Goal: Task Accomplishment & Management: Complete application form

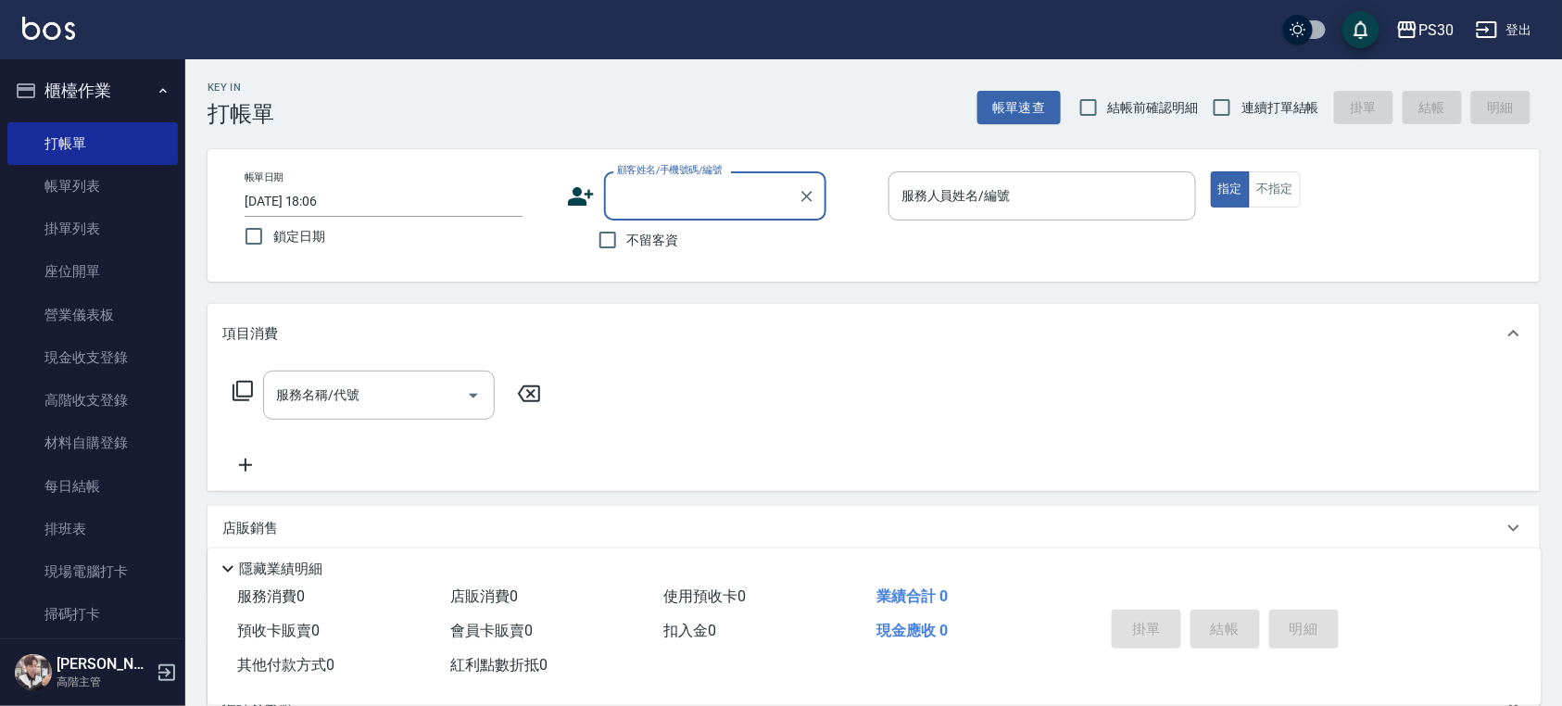
click at [1250, 117] on label "連續打單結帳" at bounding box center [1260, 107] width 117 height 39
click at [1241, 117] on input "連續打單結帳" at bounding box center [1221, 107] width 39 height 39
checkbox input "true"
click at [274, 237] on span "鎖定日期" at bounding box center [299, 236] width 52 height 19
click at [273, 237] on input "鎖定日期" at bounding box center [253, 236] width 39 height 39
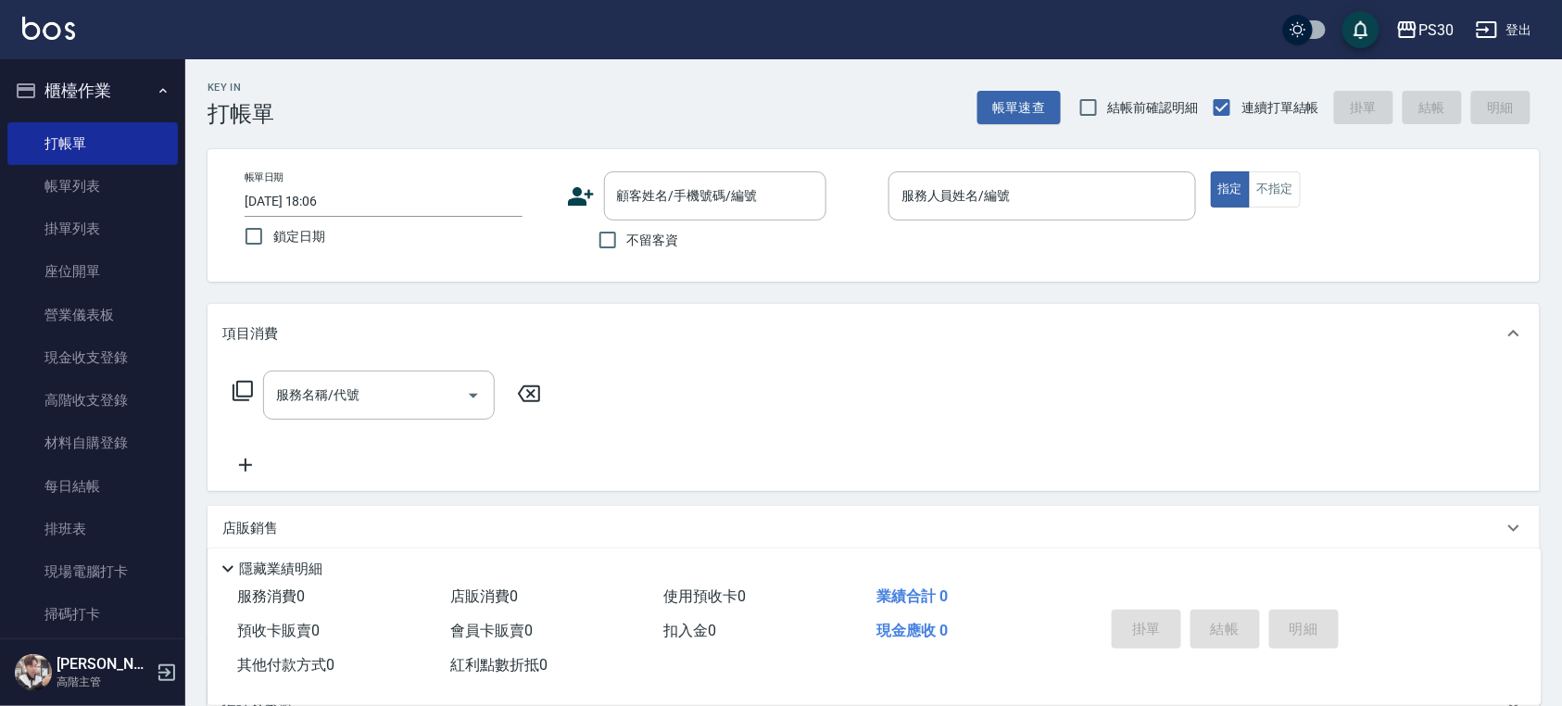
checkbox input "true"
click at [619, 245] on input "不留客資" at bounding box center [607, 239] width 39 height 39
checkbox input "true"
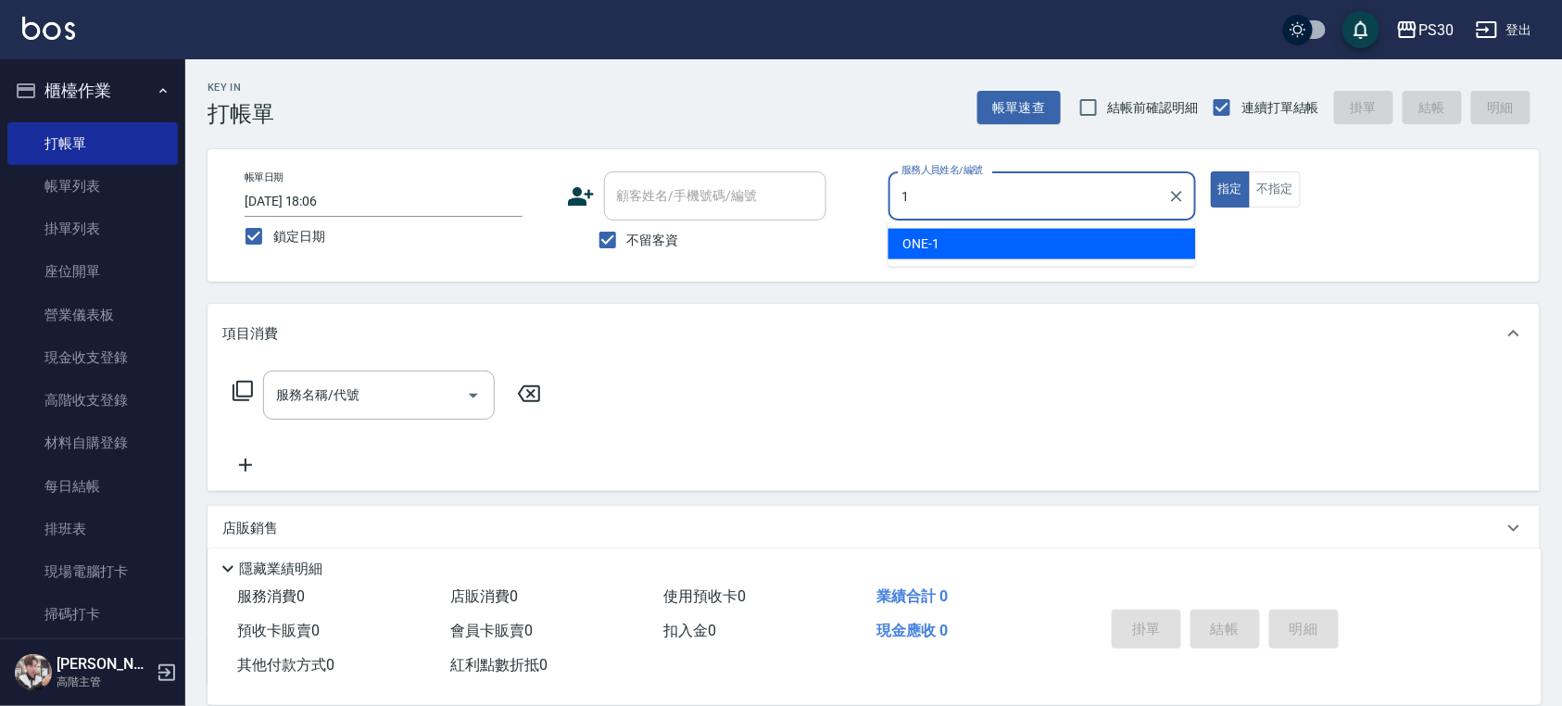
type input "ONE-1"
type button "true"
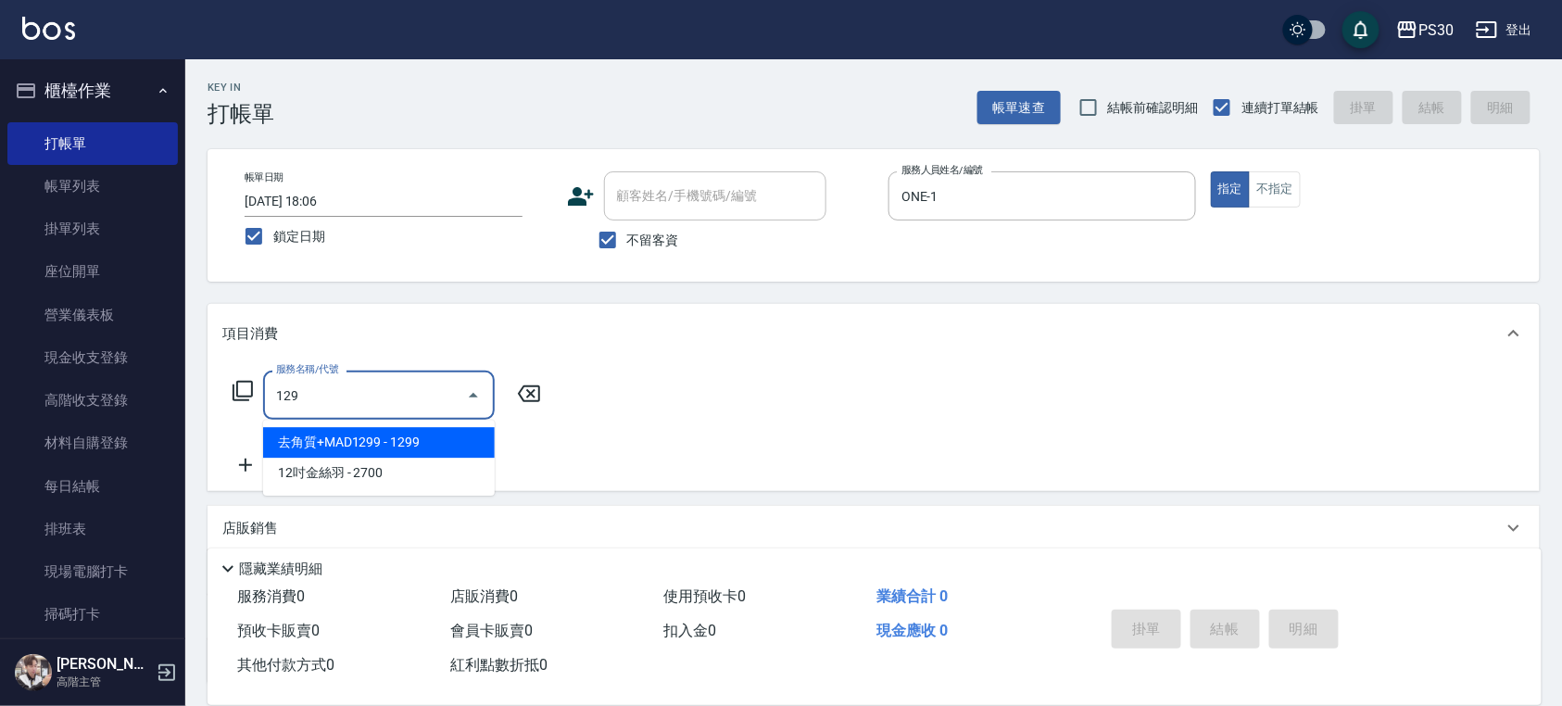
type input "1299"
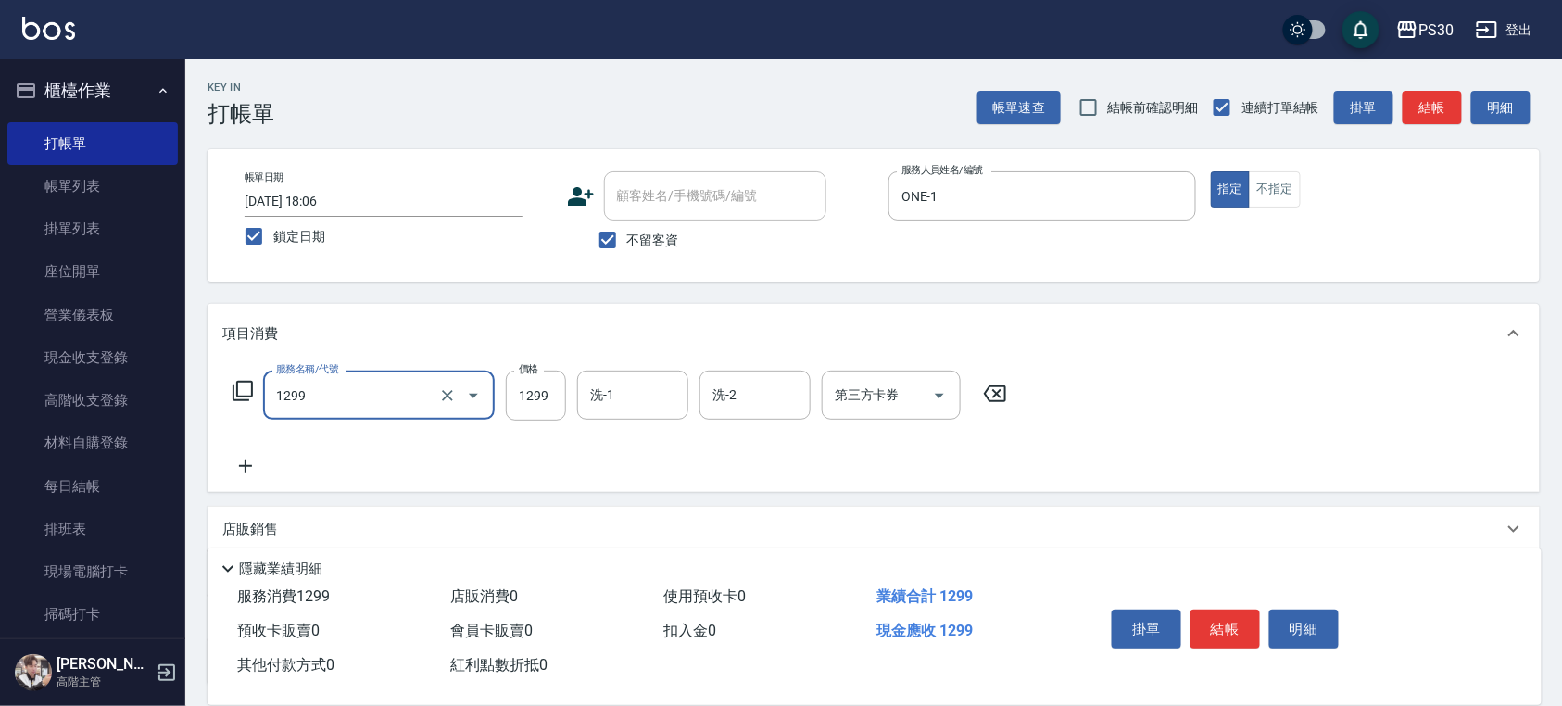
click at [432, 406] on input "1299" at bounding box center [352, 395] width 163 height 32
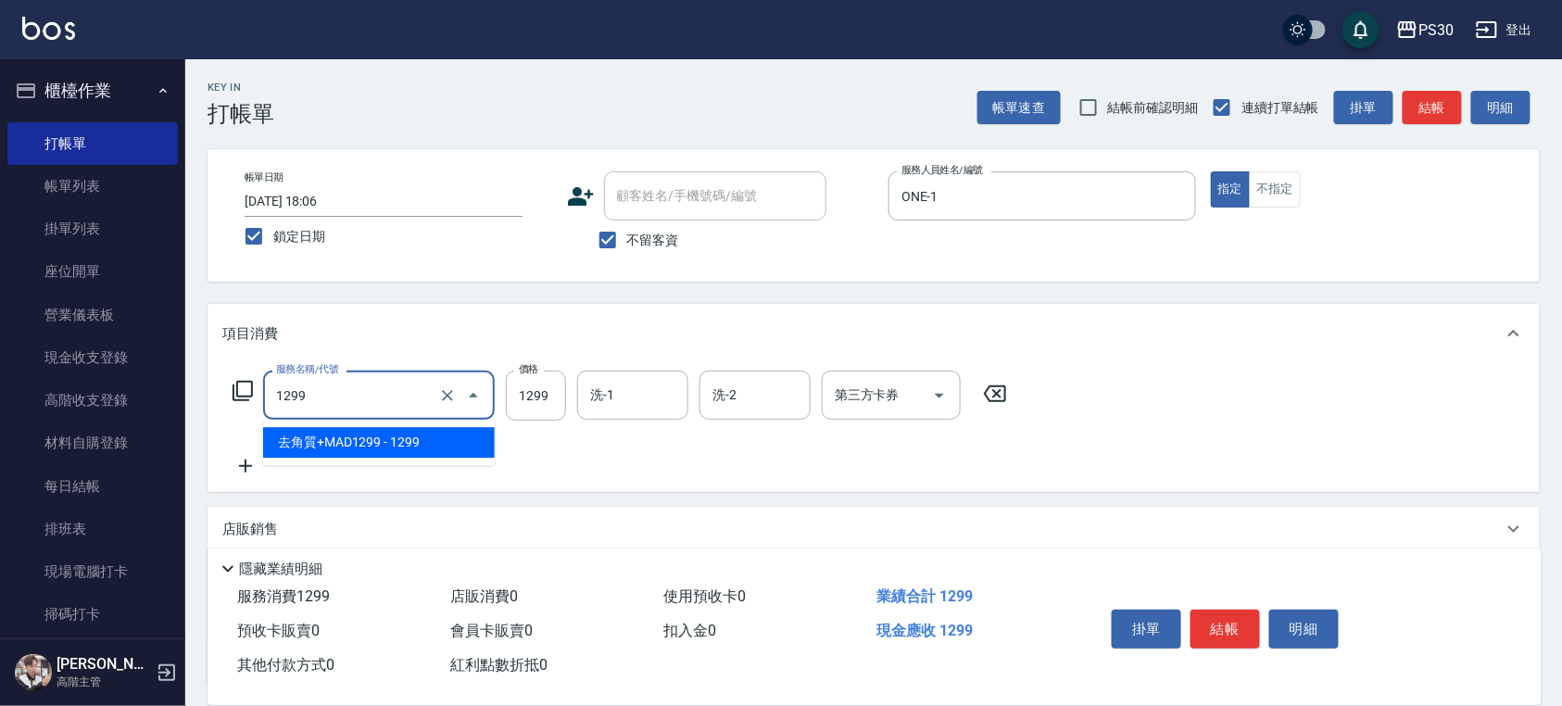
click at [448, 404] on icon "Clear" at bounding box center [447, 395] width 19 height 19
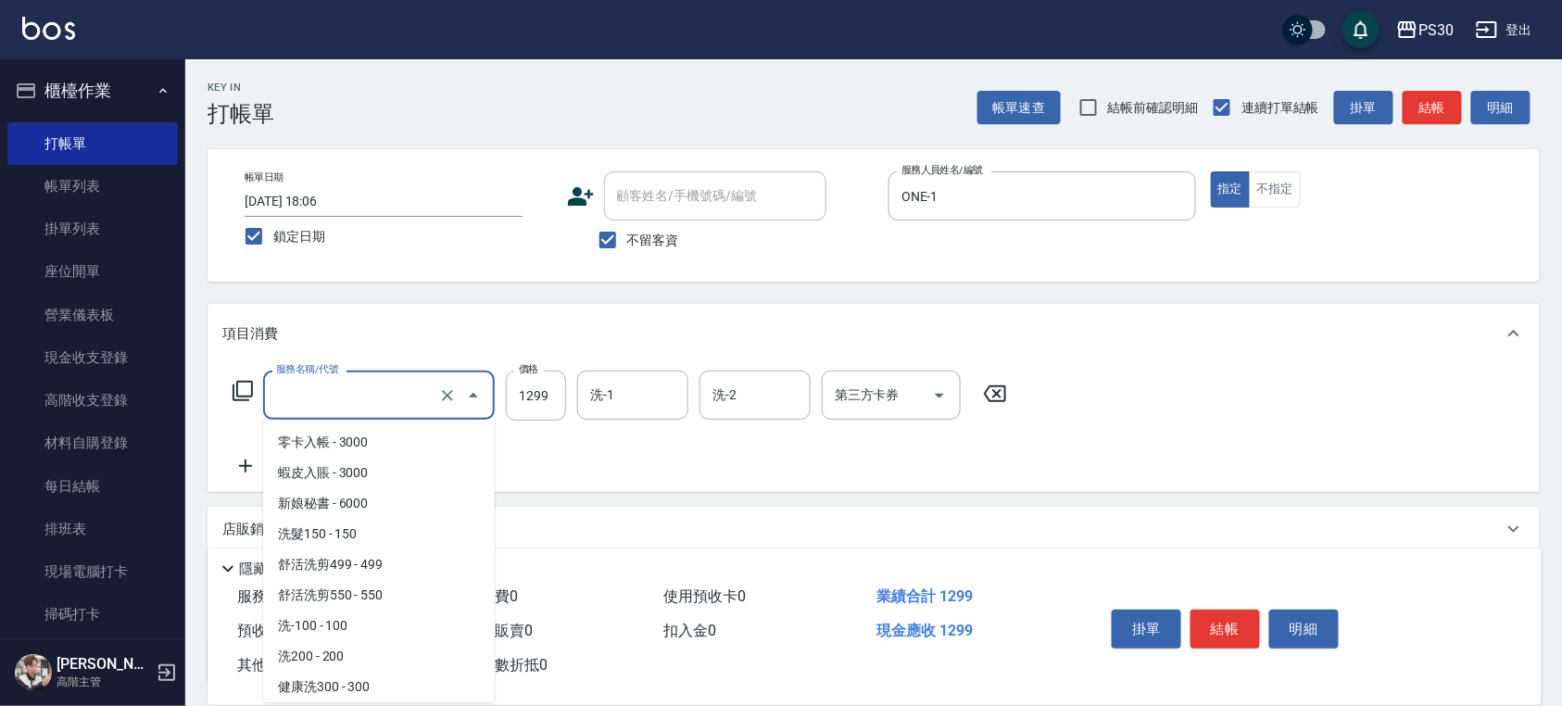
scroll to position [1742, 0]
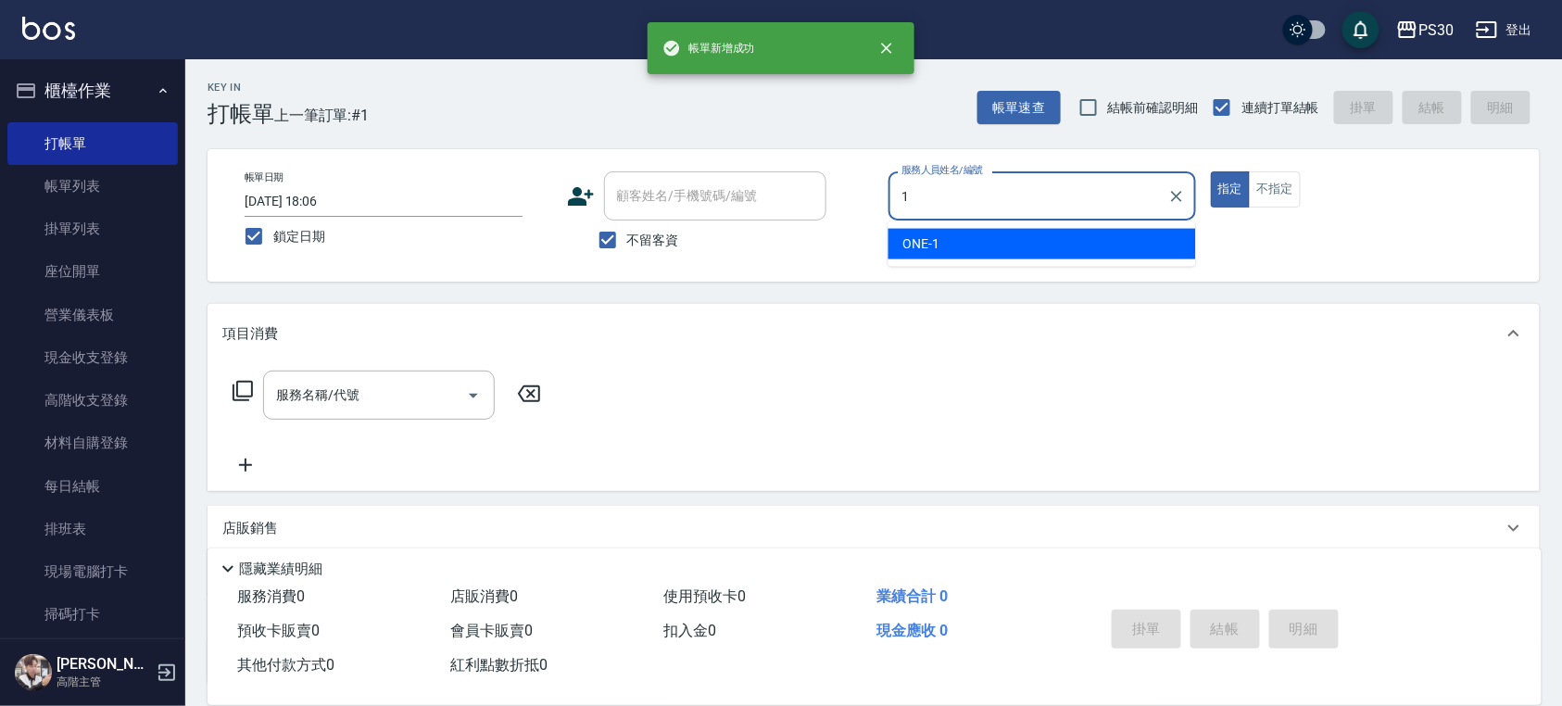
type input "ONE-1"
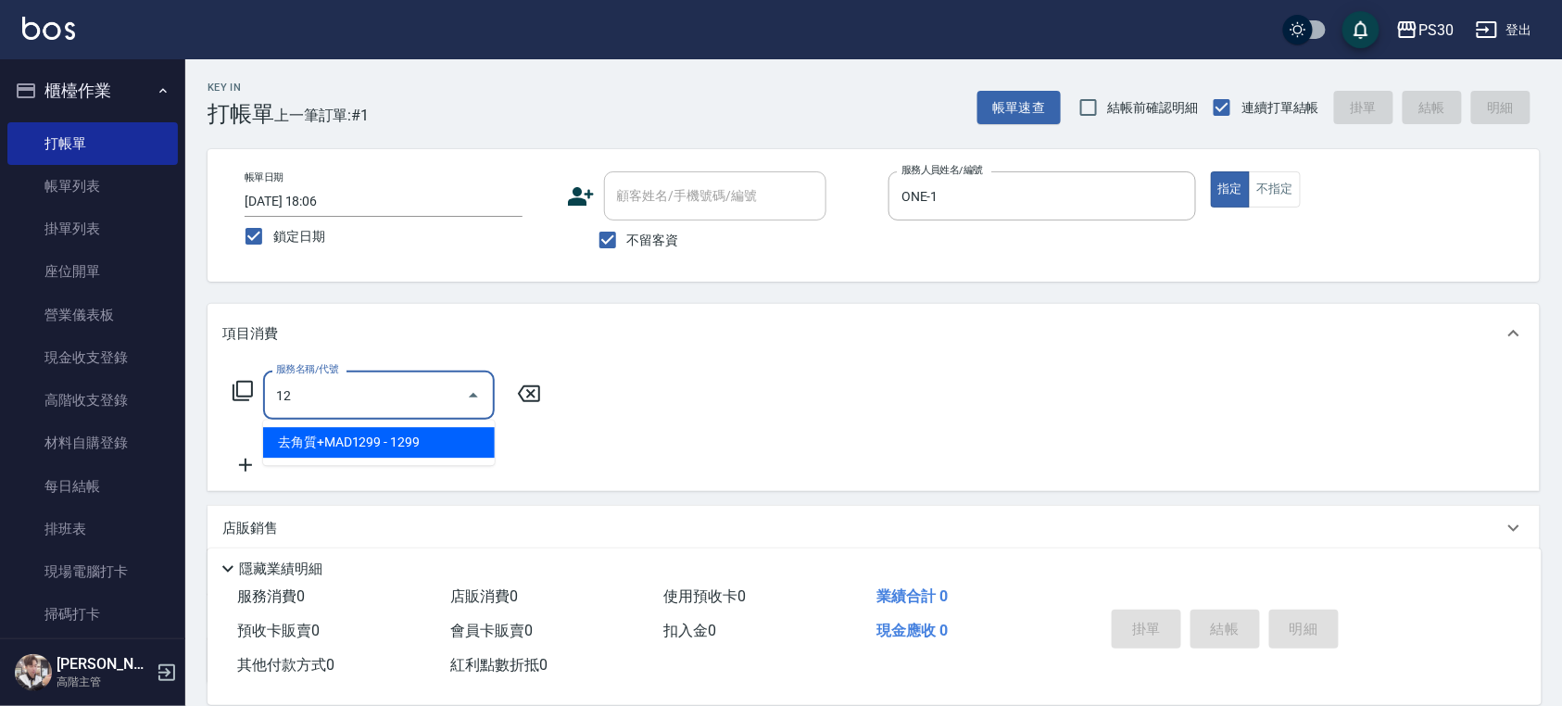
type input "1"
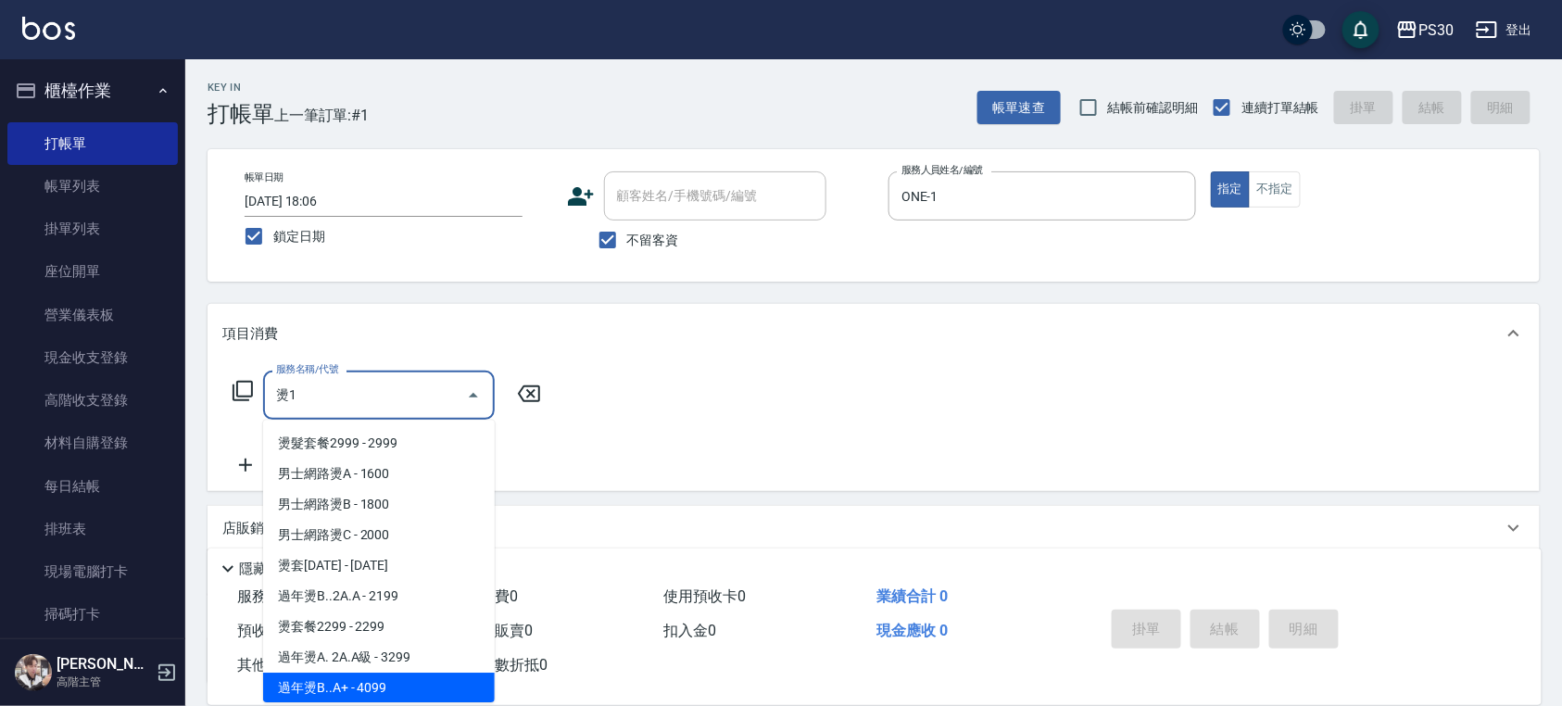
scroll to position [0, 0]
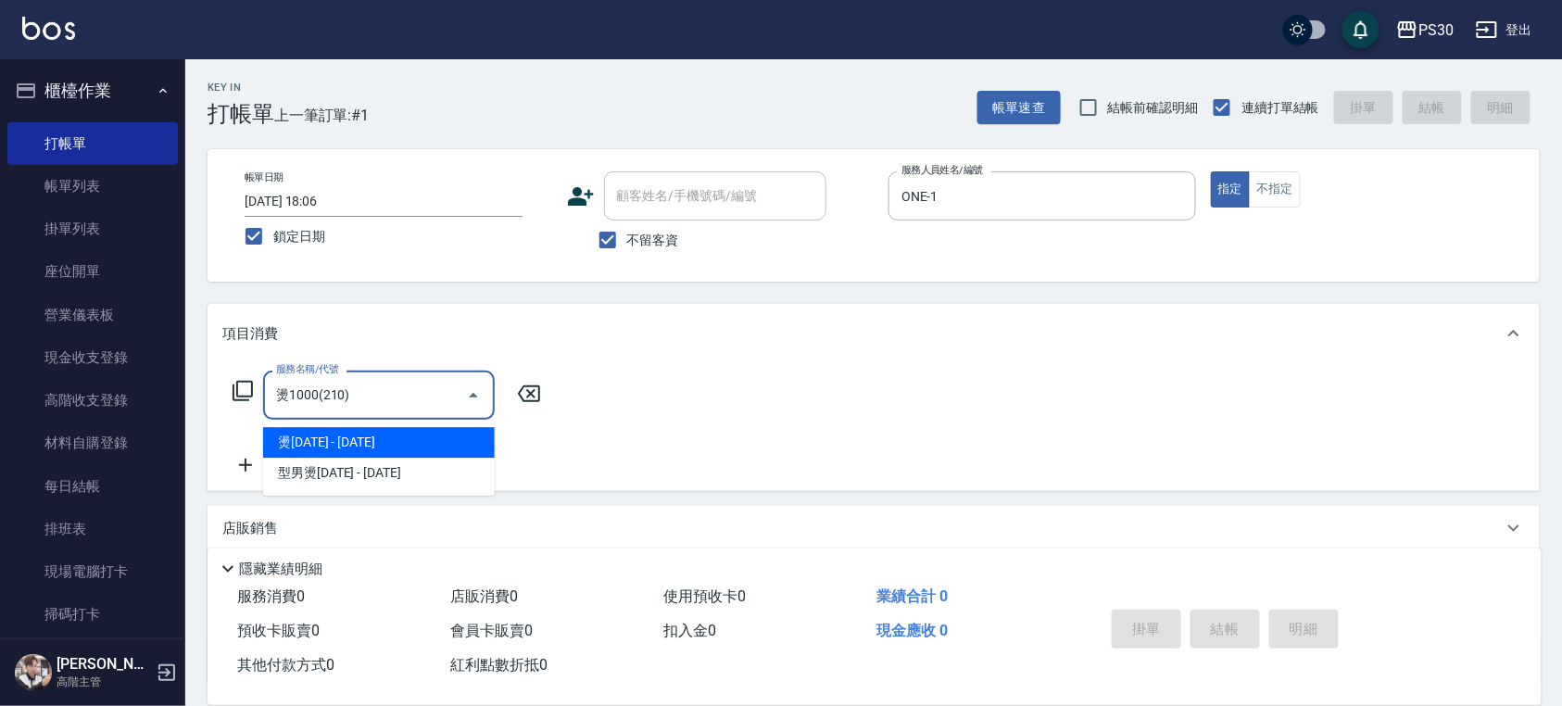
type input "燙1000(210)"
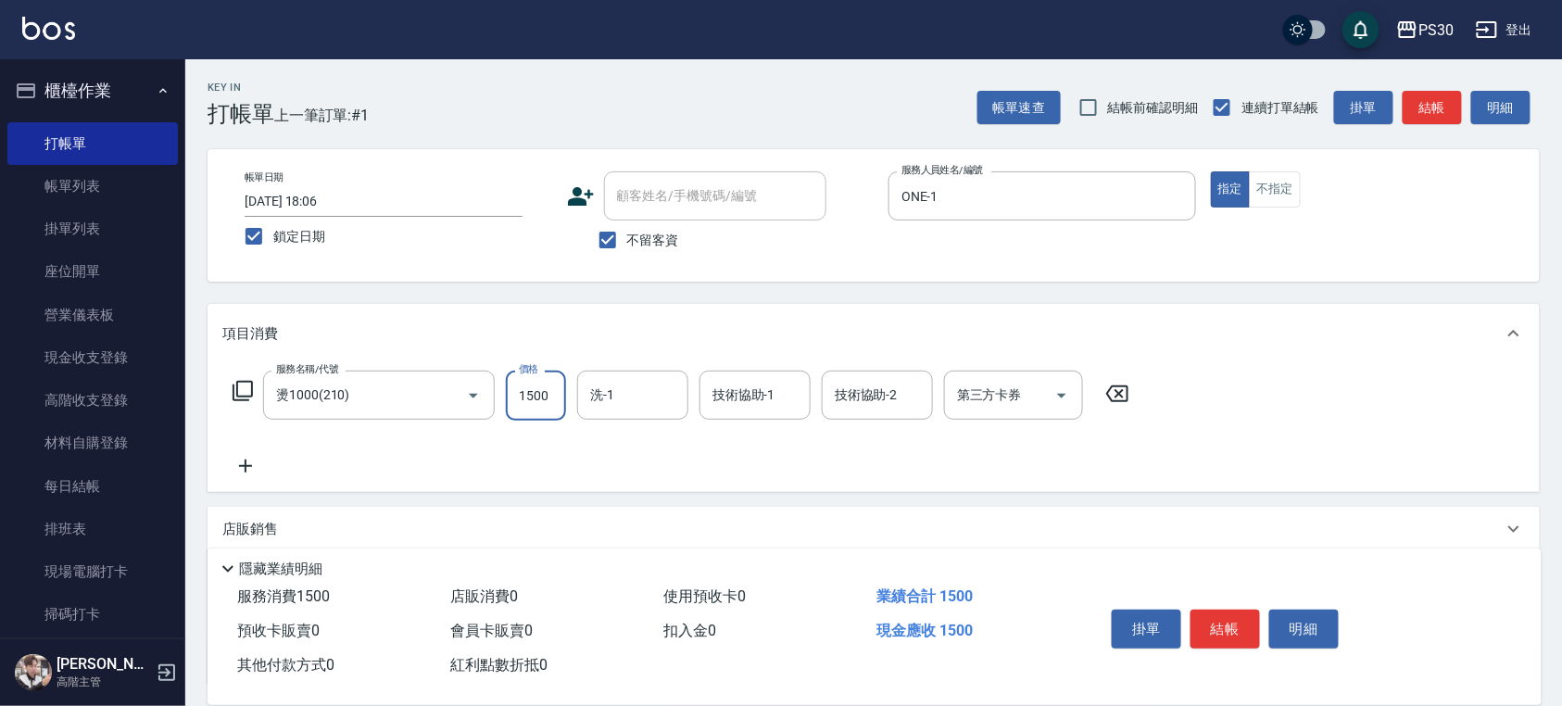
type input "1500"
type input "[PERSON_NAME]-33"
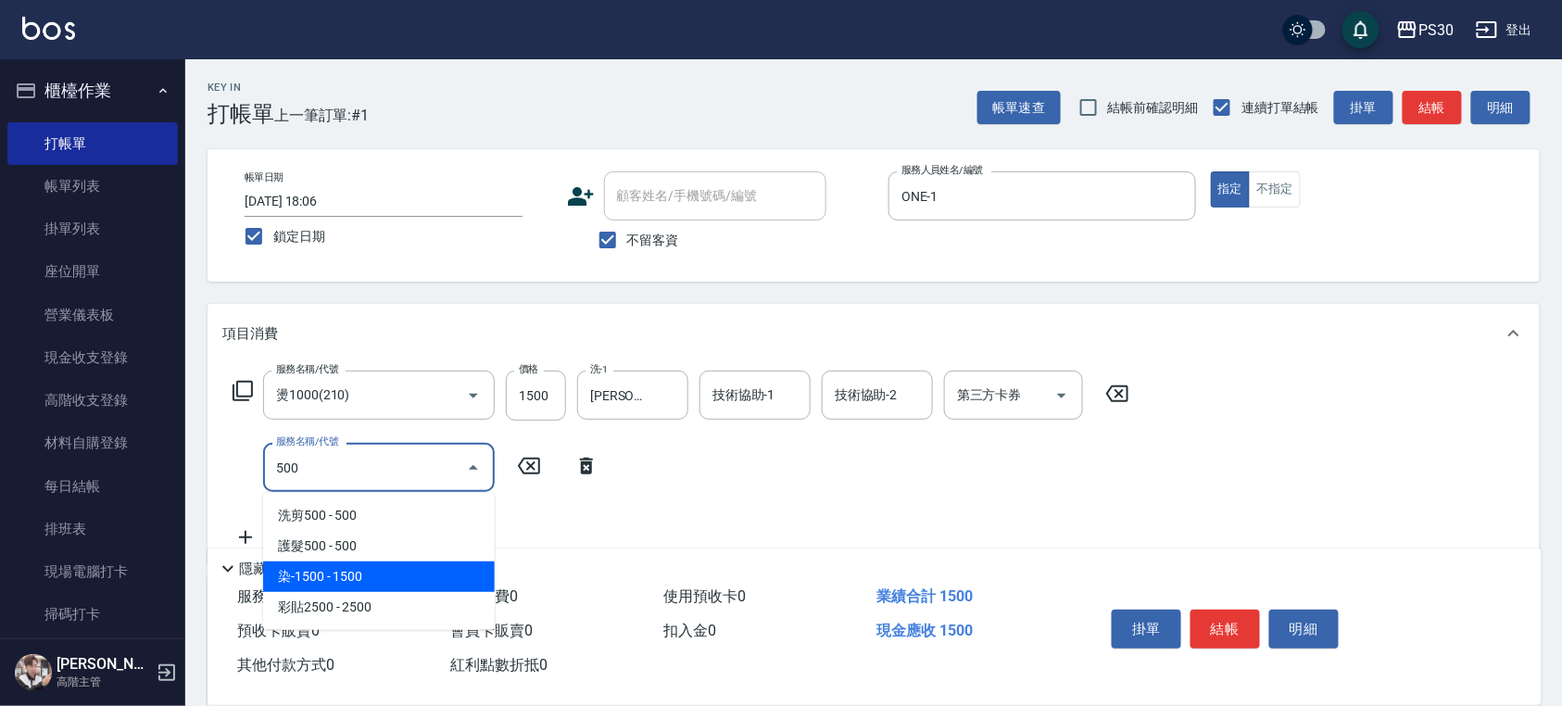
type input "染-1500(515)"
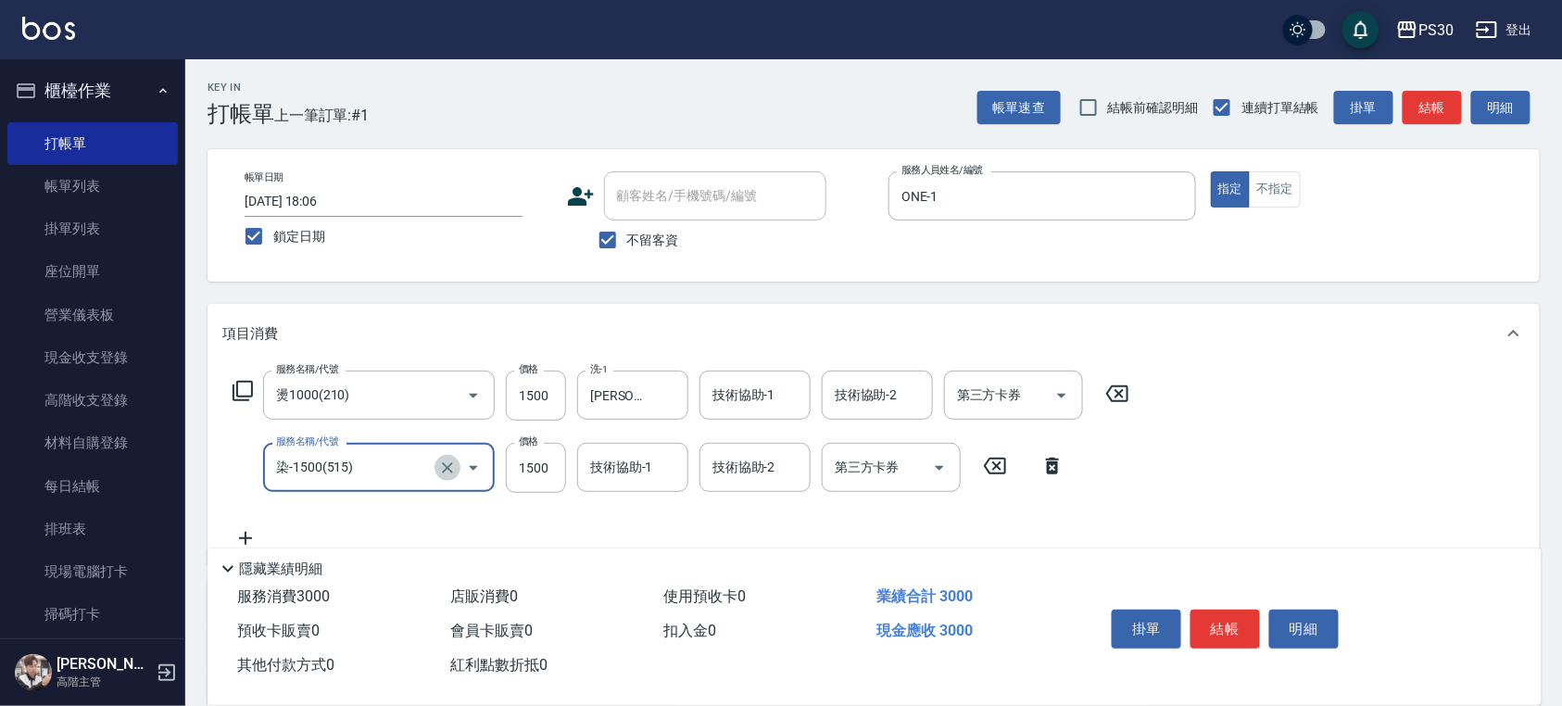
click at [439, 469] on icon "Clear" at bounding box center [447, 467] width 19 height 19
type input "染-1000(510)"
type input "500"
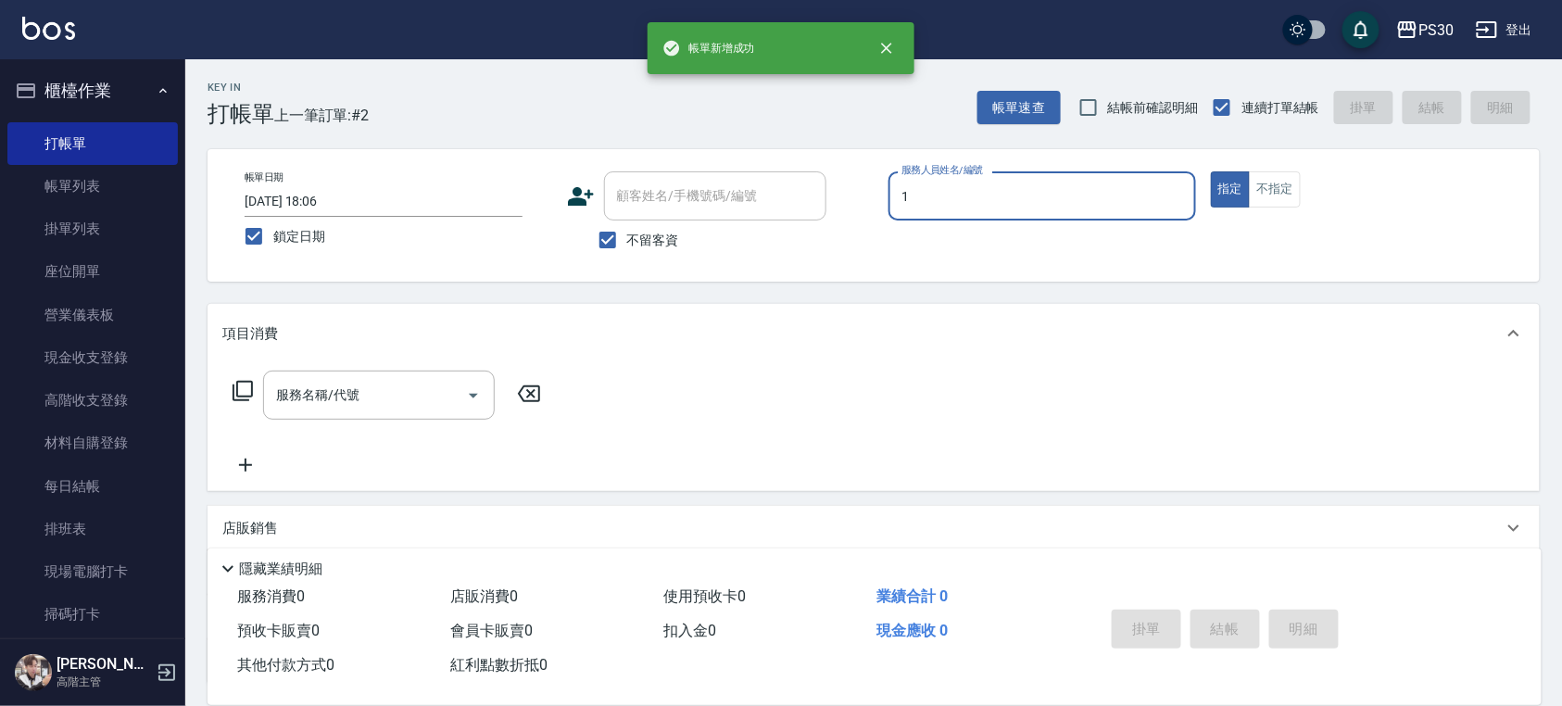
type input "ONE-1"
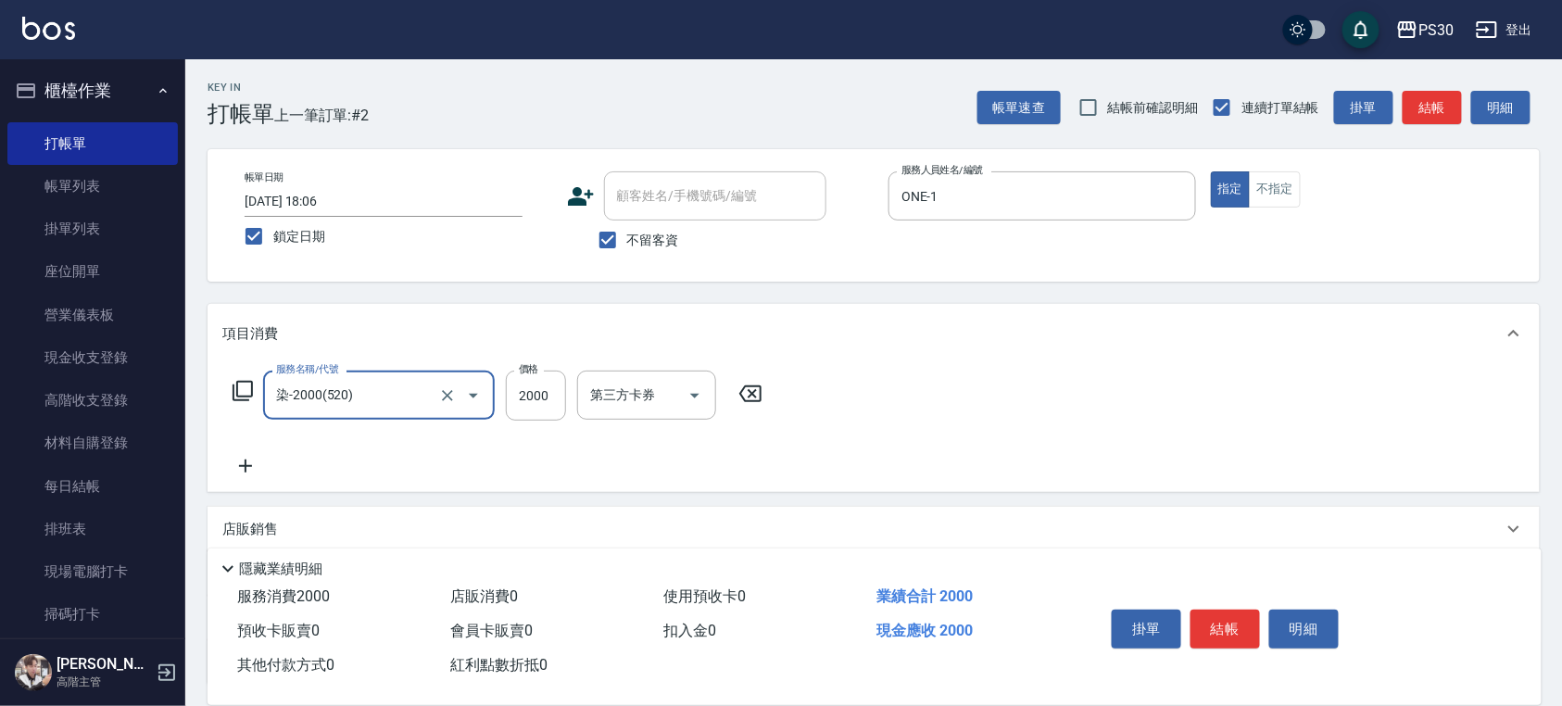
type input "染-2000(520)"
type input "1999"
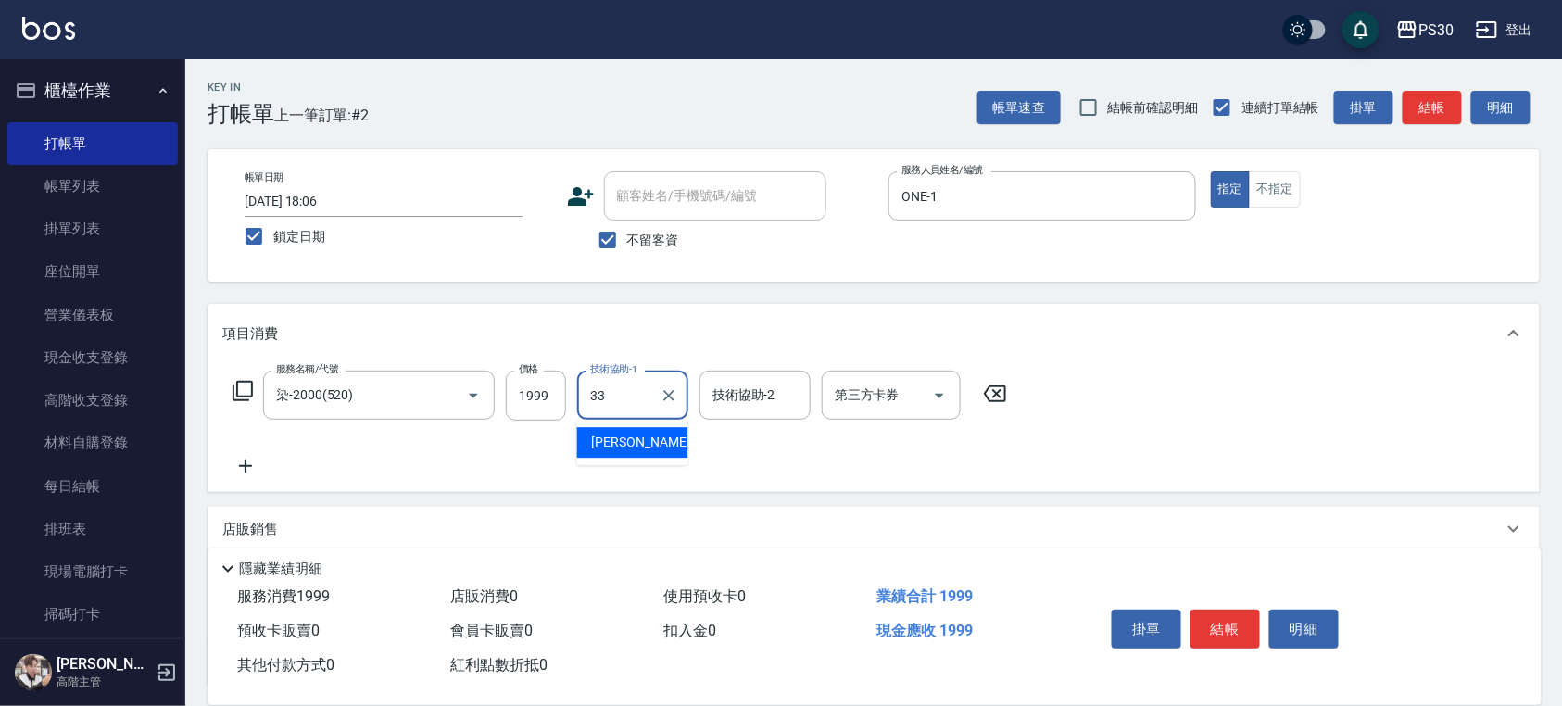
type input "[PERSON_NAME]-33"
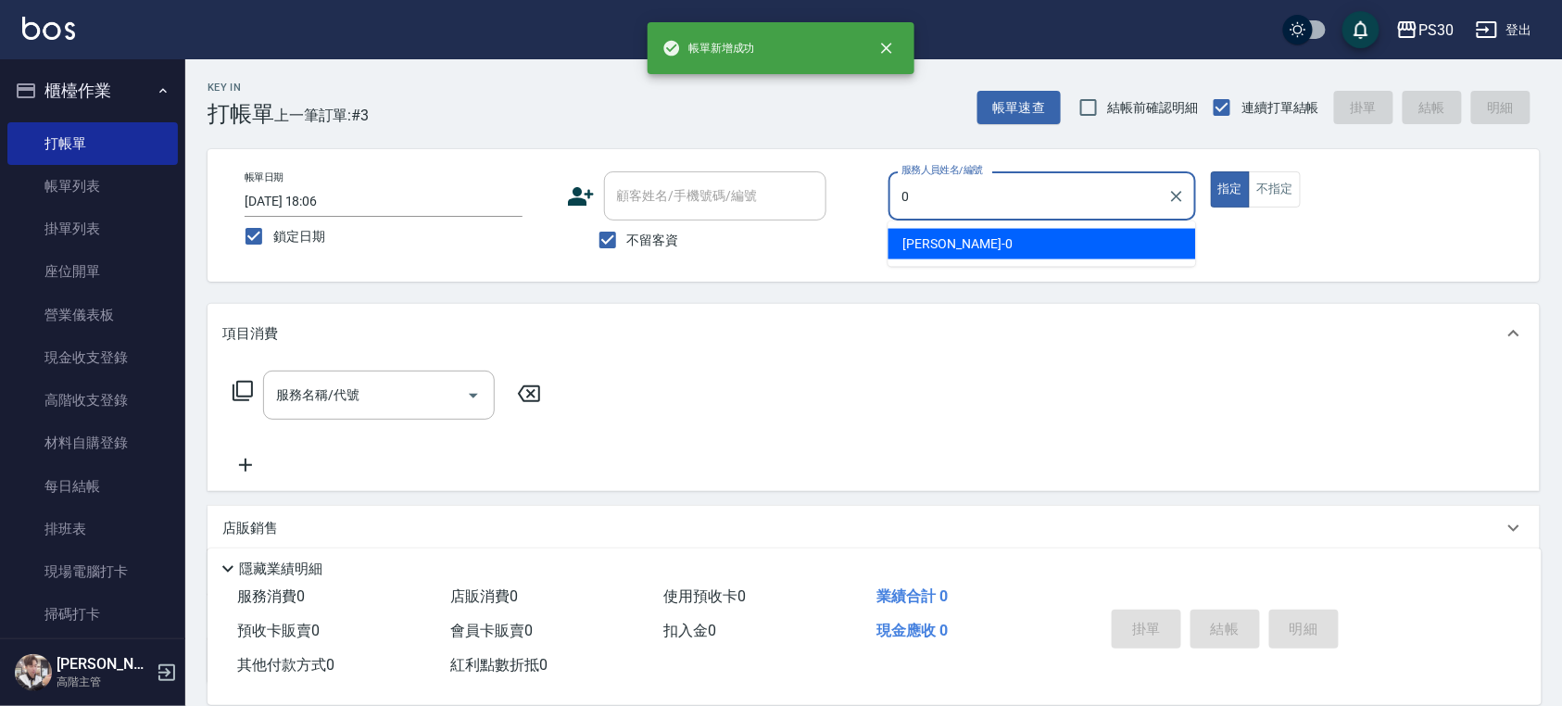
type input "[PERSON_NAME]-0"
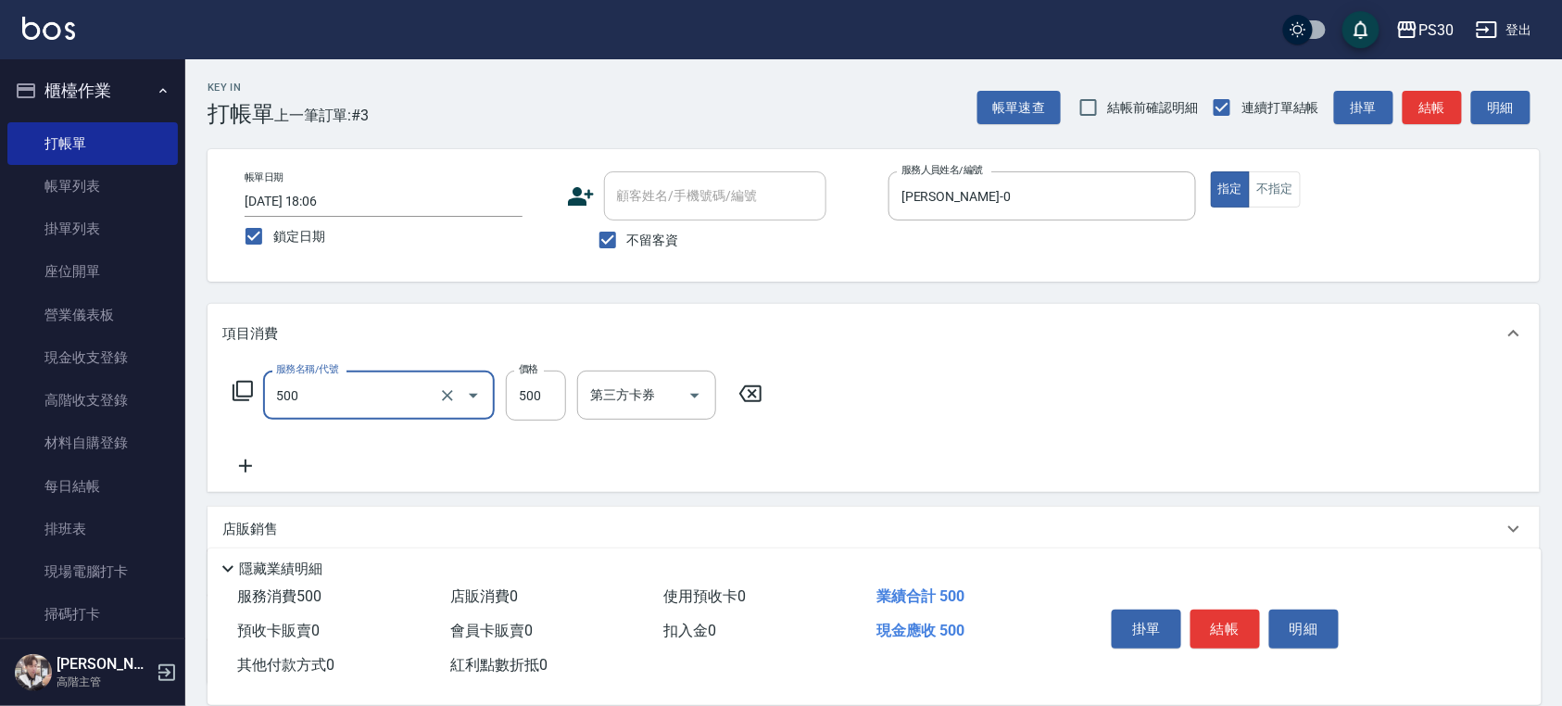
type input "洗剪500(500)"
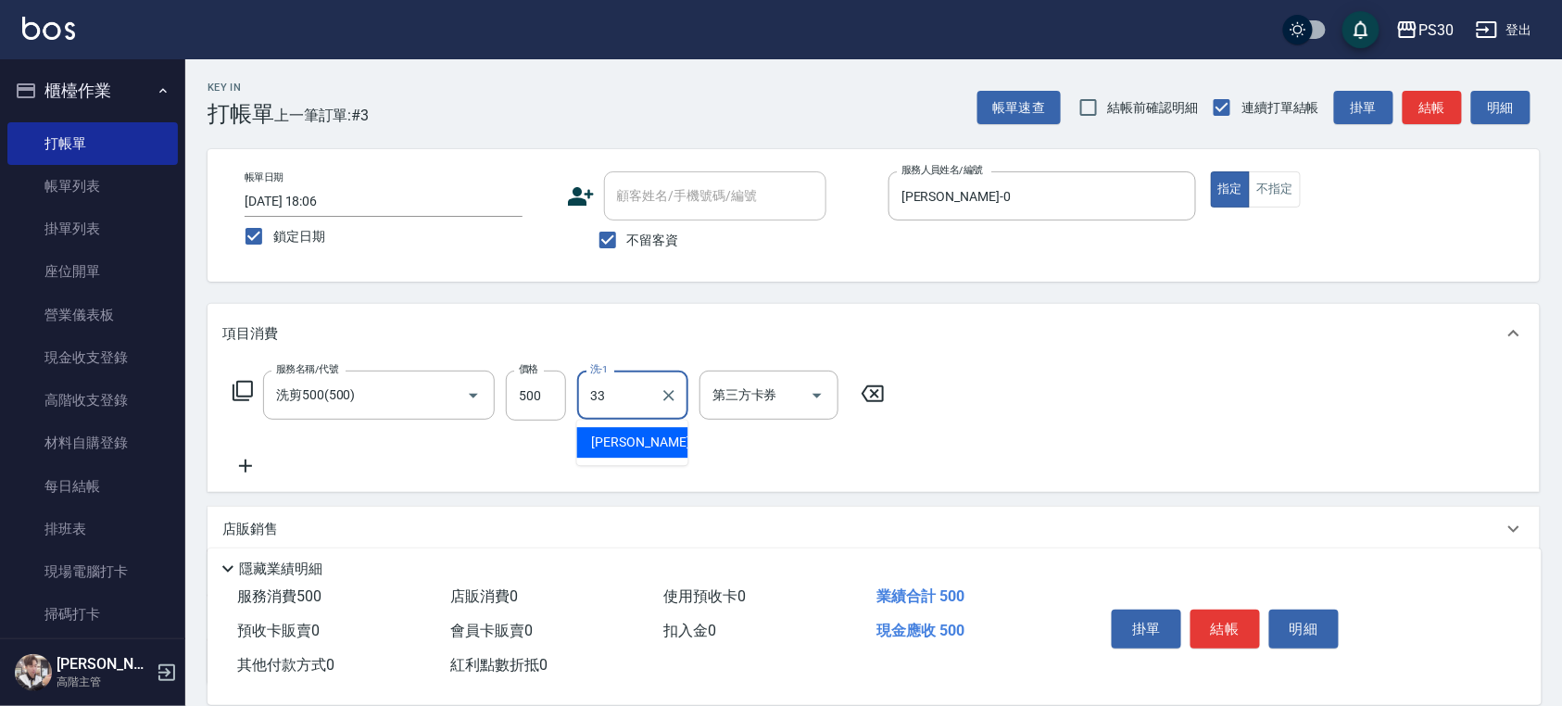
type input "[PERSON_NAME]-33"
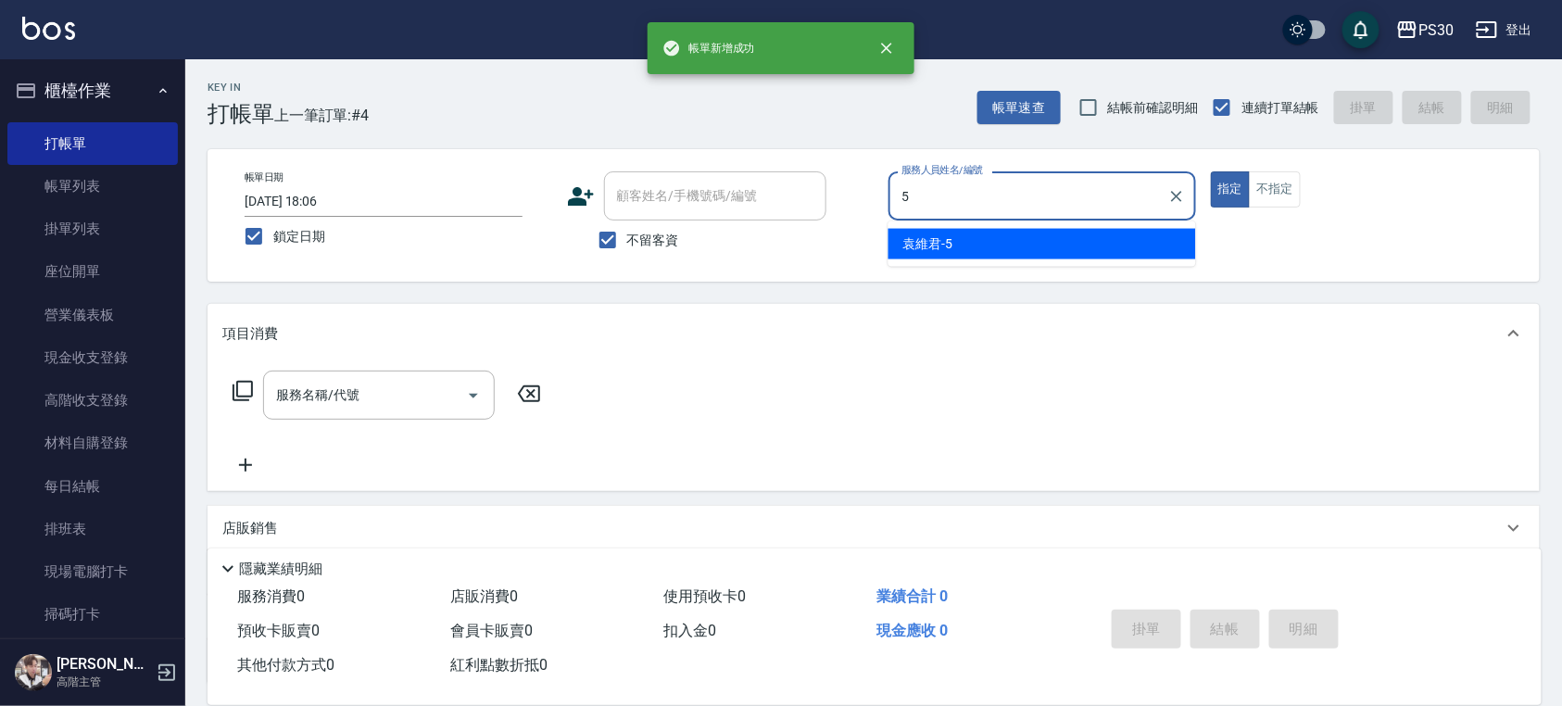
type input "[PERSON_NAME]-5"
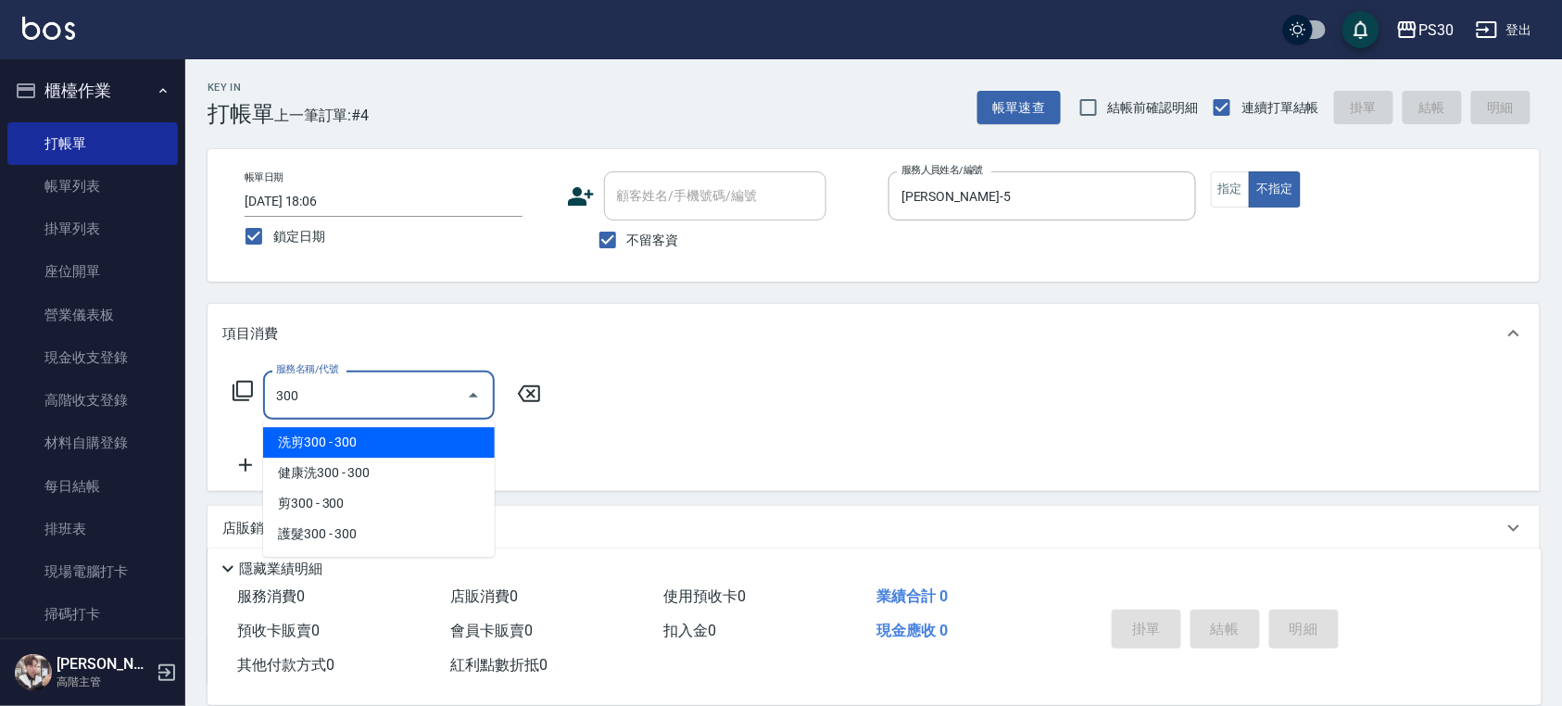
type input "洗剪300(300)"
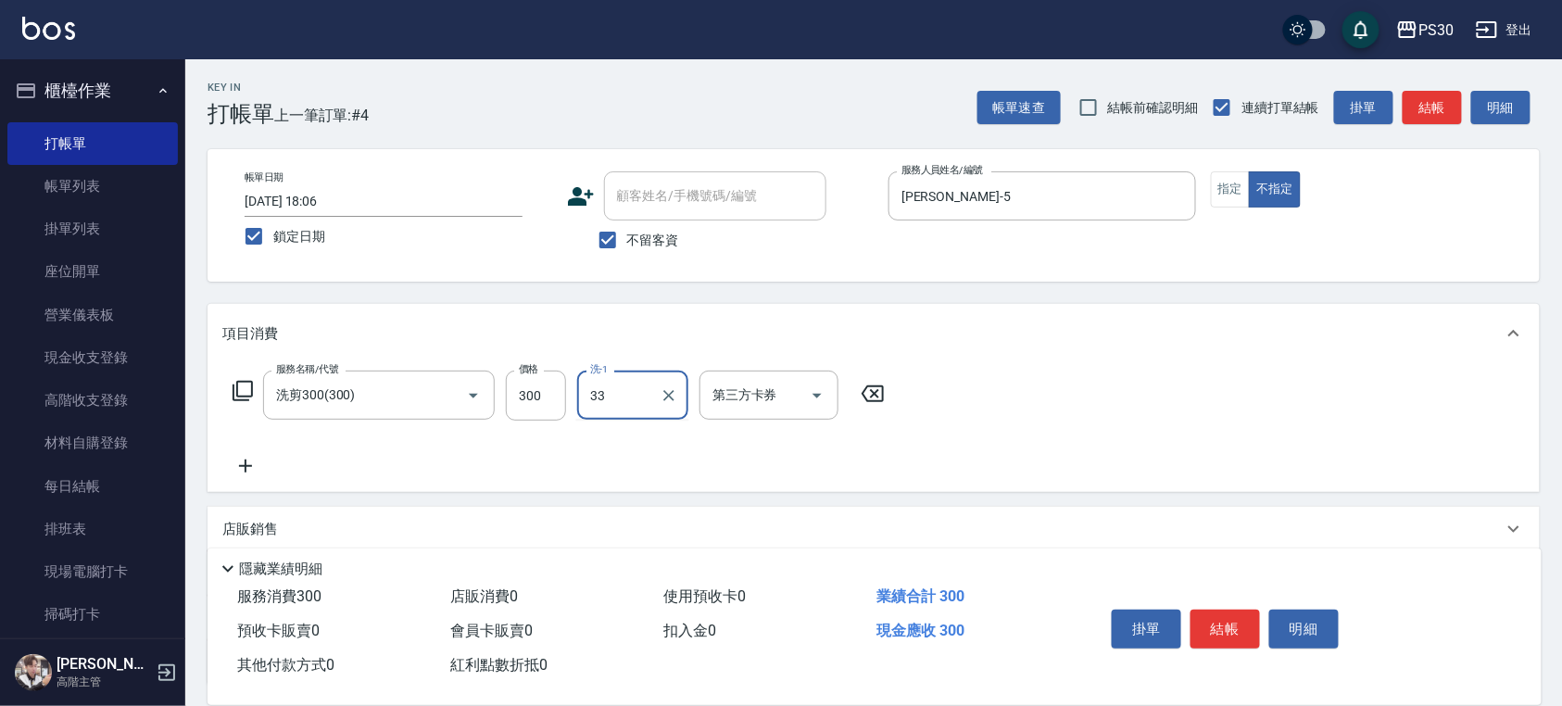
type input "[PERSON_NAME]-33"
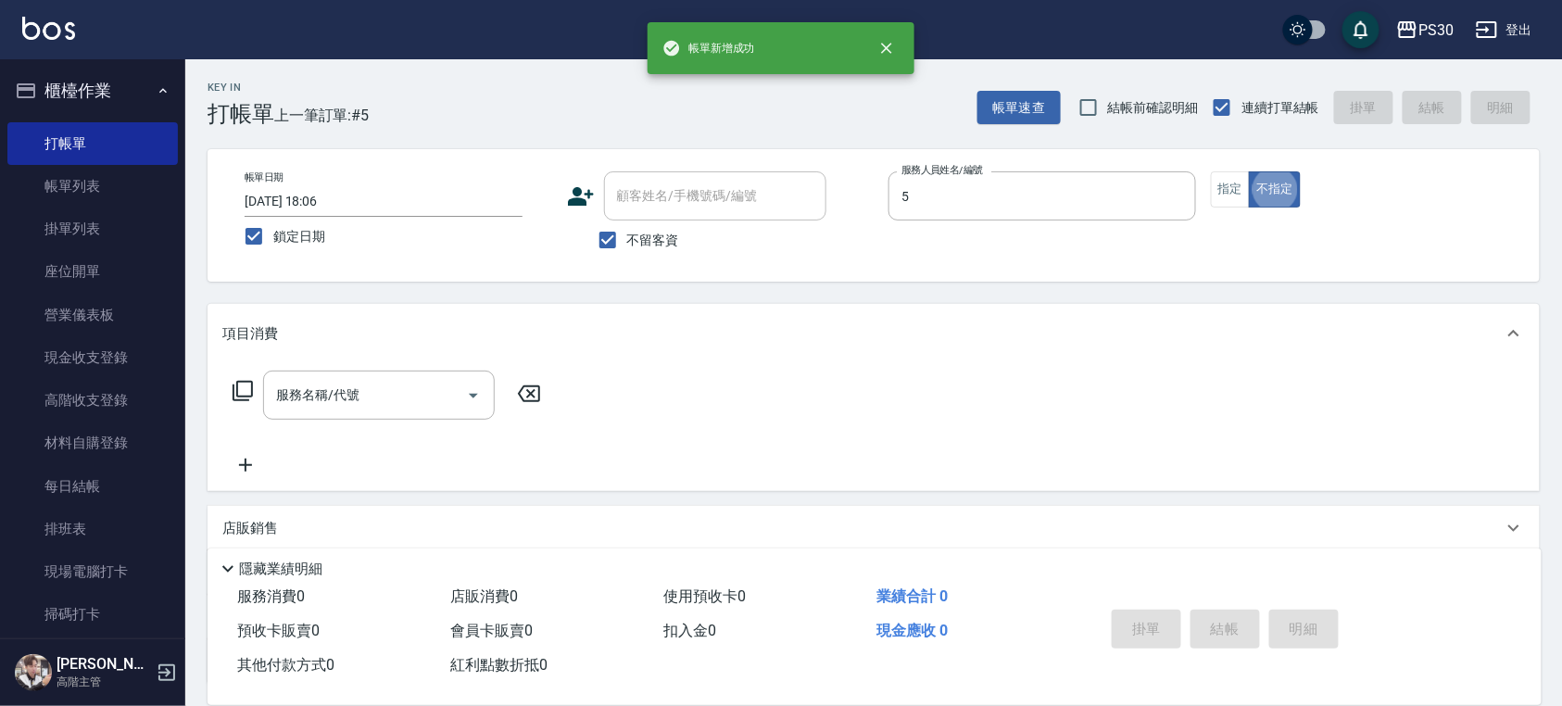
type input "[PERSON_NAME]-5"
type button "false"
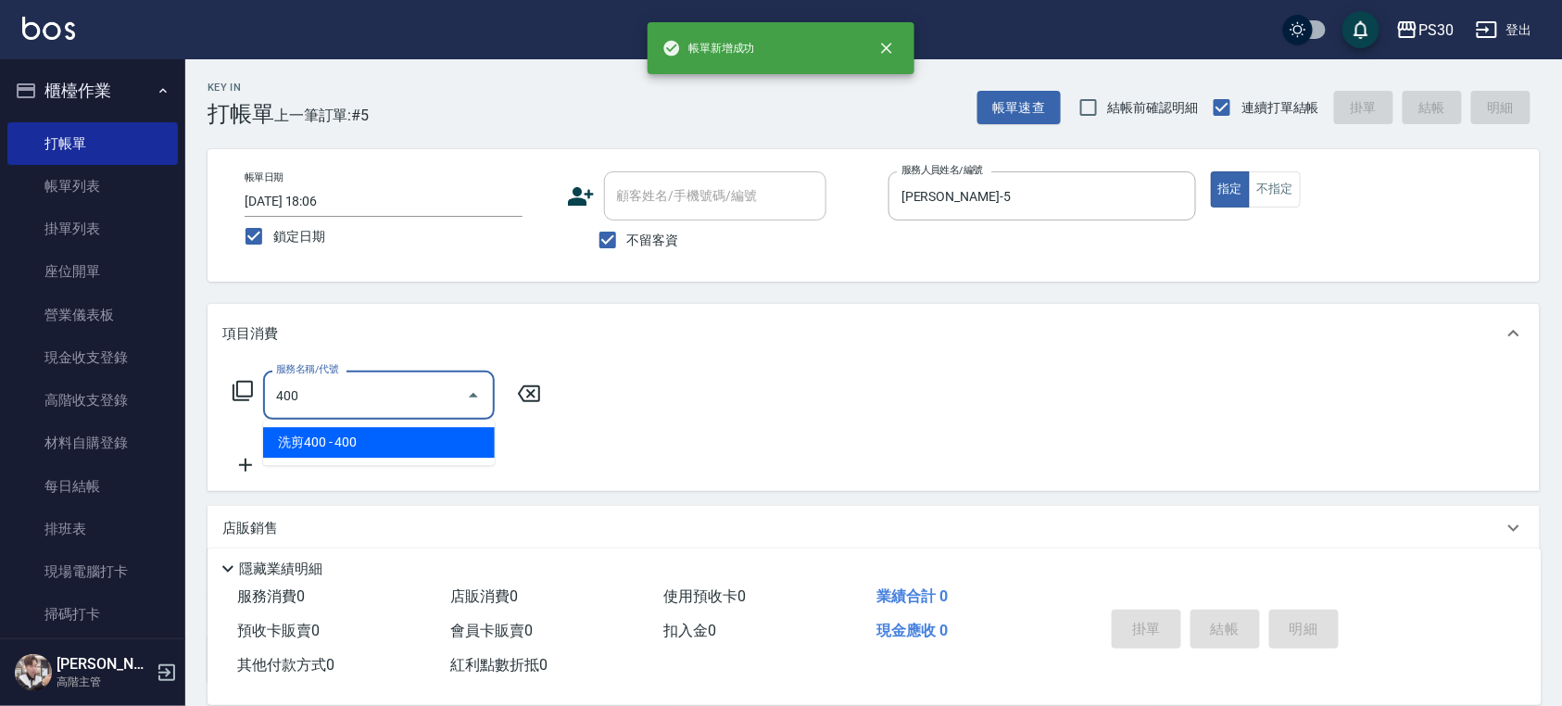
type input "洗剪400(400)"
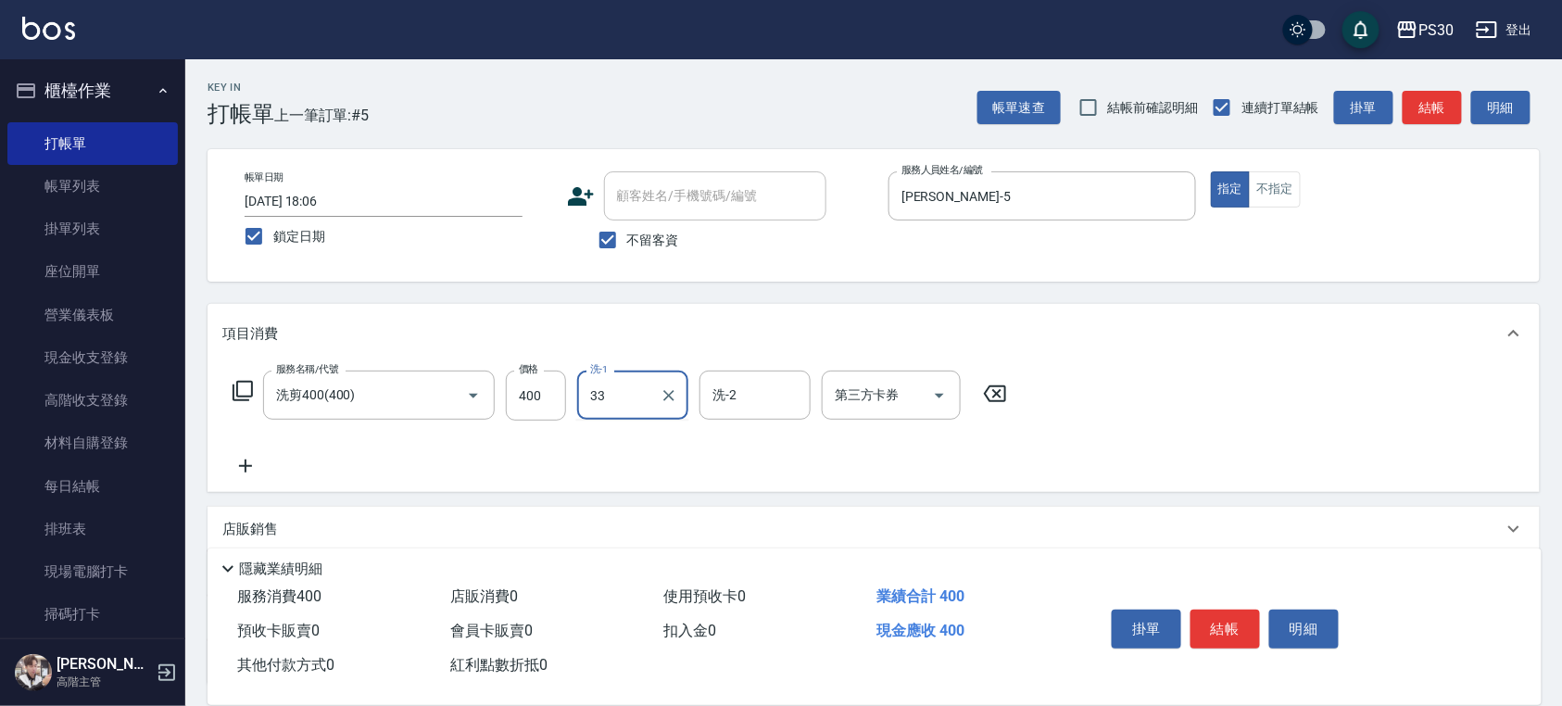
type input "[PERSON_NAME]-33"
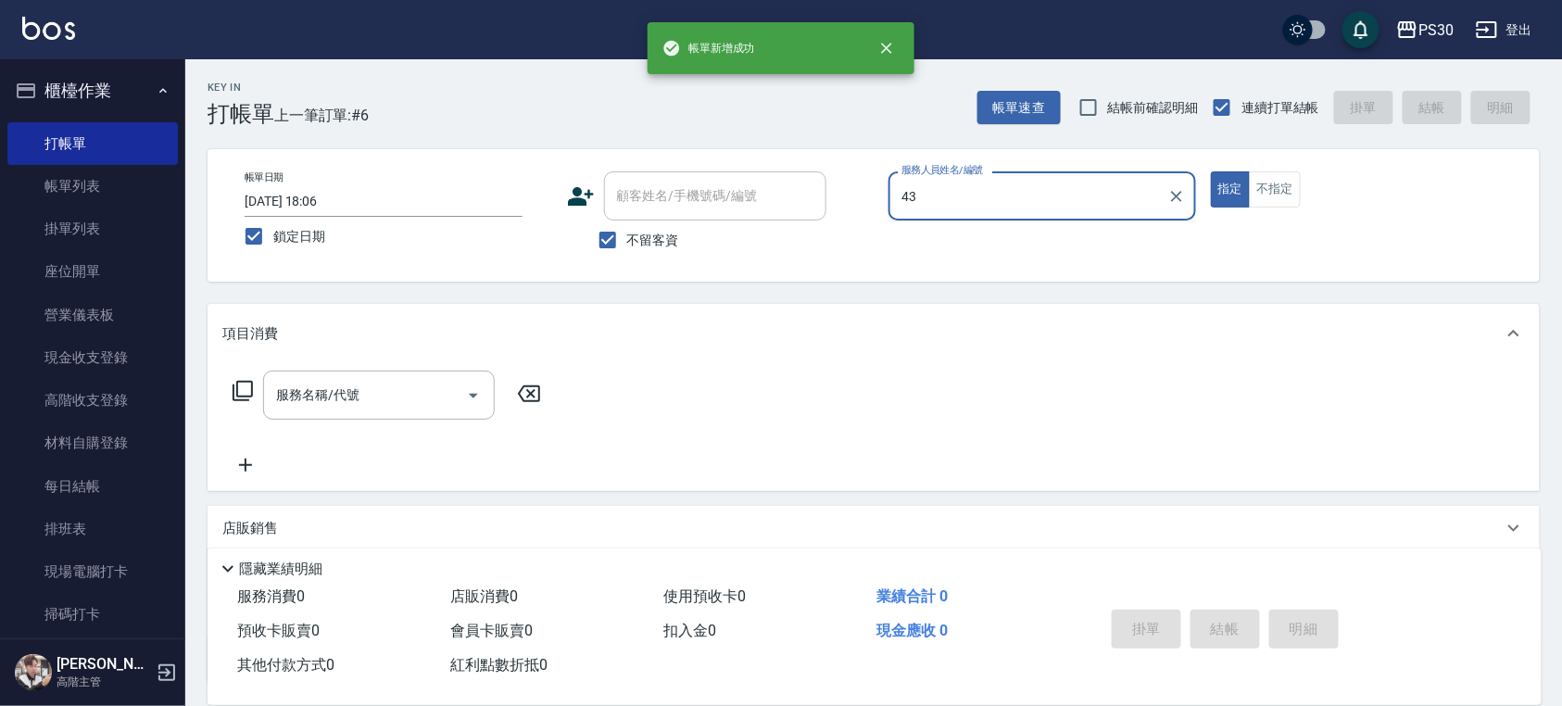
type input "4"
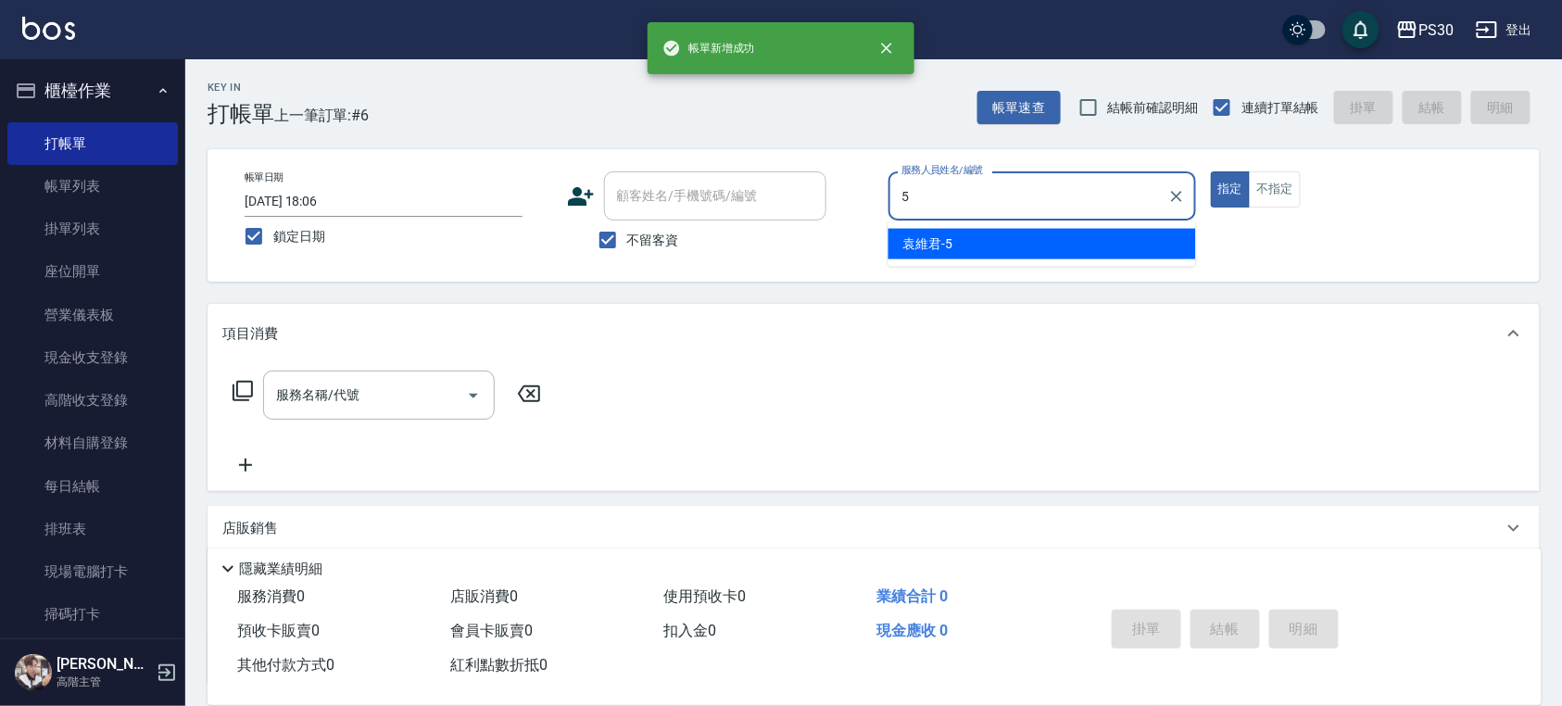
type input "[PERSON_NAME]-5"
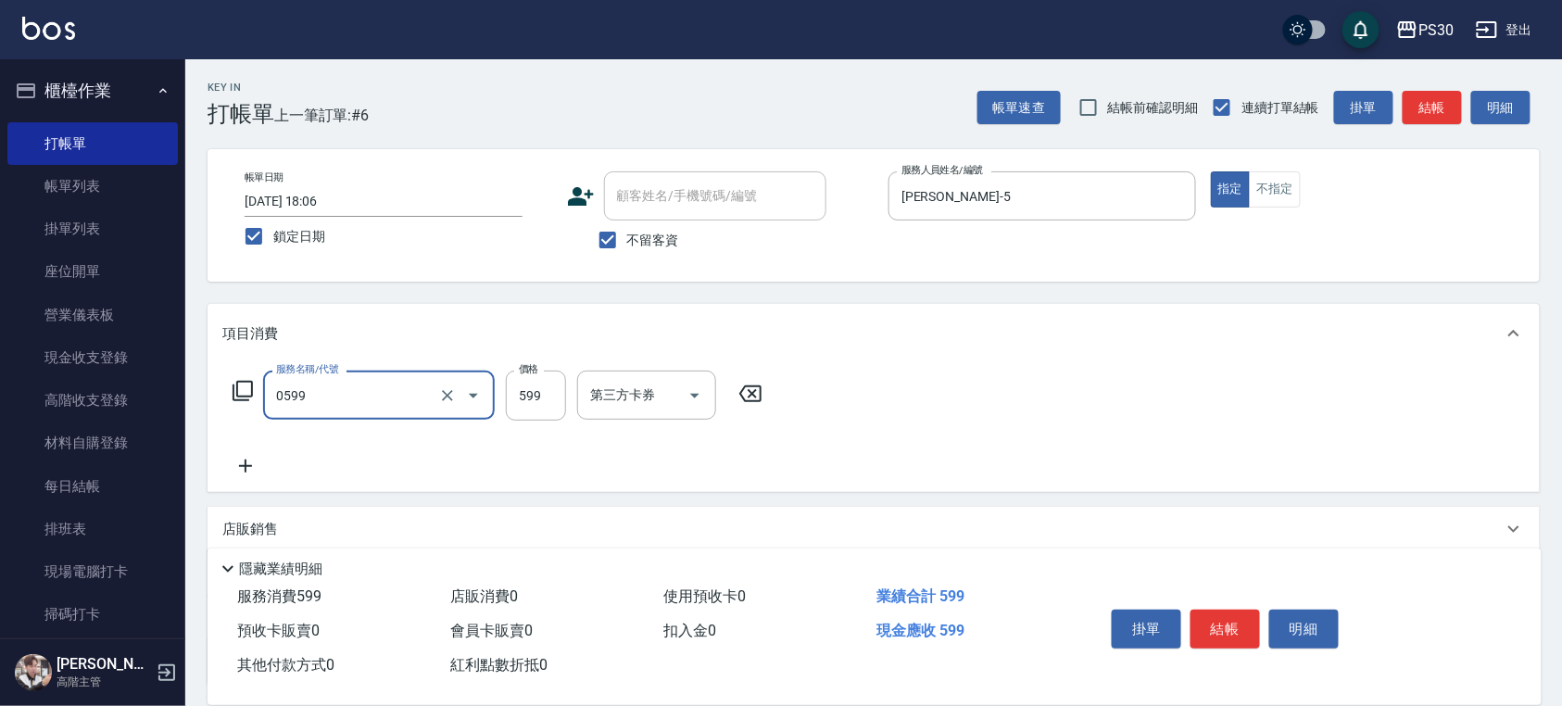
type input "599小麥去角質(0599)"
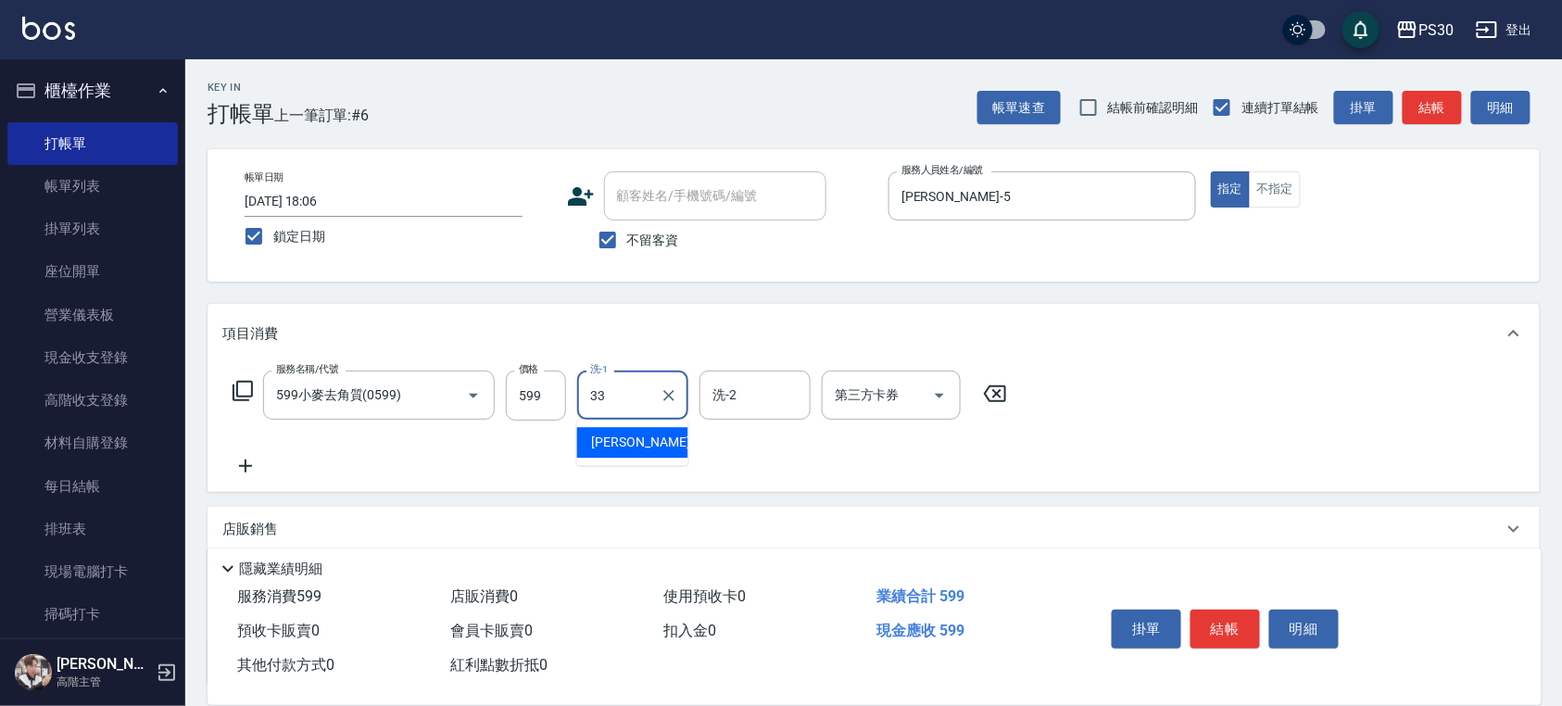
type input "[PERSON_NAME]-33"
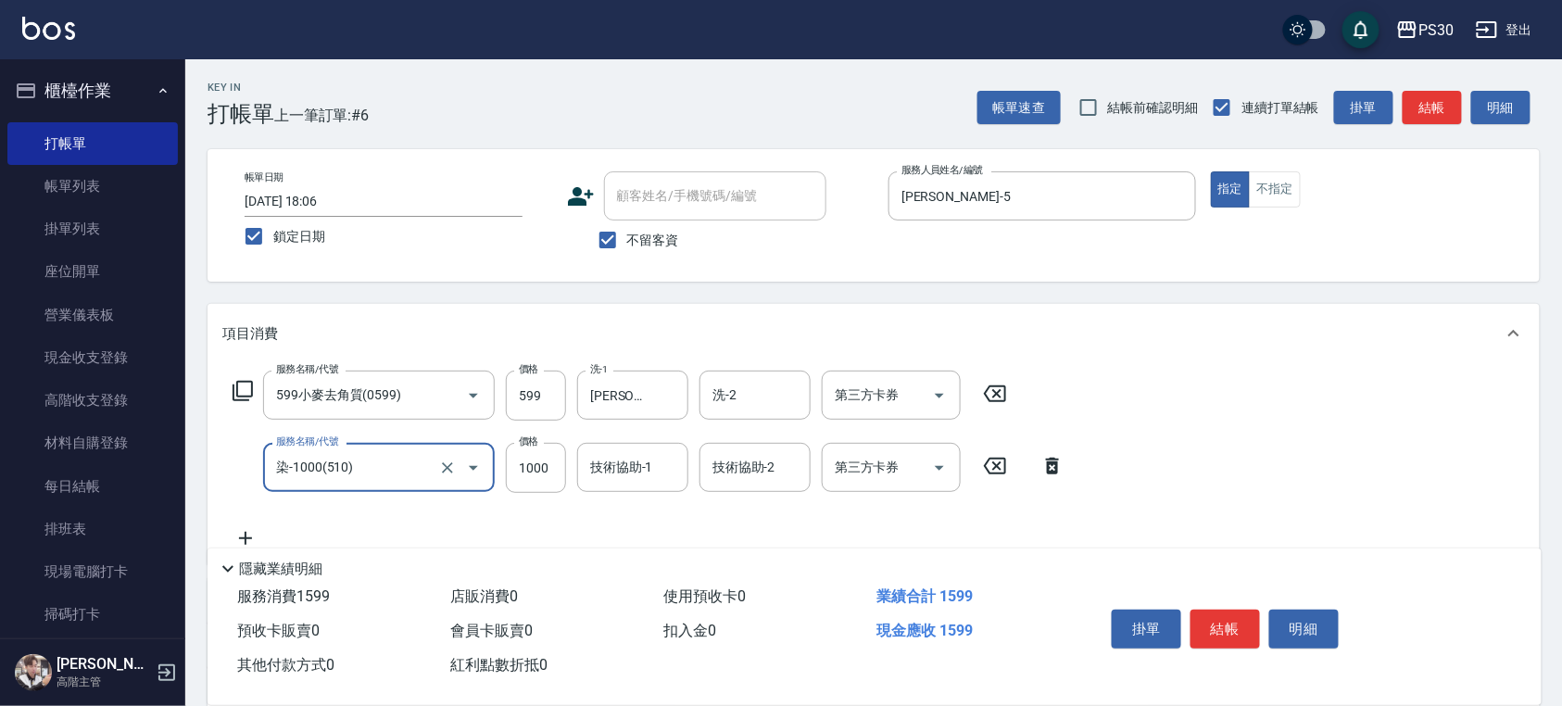
type input "染-1000(510)"
type input "900"
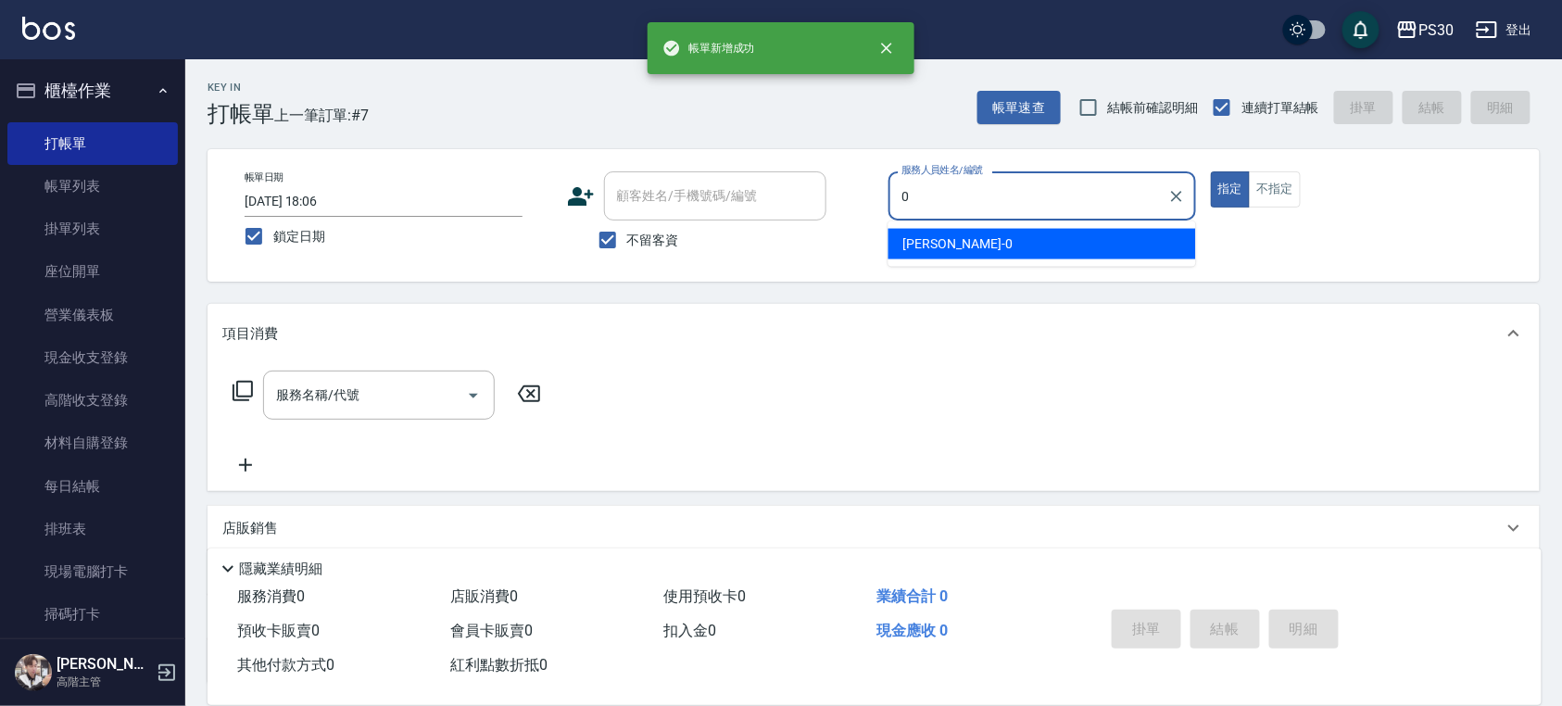
type input "[PERSON_NAME]-0"
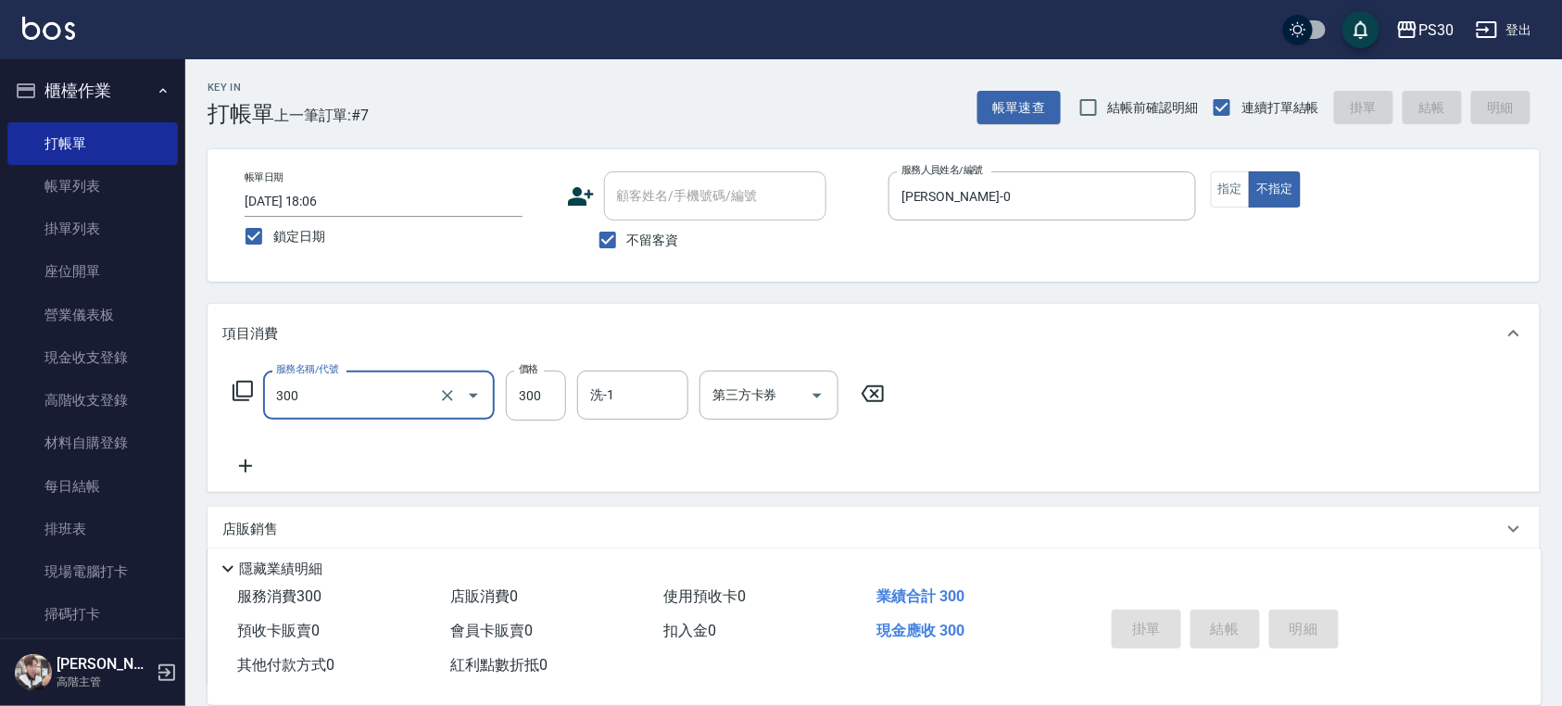
type input "300"
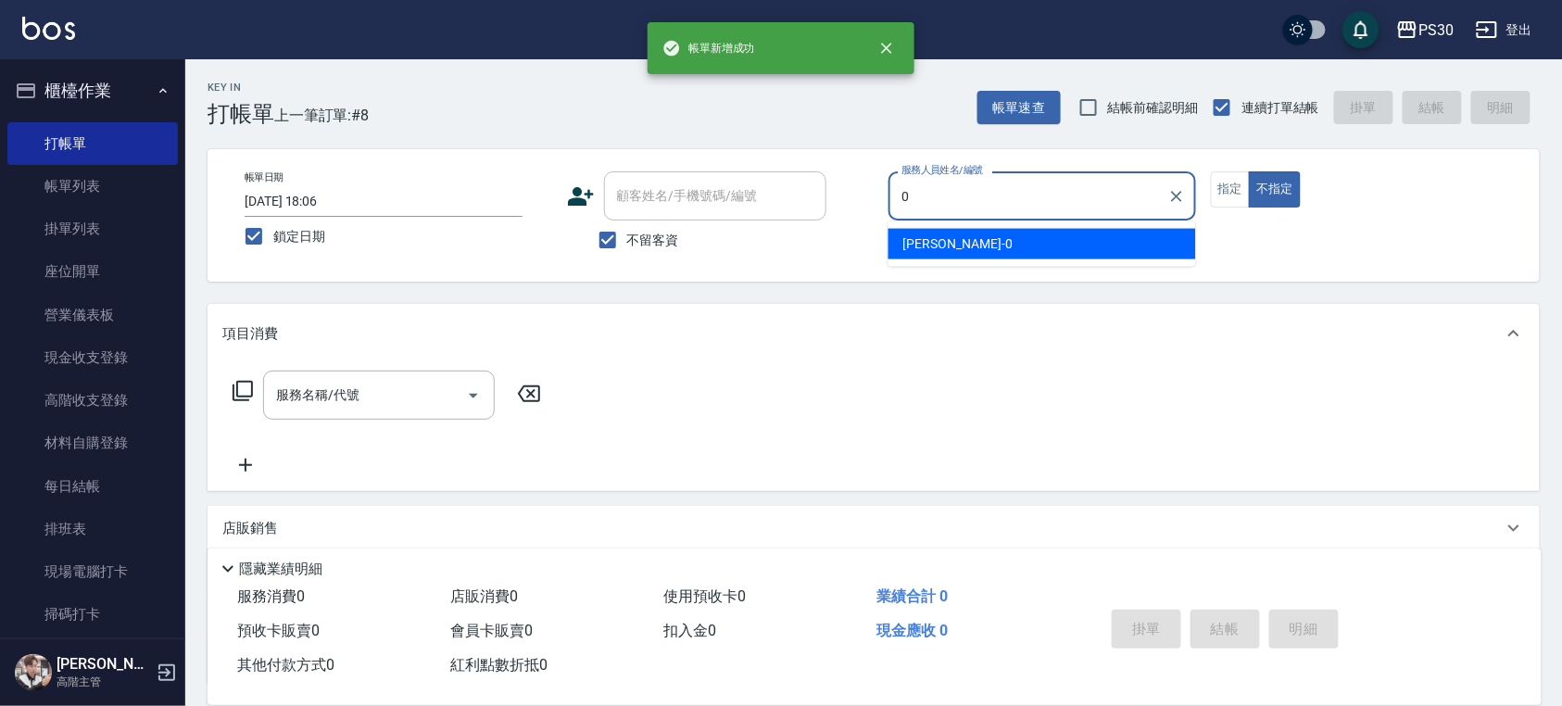
type input "[PERSON_NAME]-0"
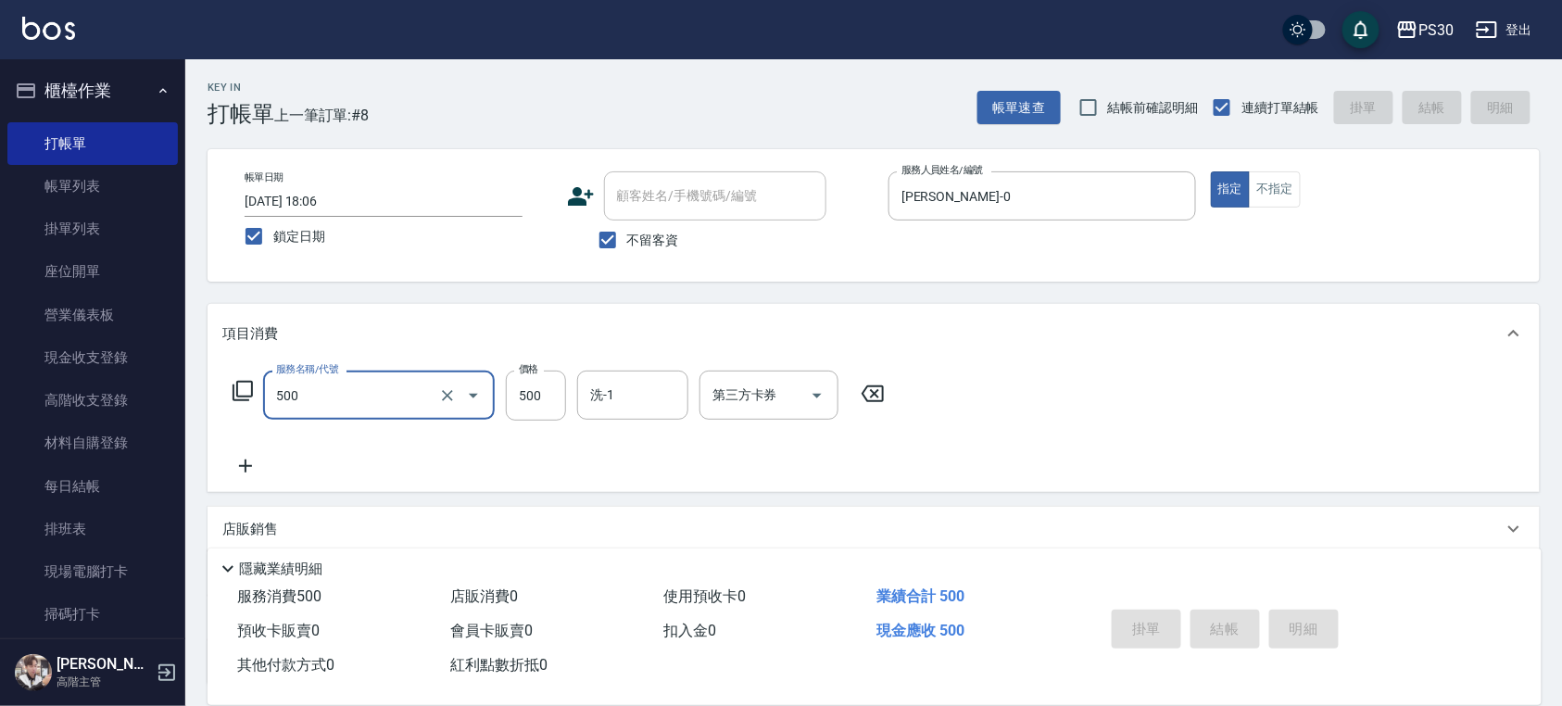
type input "500"
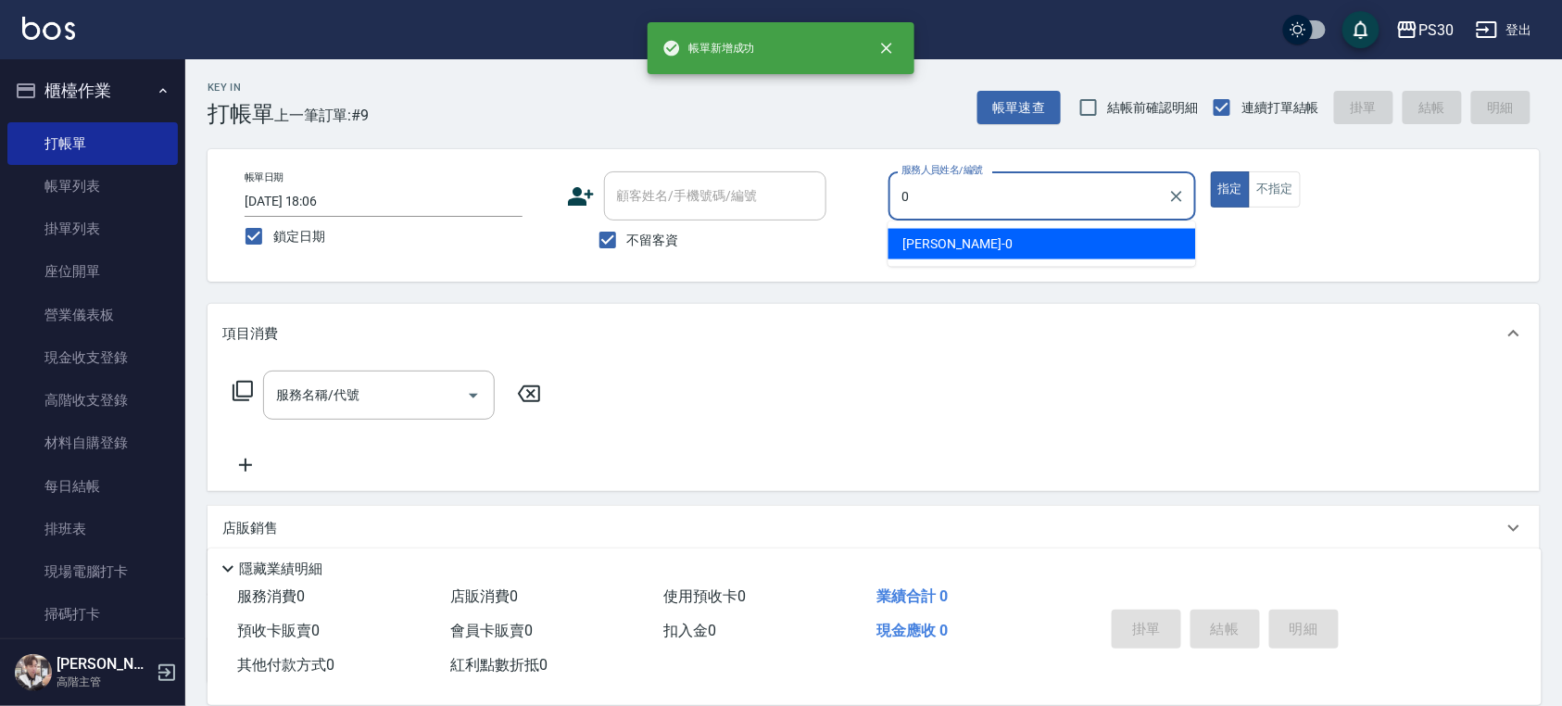
type input "[PERSON_NAME]-0"
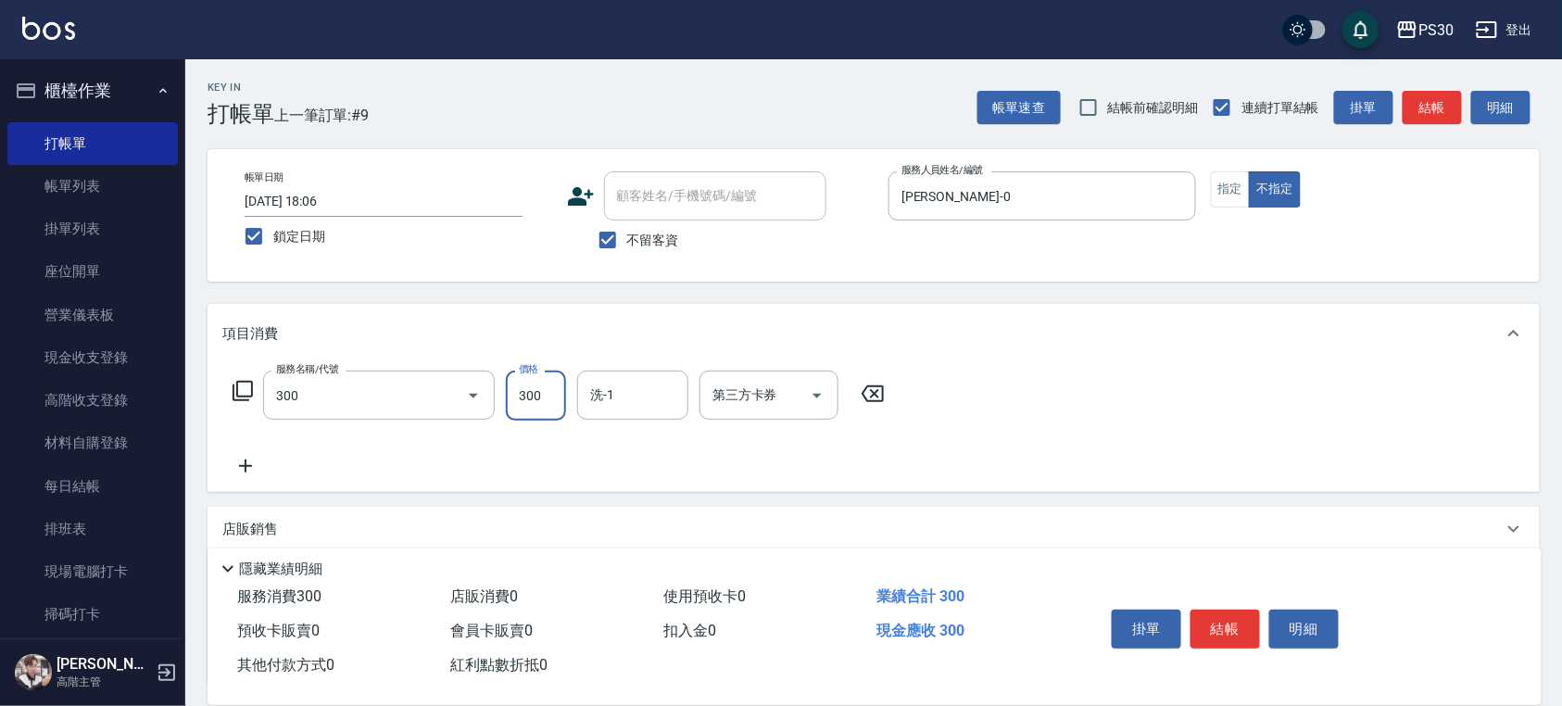
type input "洗剪300(300)"
type input "[PERSON_NAME]-33"
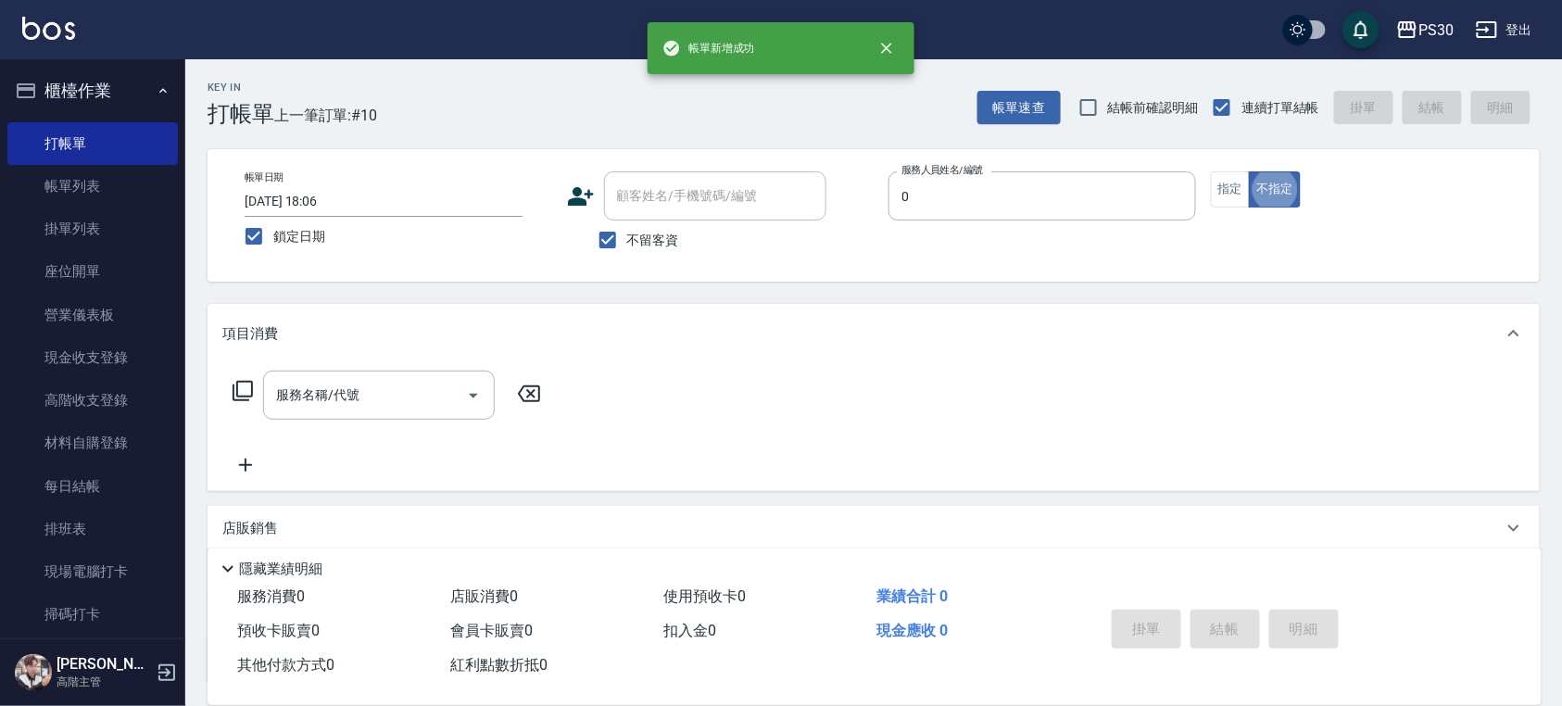
type input "[PERSON_NAME]-0"
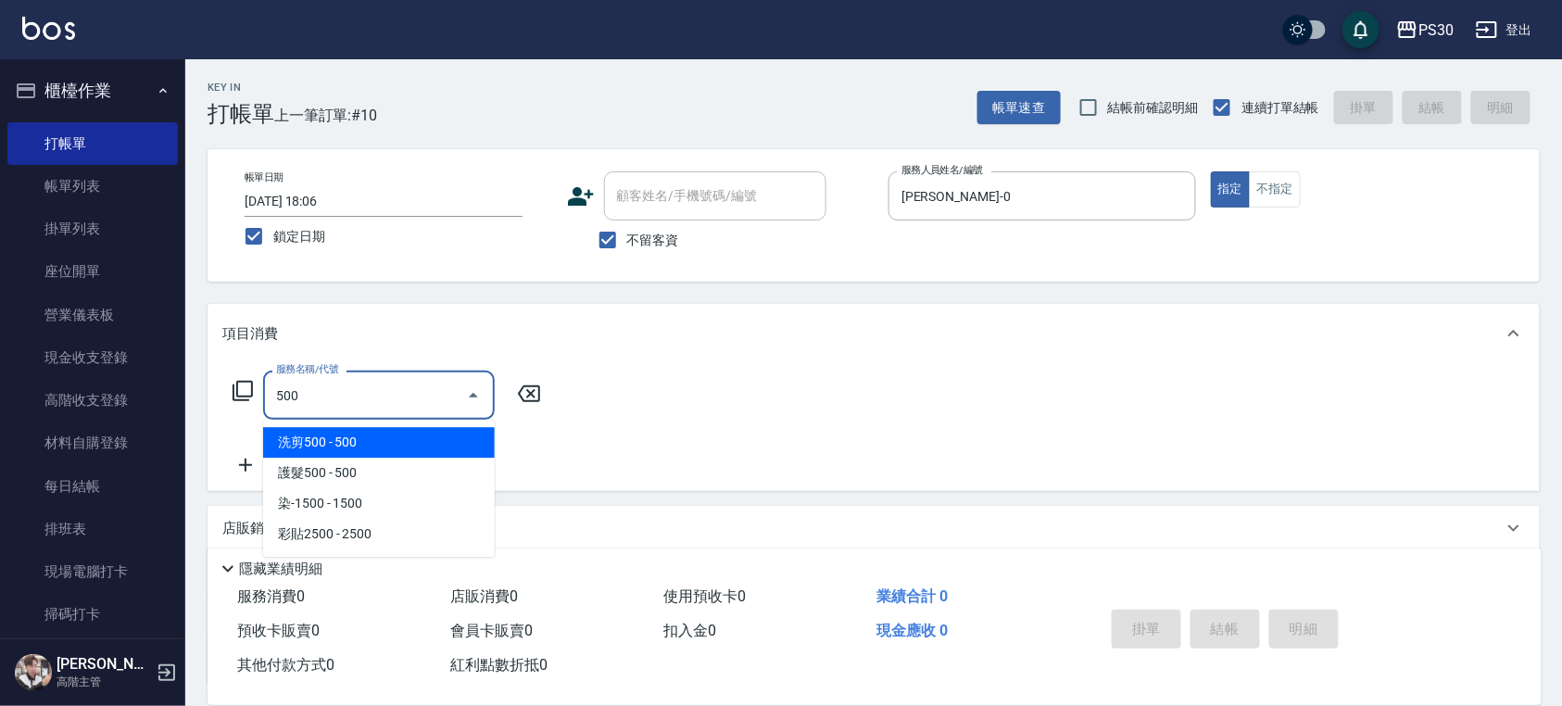
type input "洗剪500(500)"
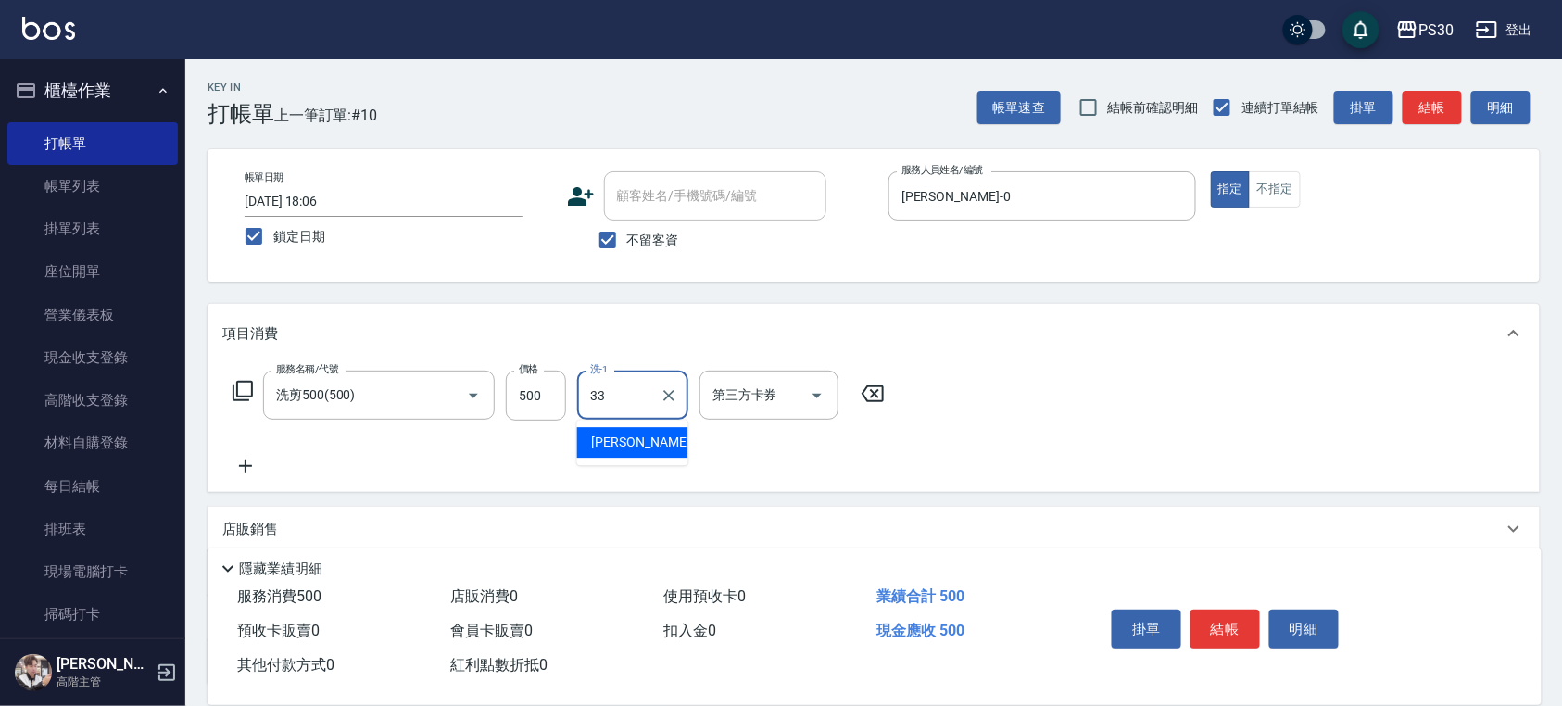
type input "[PERSON_NAME]-33"
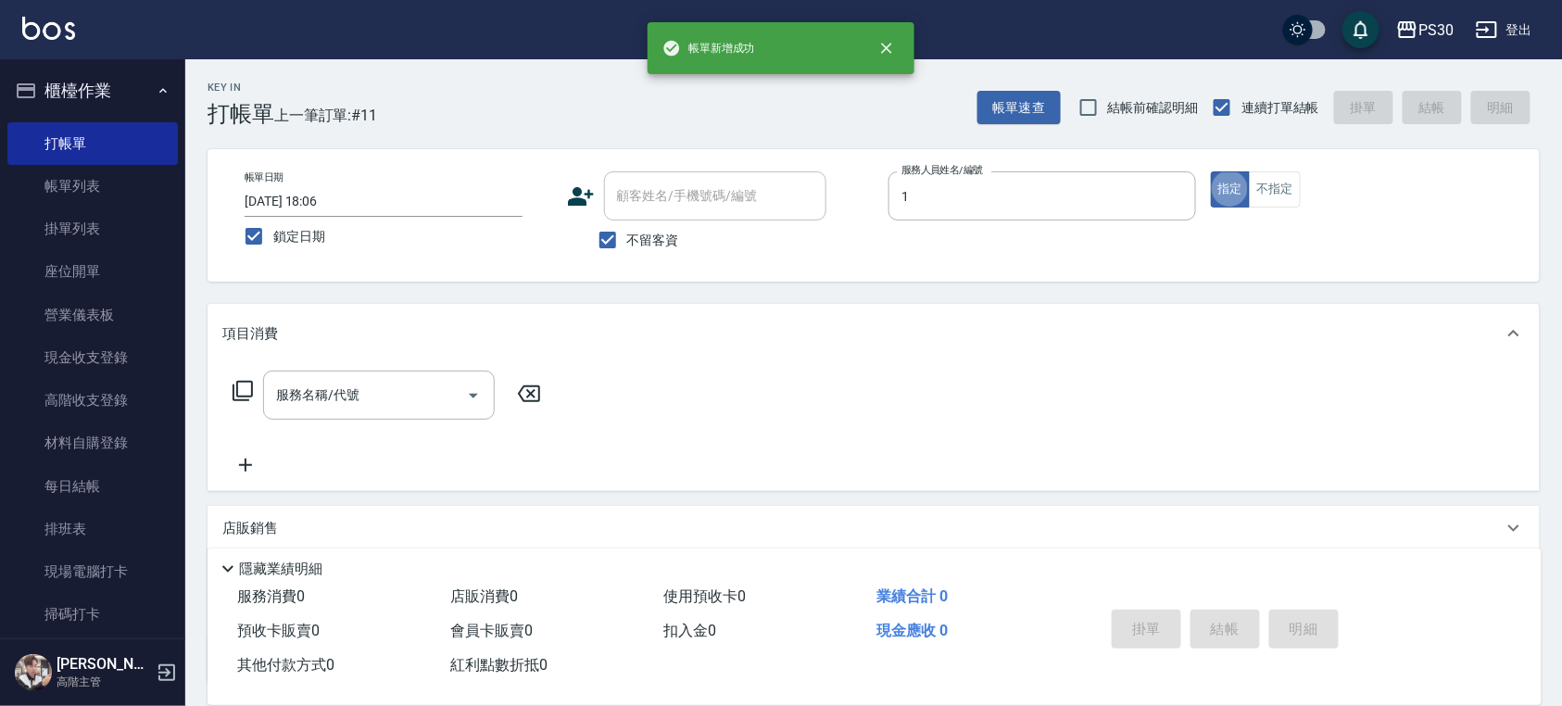
type input "ONE-1"
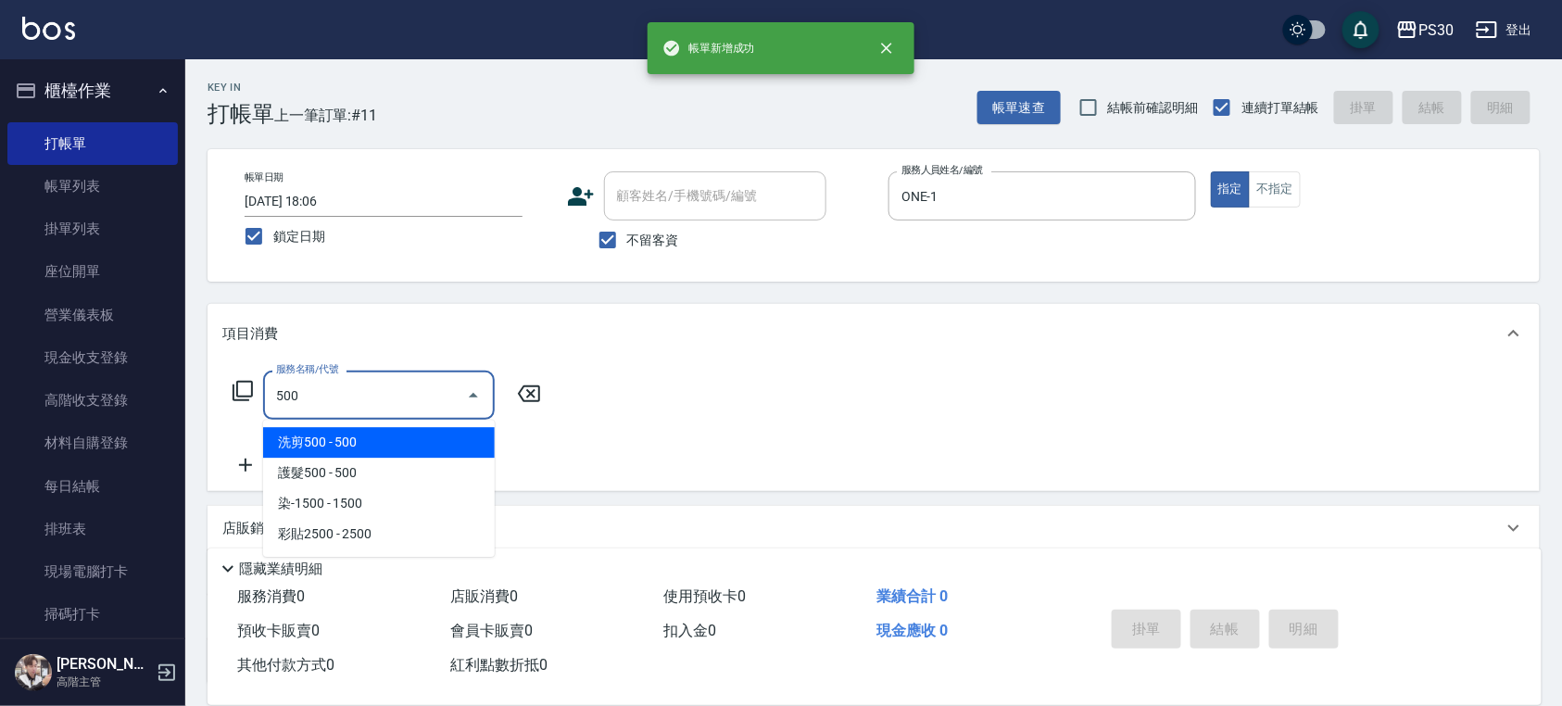
type input "洗剪500(500)"
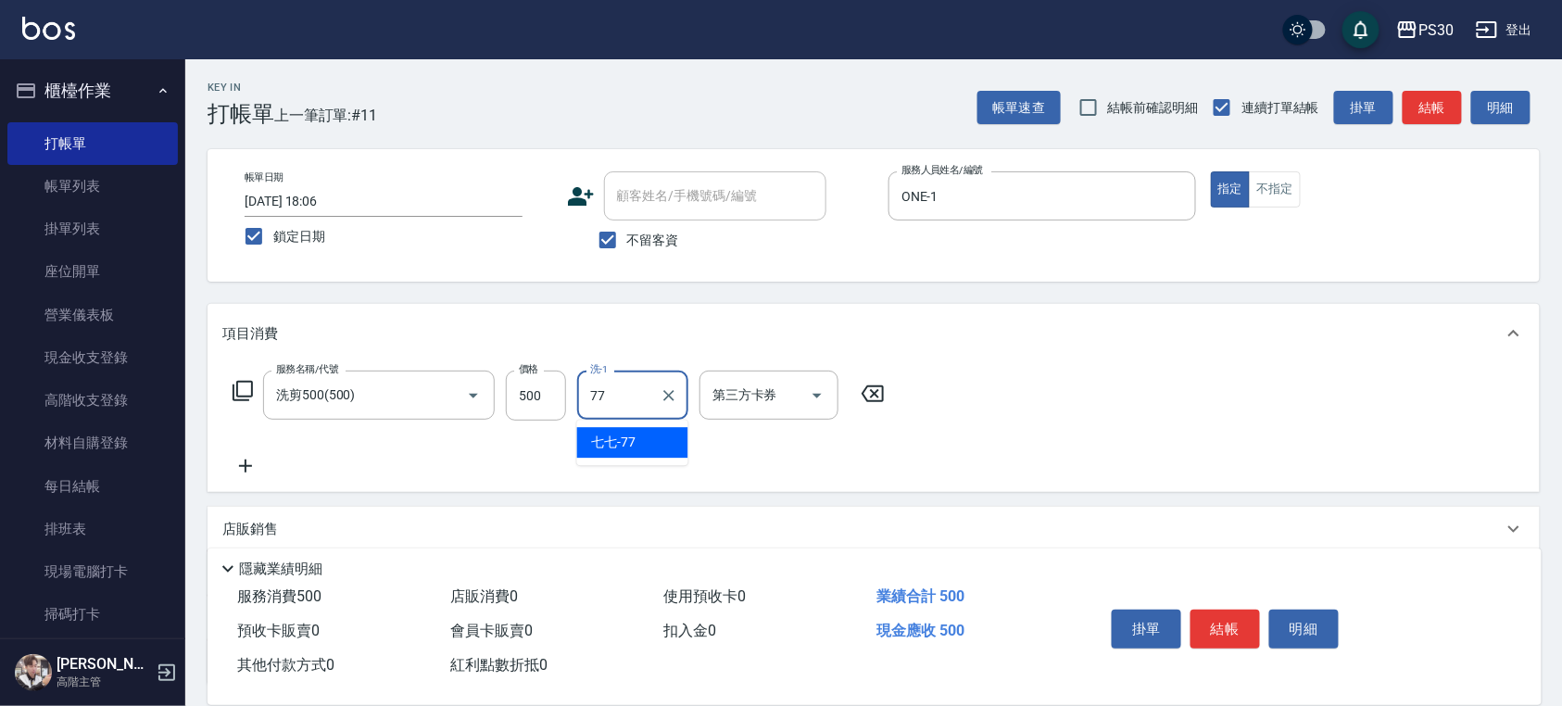
type input "七七-77"
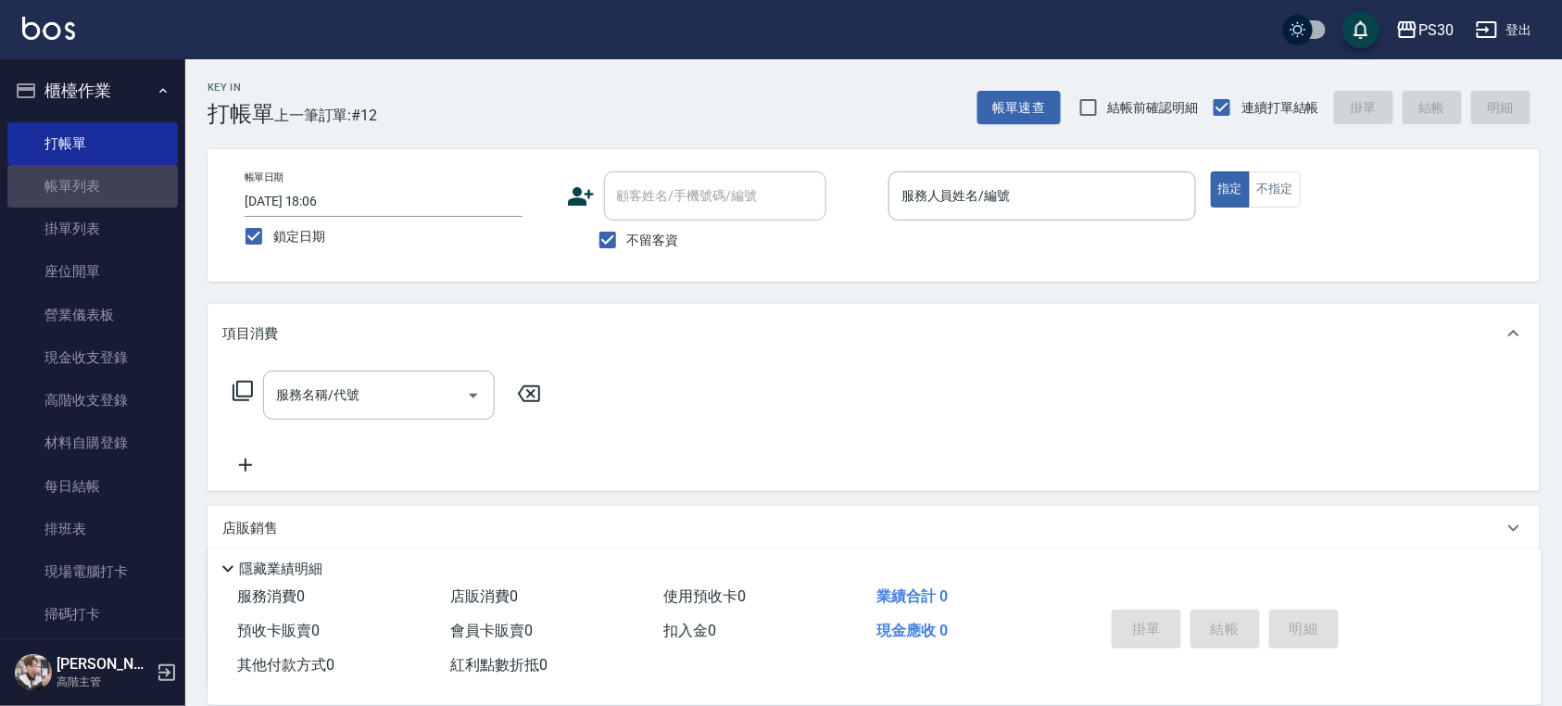
click at [119, 179] on link "帳單列表" at bounding box center [92, 186] width 170 height 43
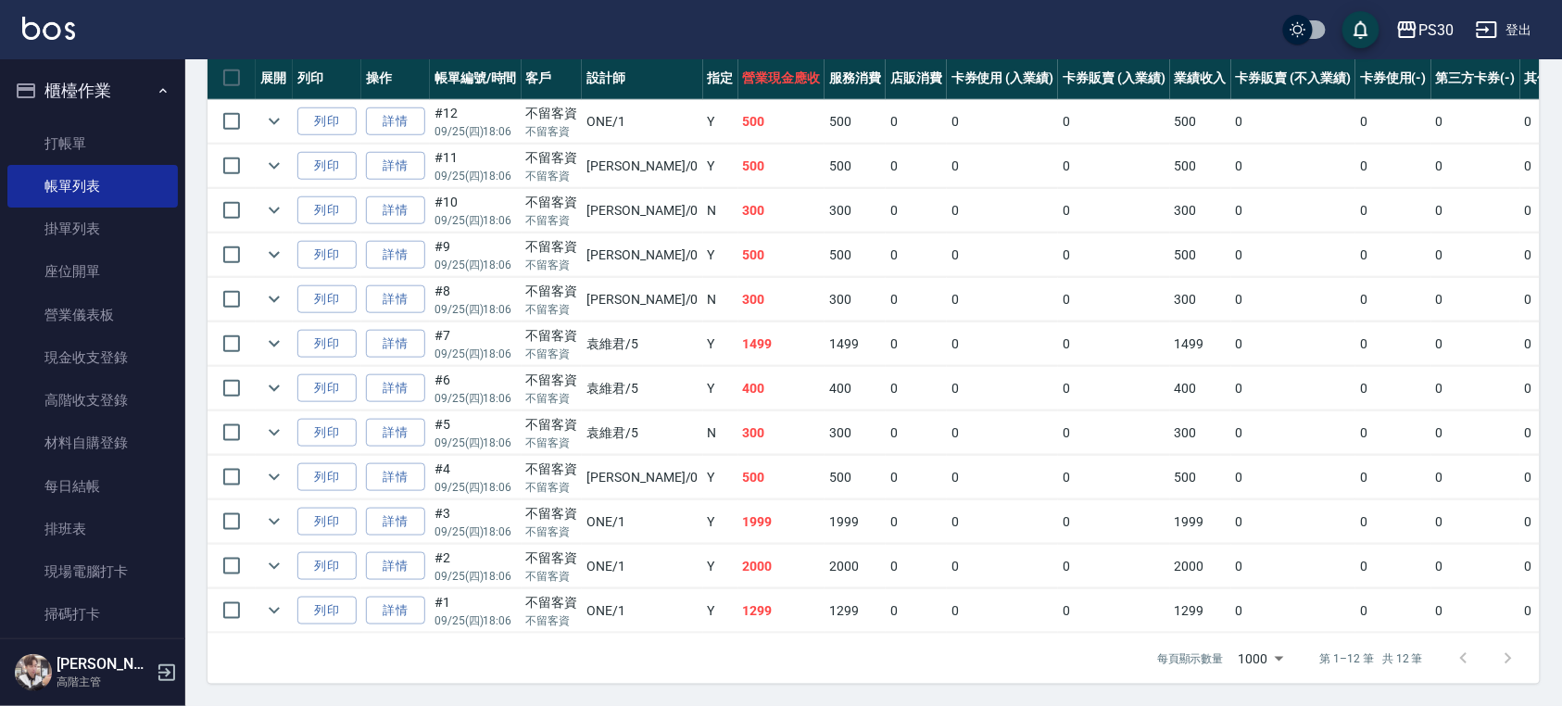
scroll to position [483, 0]
click at [386, 552] on link "詳情" at bounding box center [395, 566] width 59 height 29
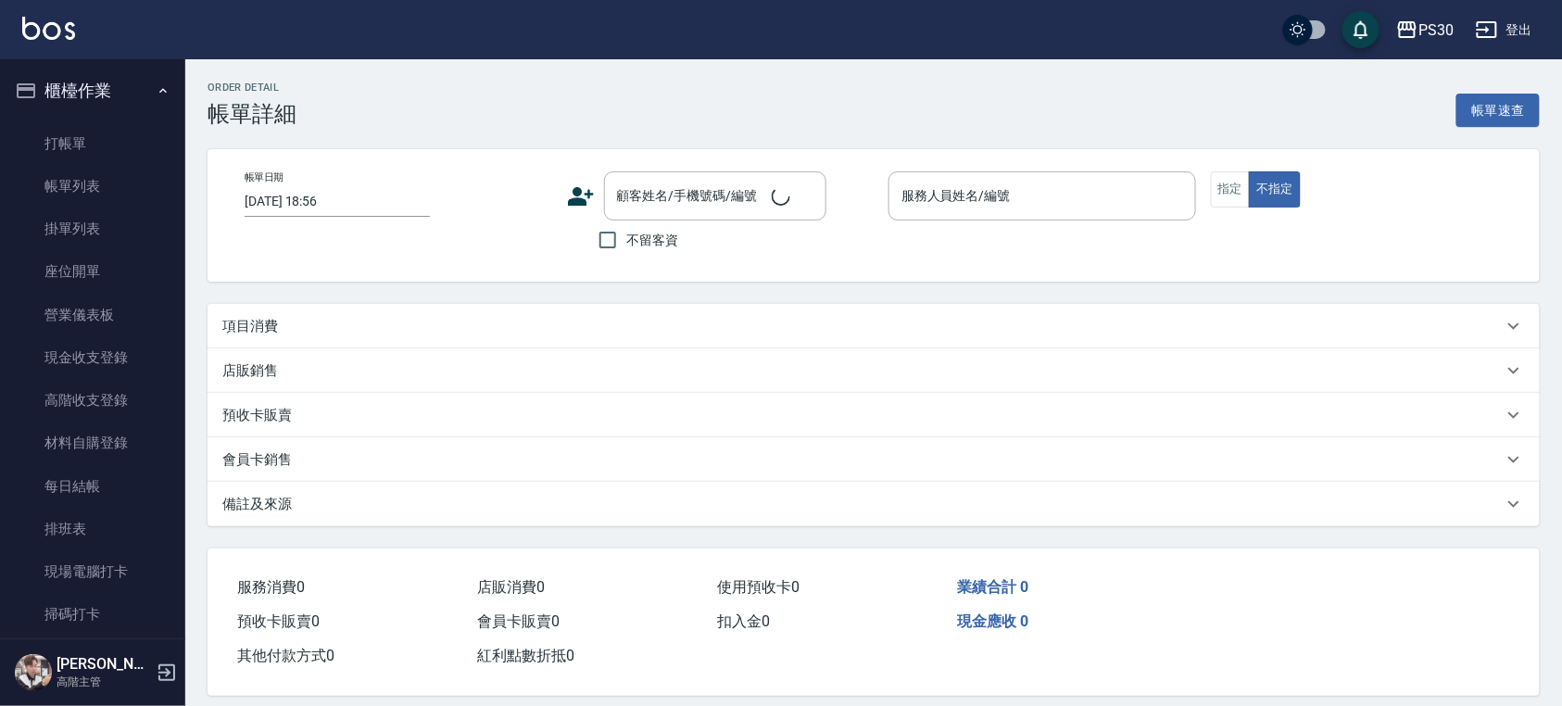
type input "[DATE] 18:06"
checkbox input "true"
type input "ONE-1"
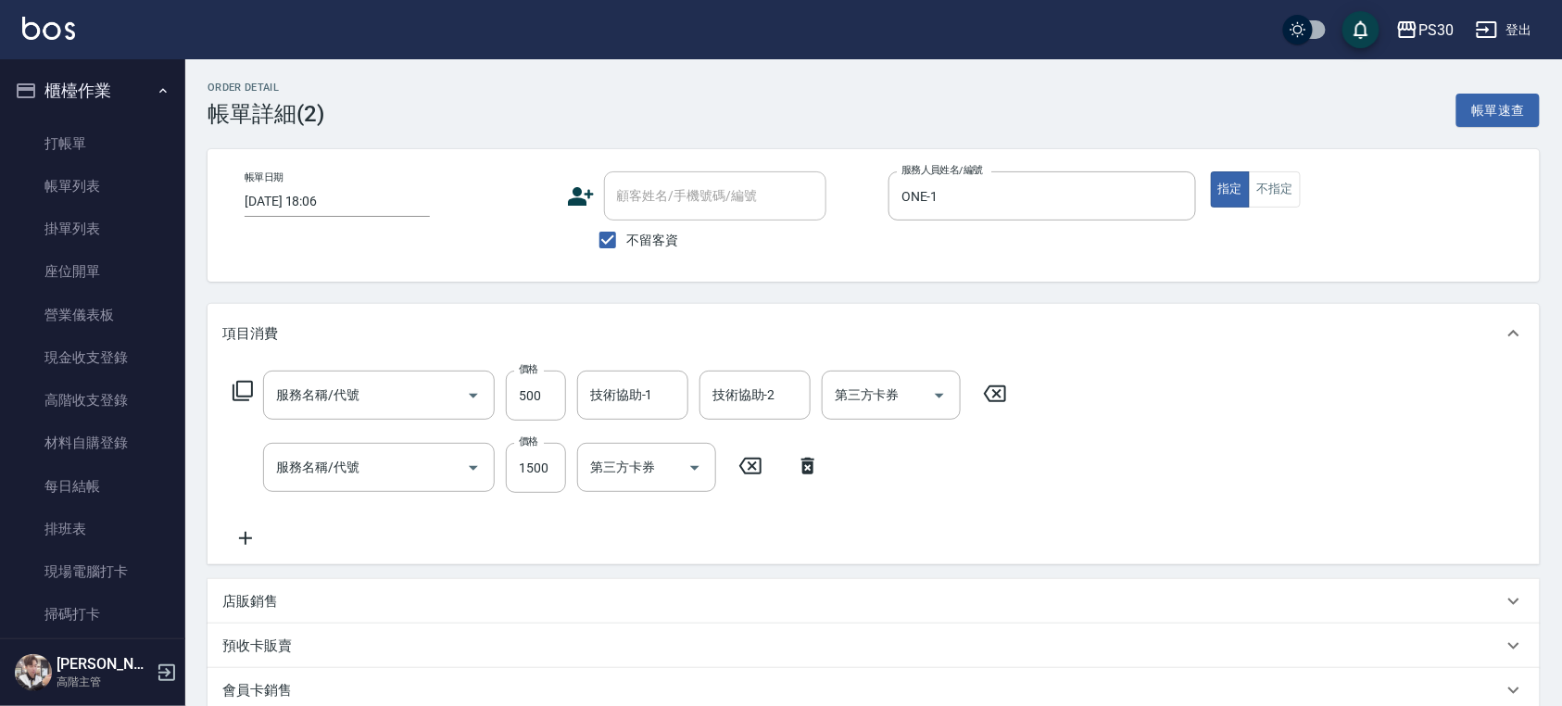
type input "染-1000(510)"
type input "燙1000(210)"
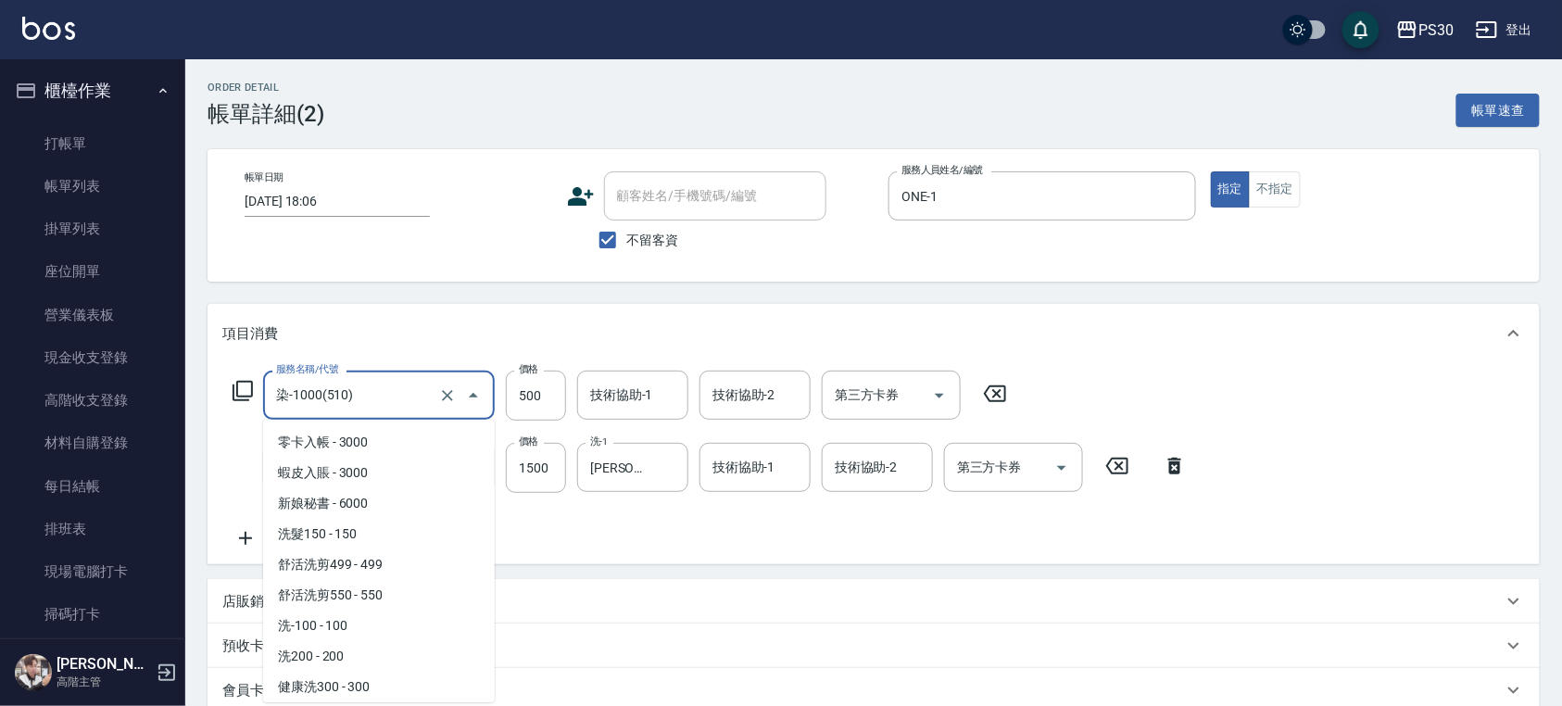
click at [408, 394] on input "染-1000(510)" at bounding box center [352, 395] width 163 height 32
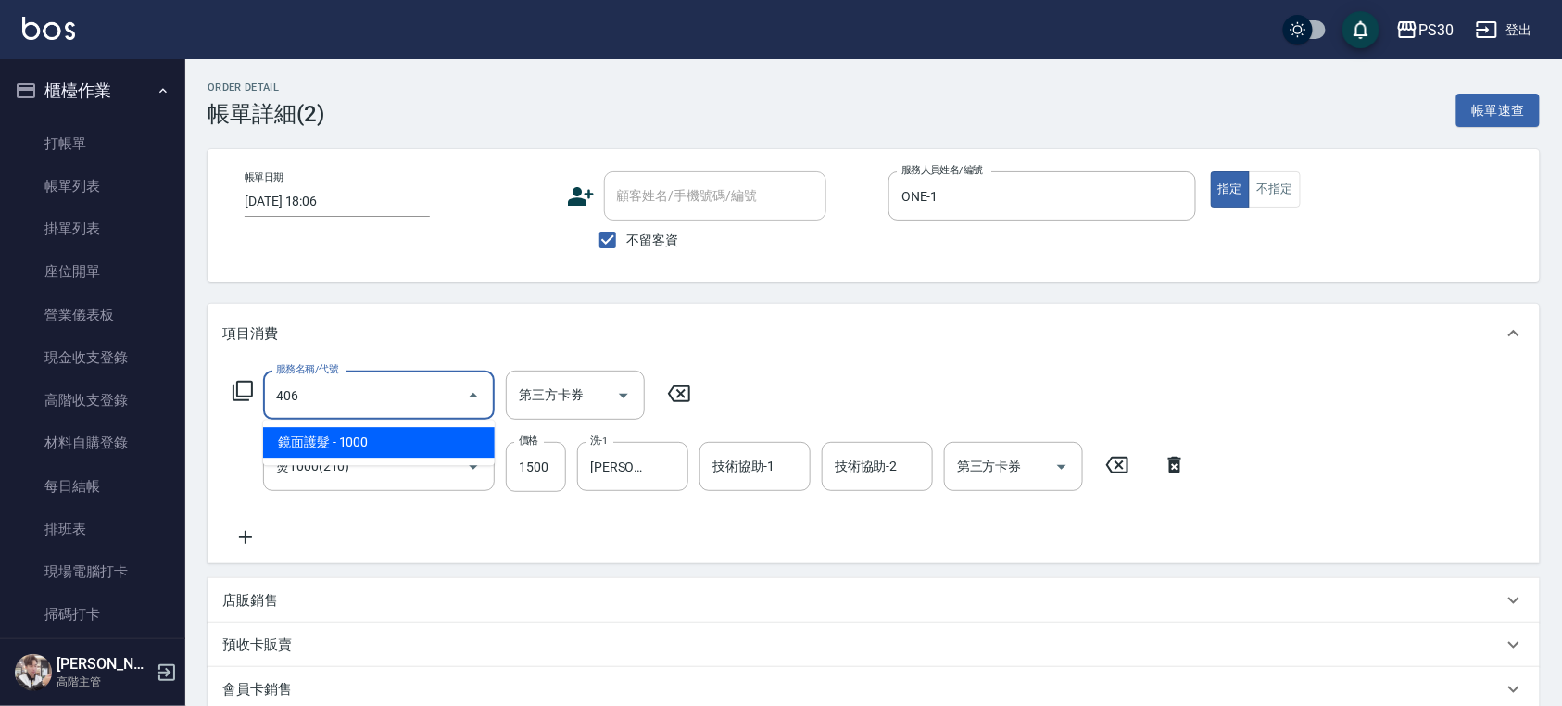
type input "鏡面護髮(406)"
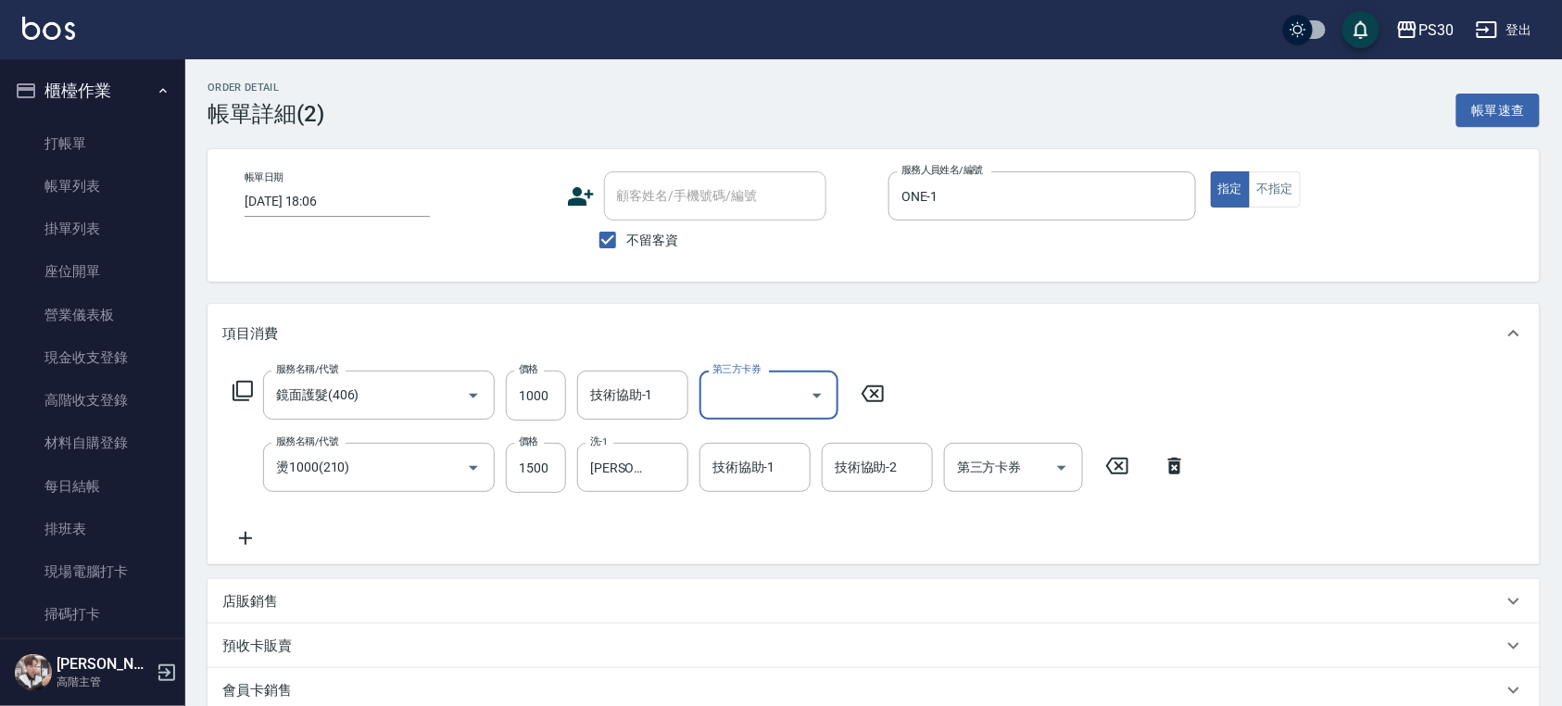
click at [615, 374] on div "技術協助-1" at bounding box center [632, 394] width 111 height 49
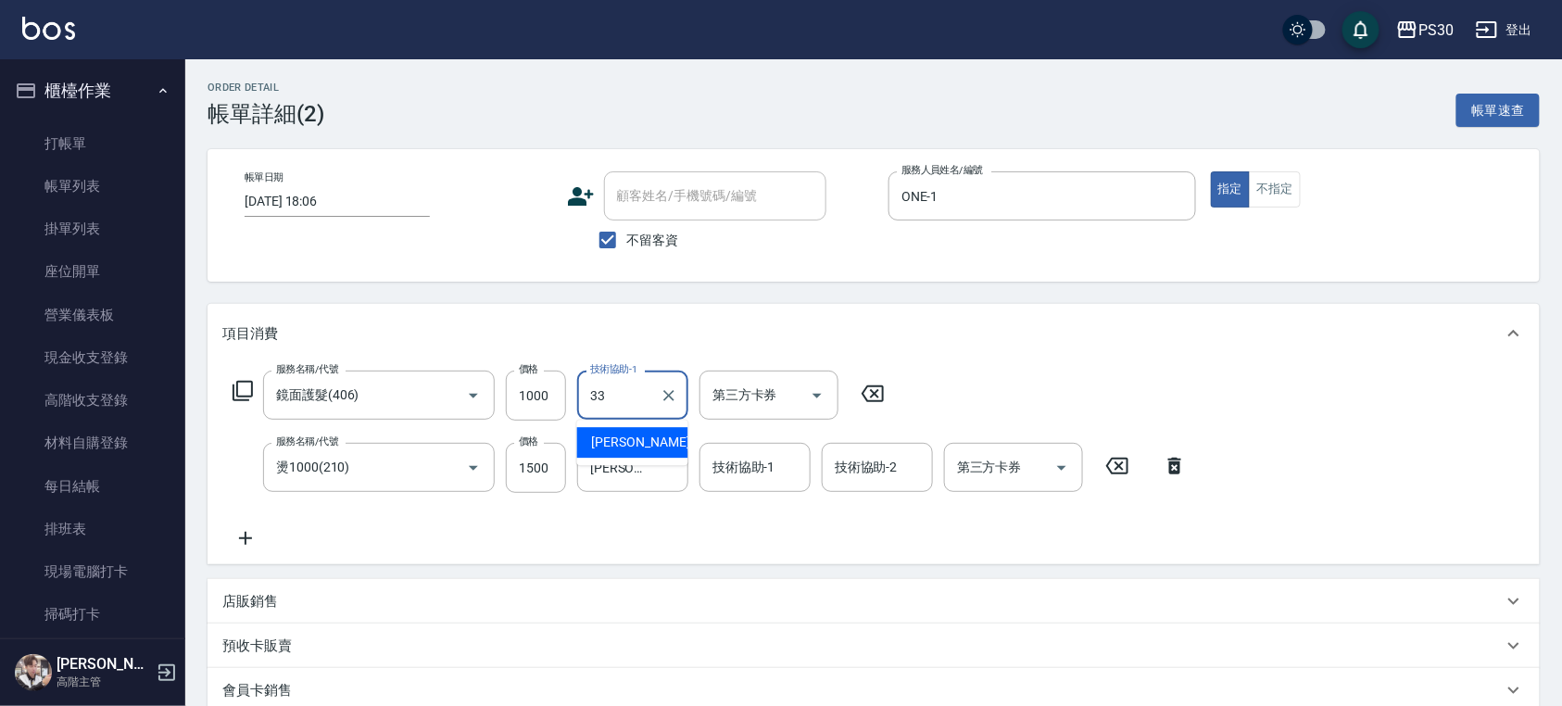
type input "[PERSON_NAME]-33"
click at [391, 464] on input "燙1000(210)" at bounding box center [352, 467] width 163 height 32
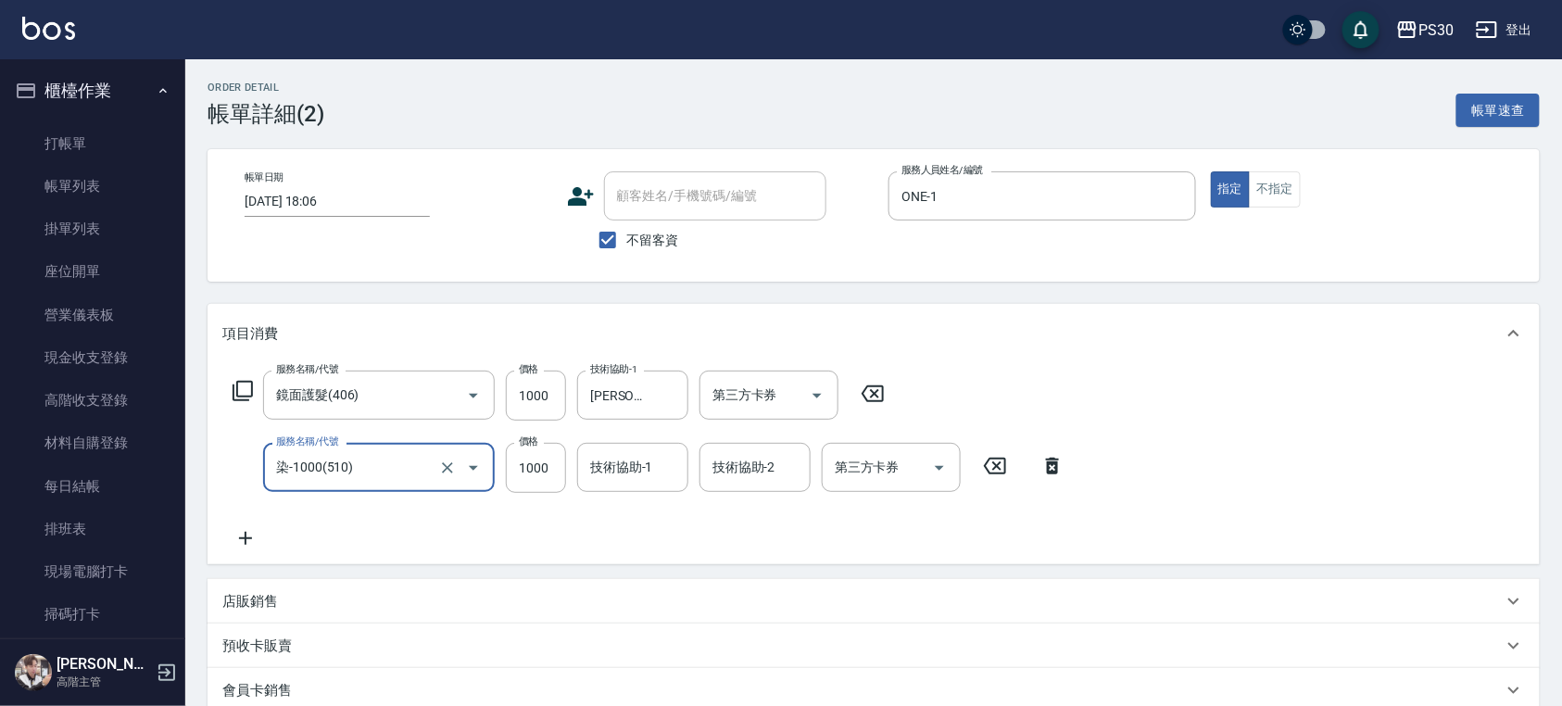
type input "染-1000(510)"
type input "999"
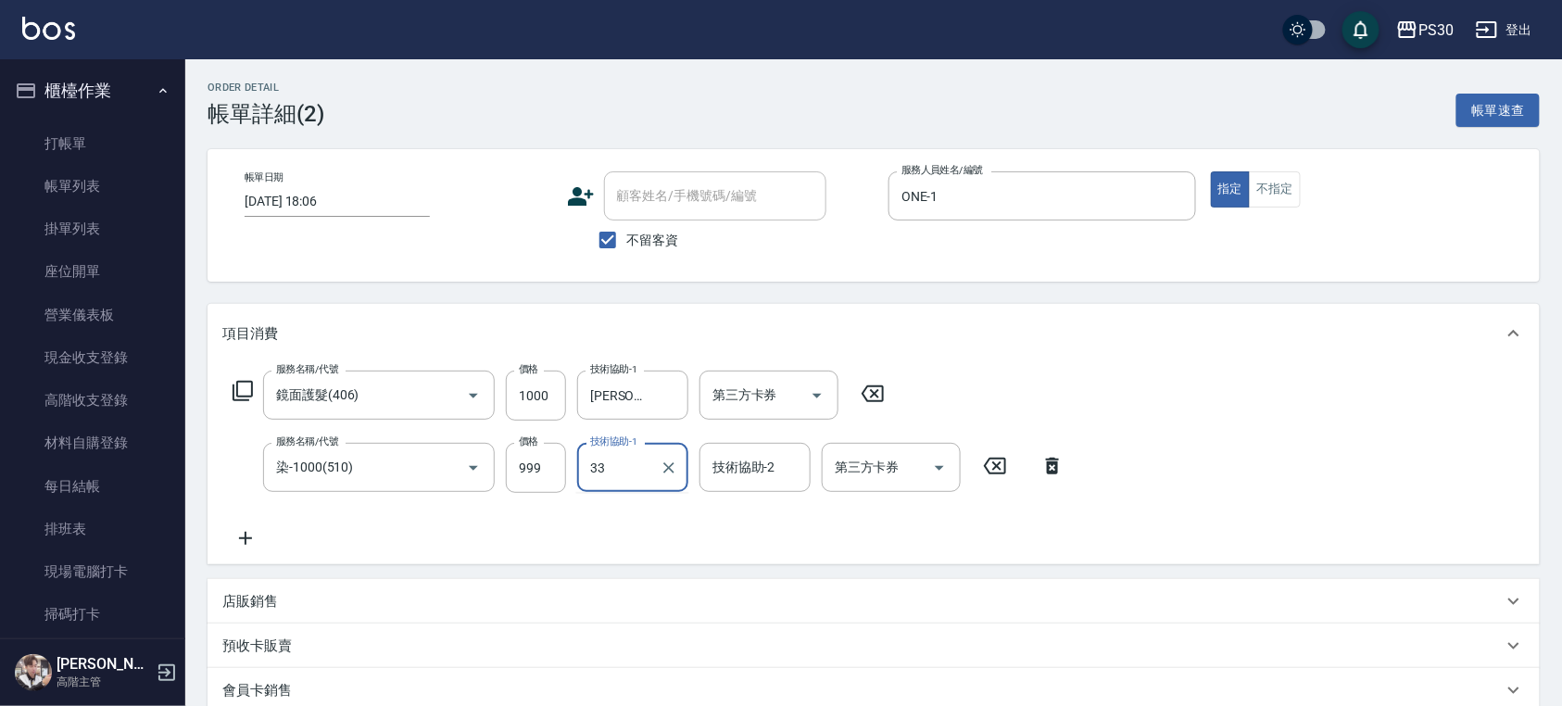
type input "[PERSON_NAME]-33"
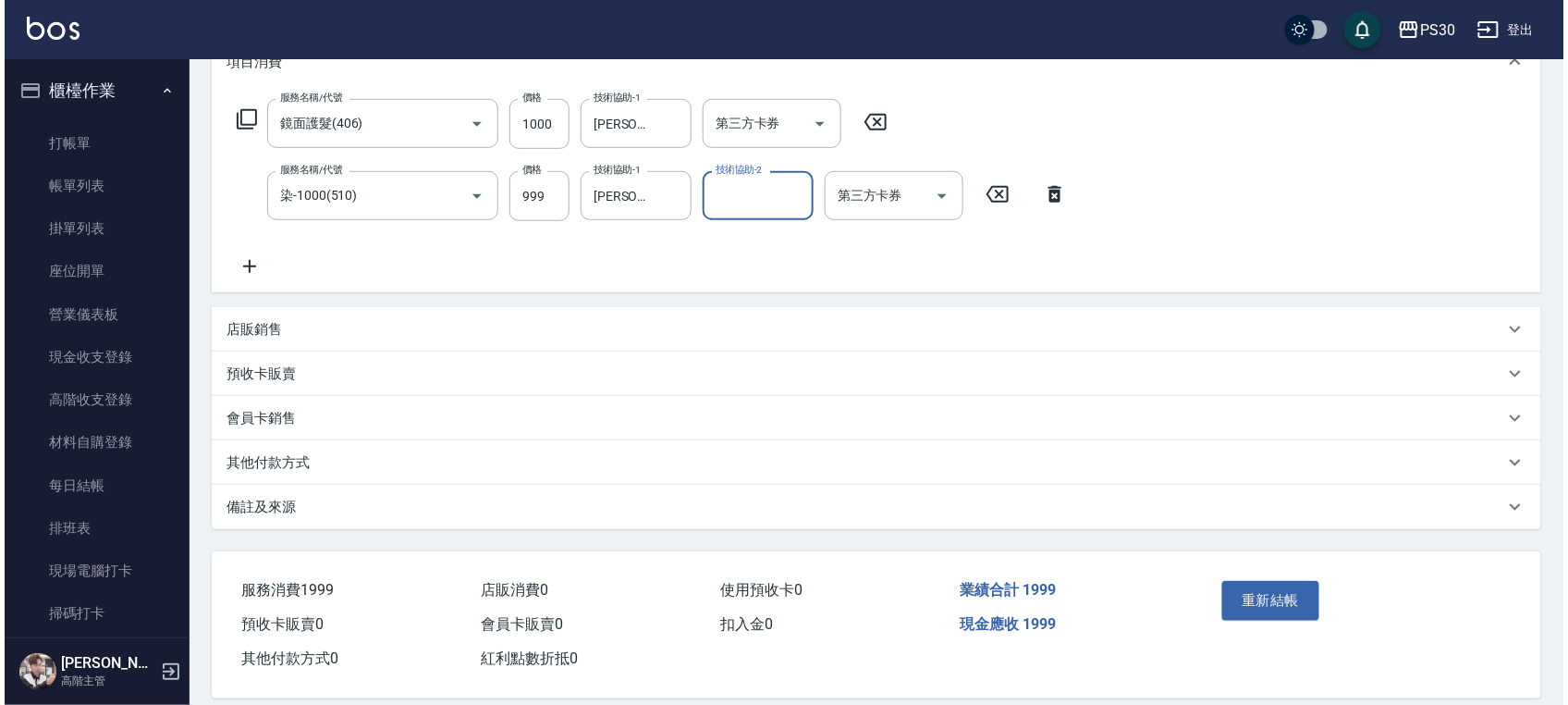
scroll to position [291, 0]
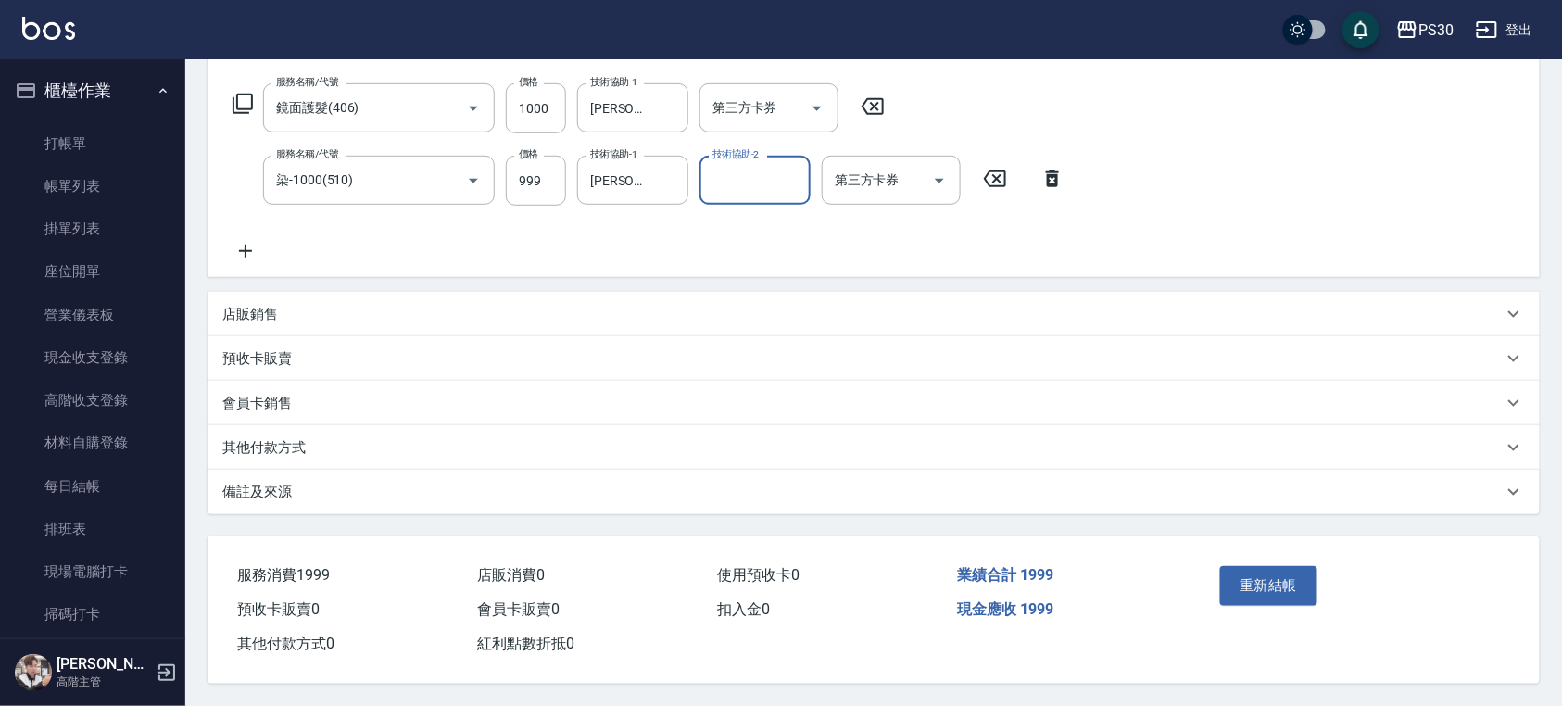
click at [1271, 591] on button "重新結帳" at bounding box center [1269, 585] width 98 height 39
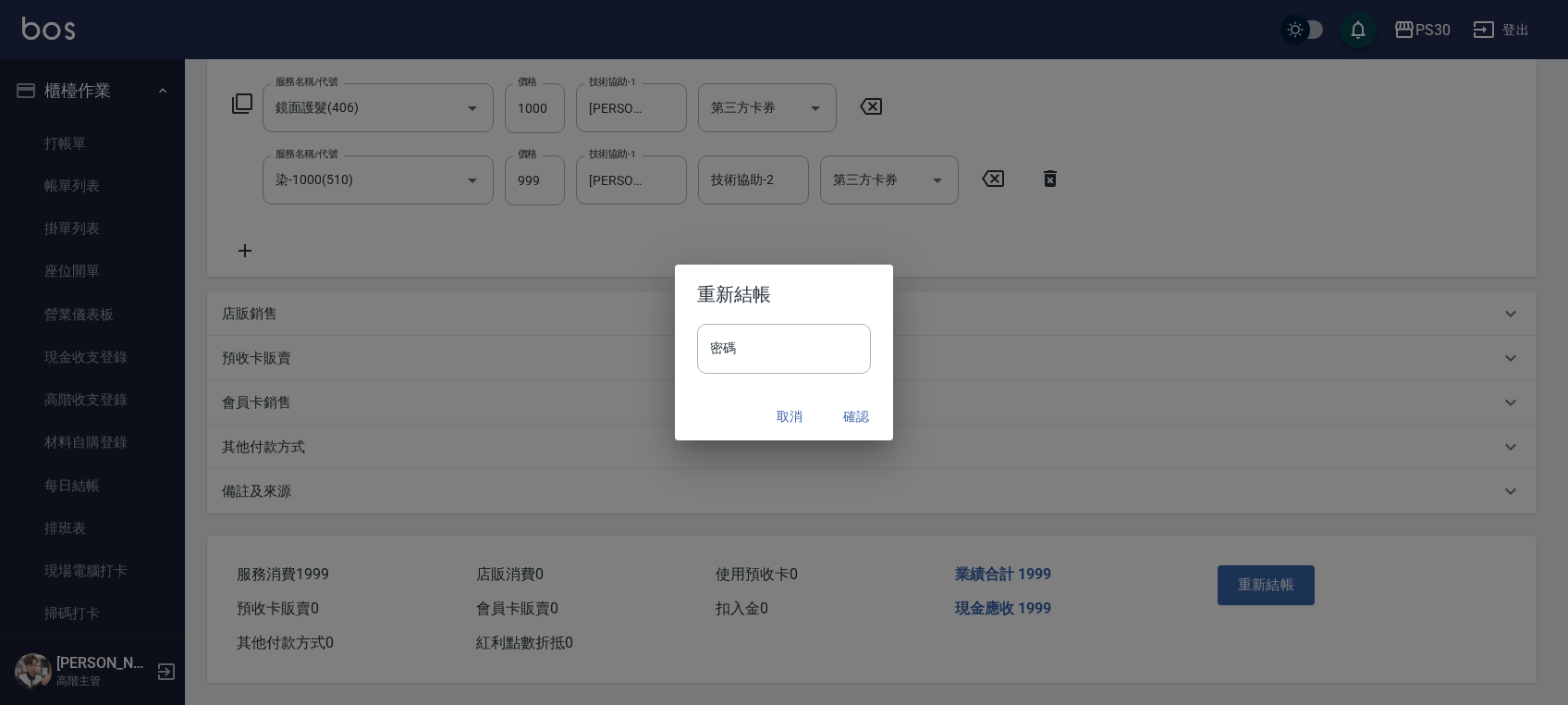
click at [767, 343] on input "密碼" at bounding box center [784, 349] width 174 height 50
type input "*******"
click at [837, 295] on h2 "重新結帳" at bounding box center [784, 294] width 219 height 59
click at [861, 407] on button "確認" at bounding box center [855, 416] width 59 height 34
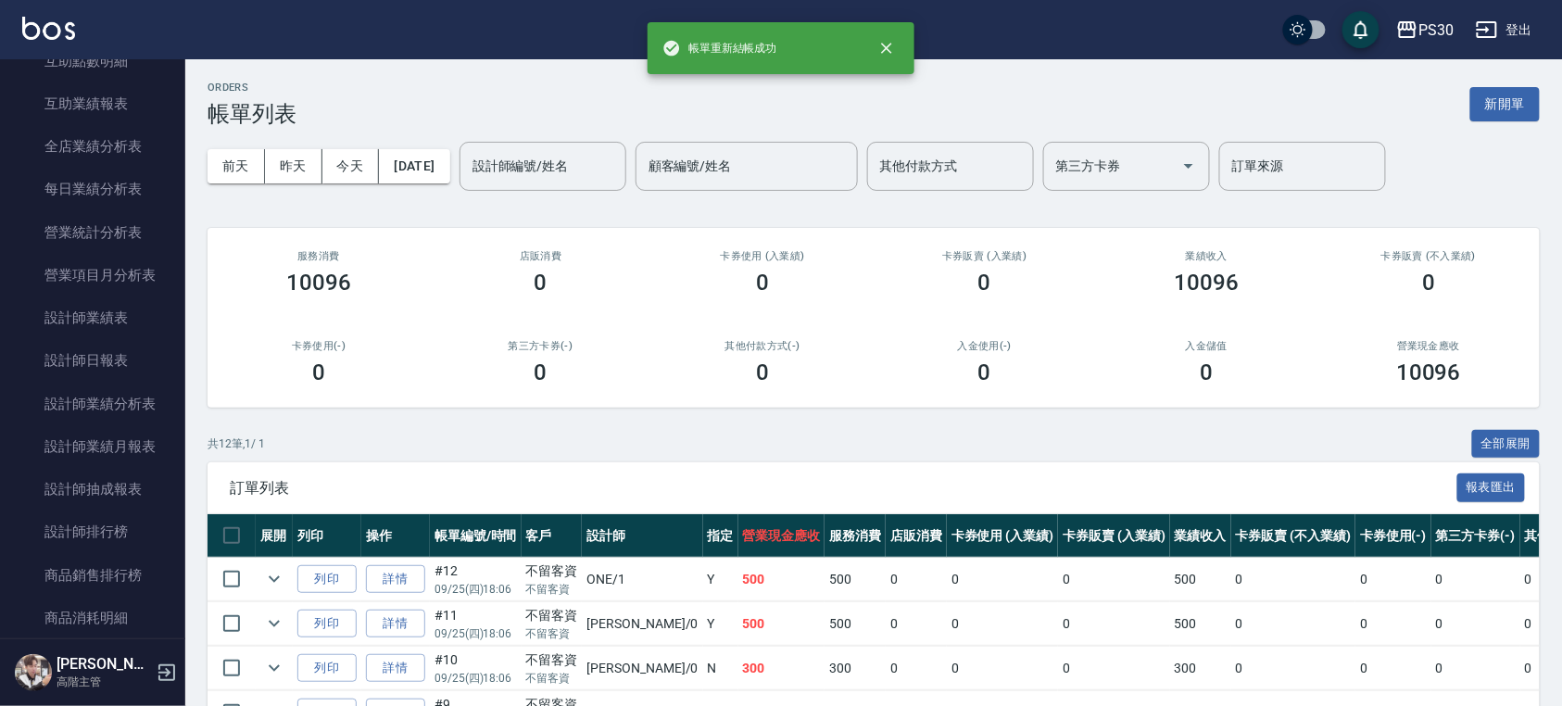
scroll to position [1111, 0]
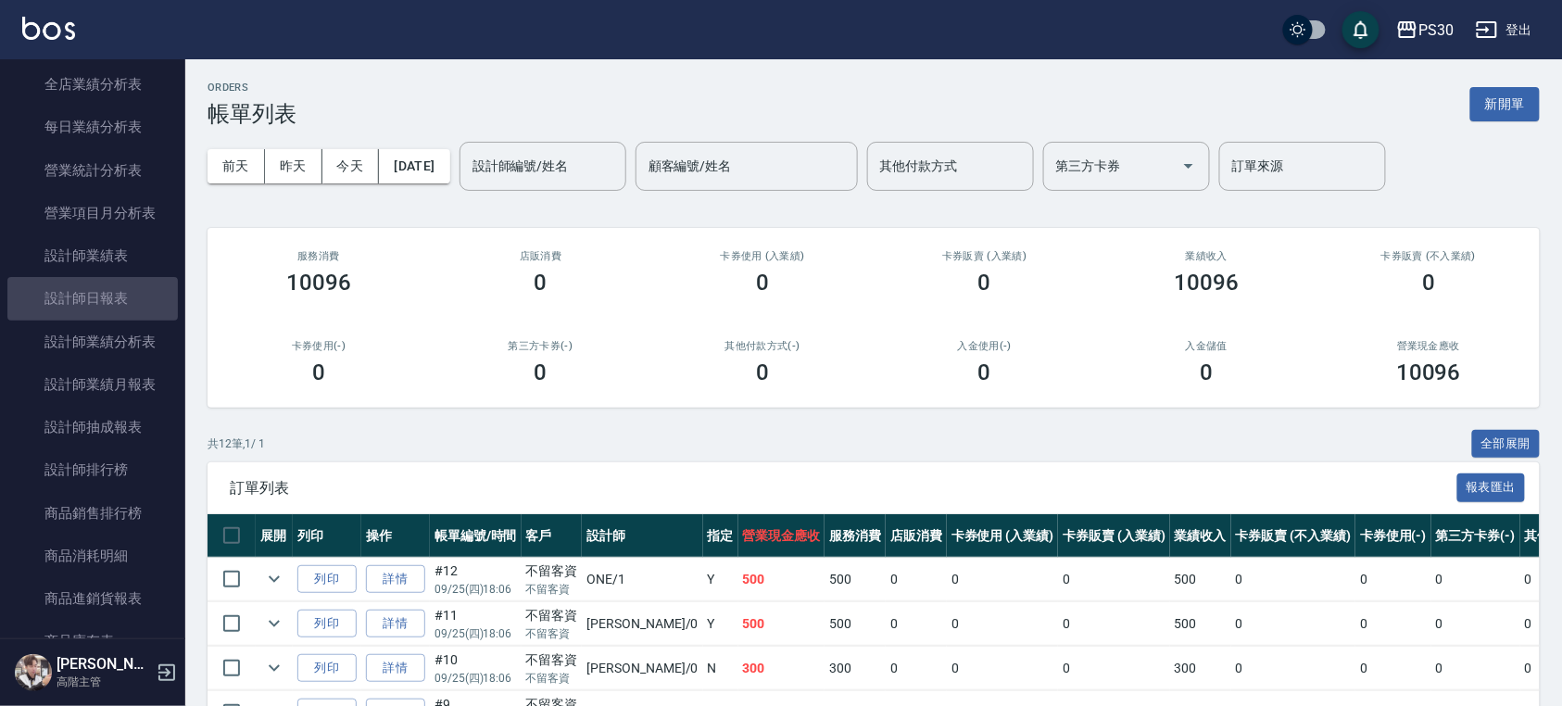
click at [119, 285] on link "設計師日報表" at bounding box center [92, 298] width 170 height 43
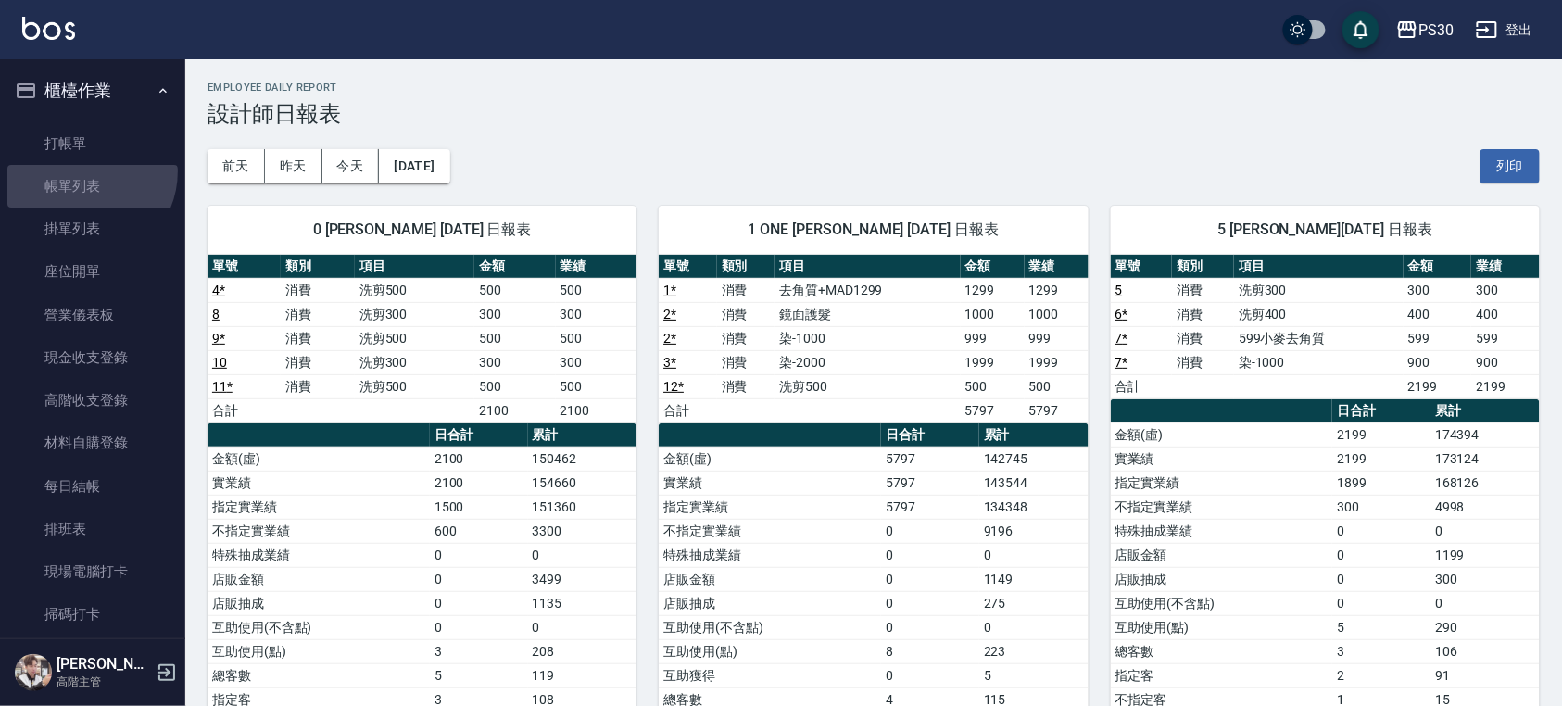
click at [82, 171] on link "帳單列表" at bounding box center [92, 186] width 170 height 43
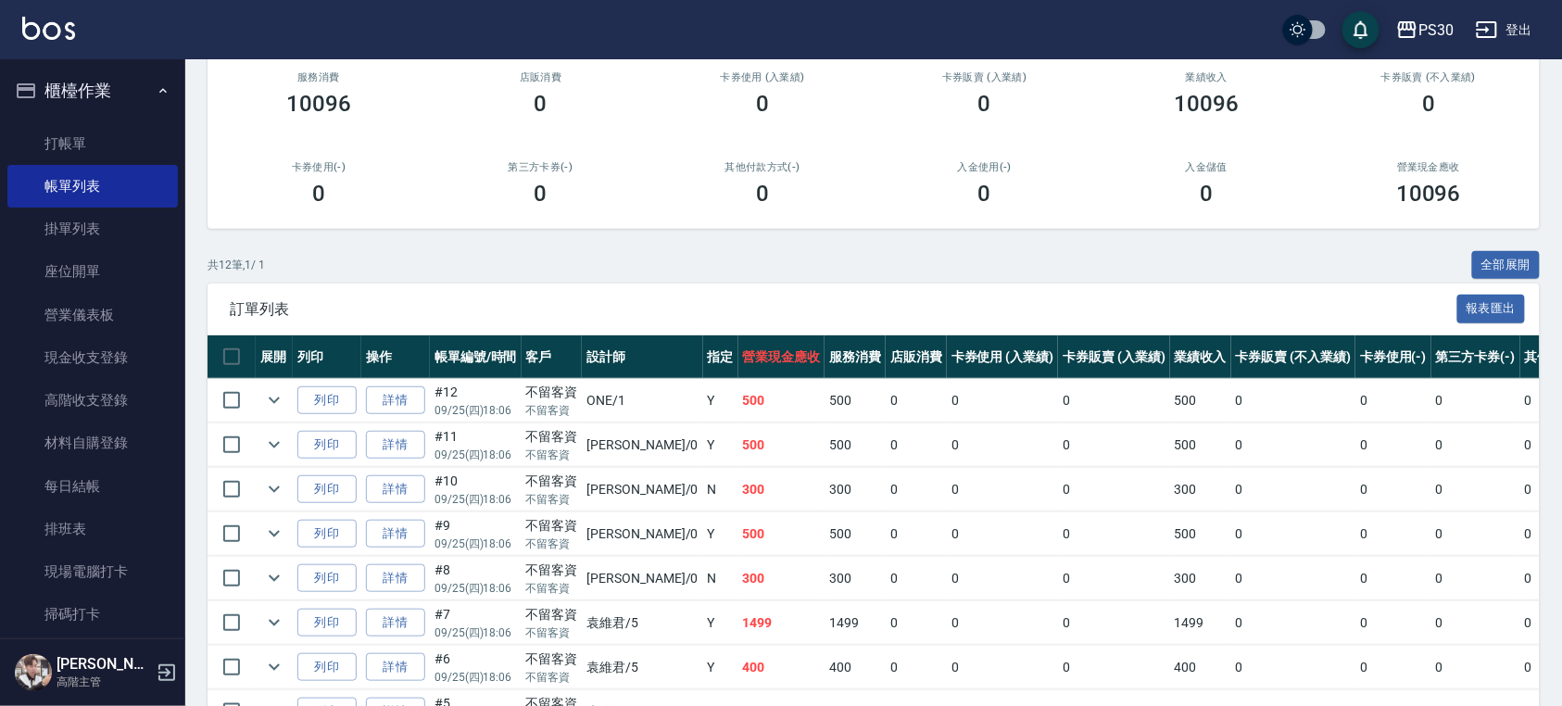
scroll to position [483, 0]
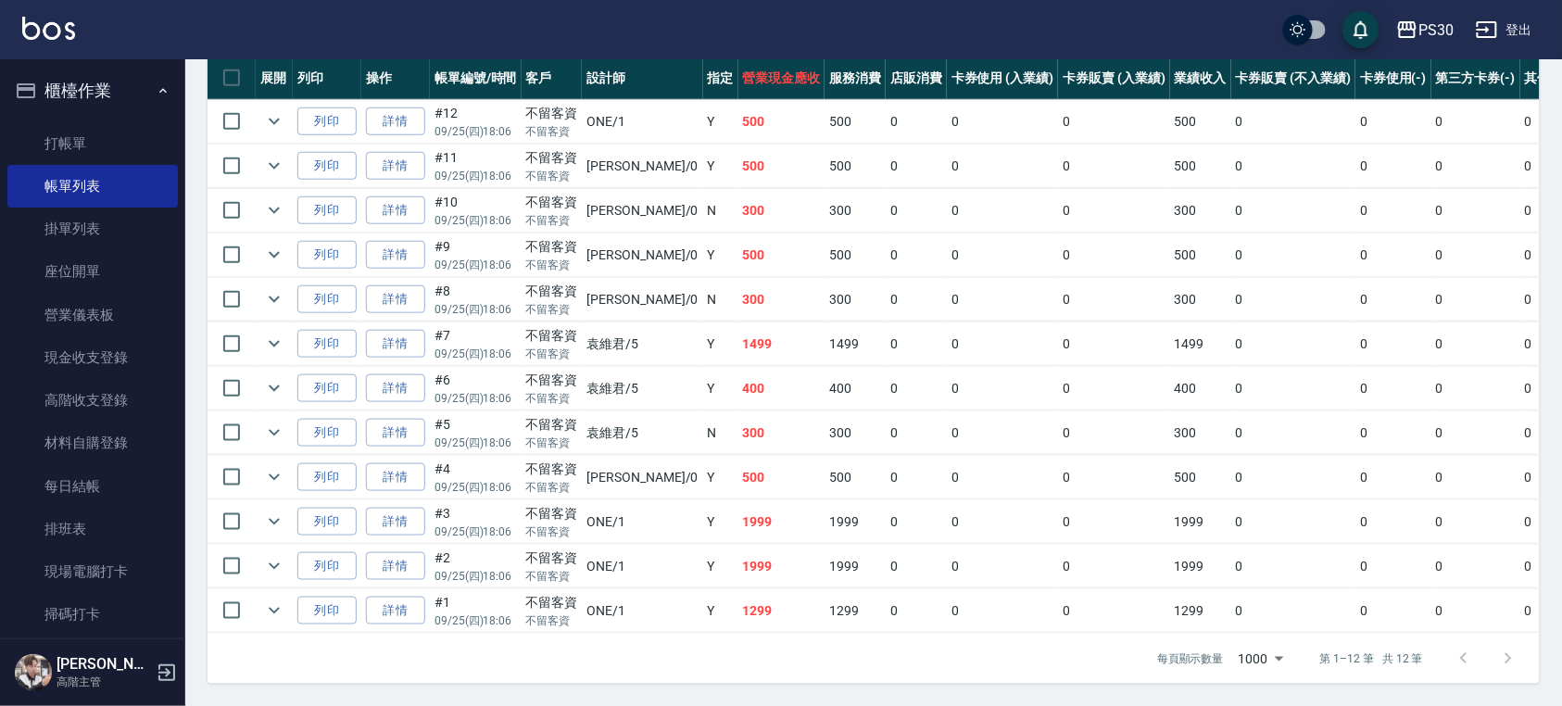
click at [387, 596] on link "詳情" at bounding box center [395, 610] width 59 height 29
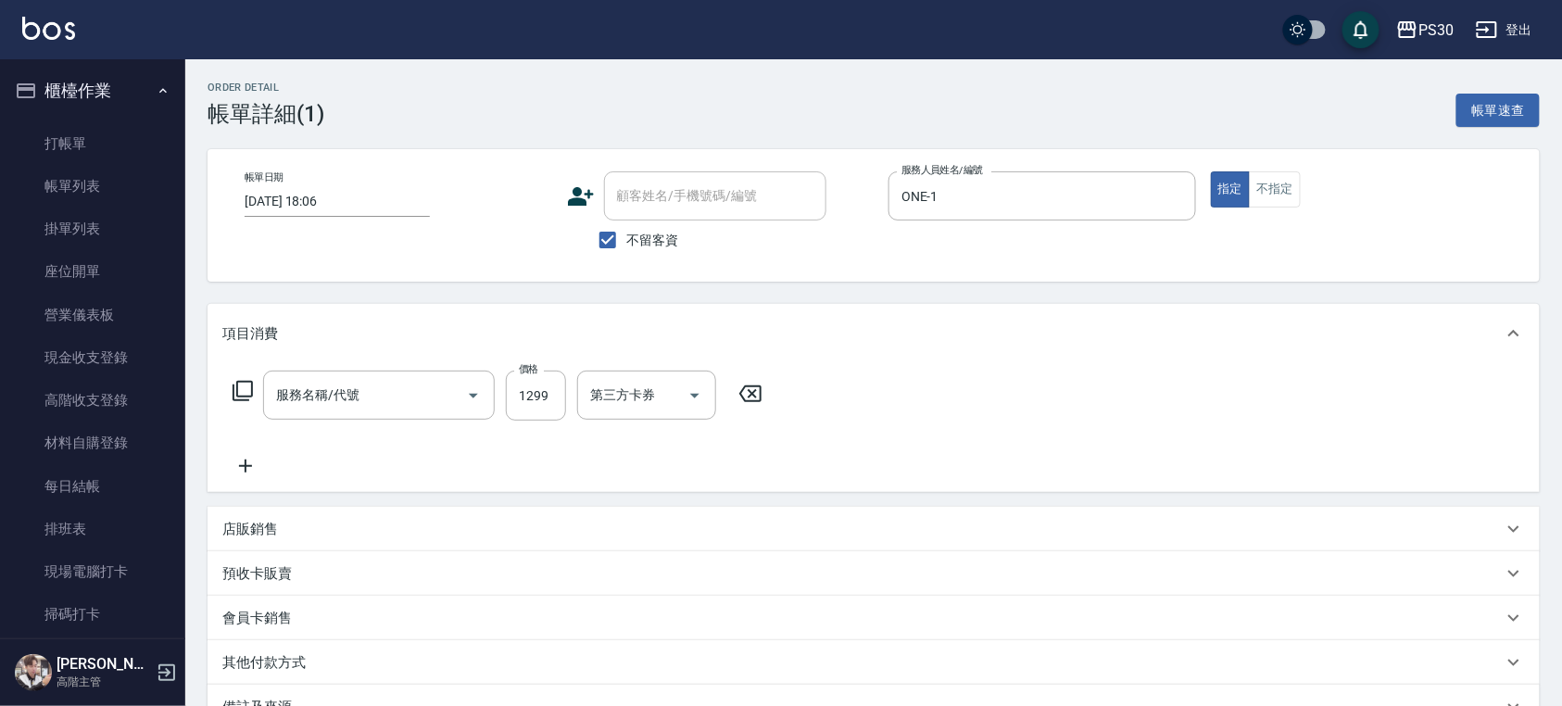
type input "[DATE] 18:06"
checkbox input "true"
type input "ONE-1"
type input "去角質+MAD1299(1299)"
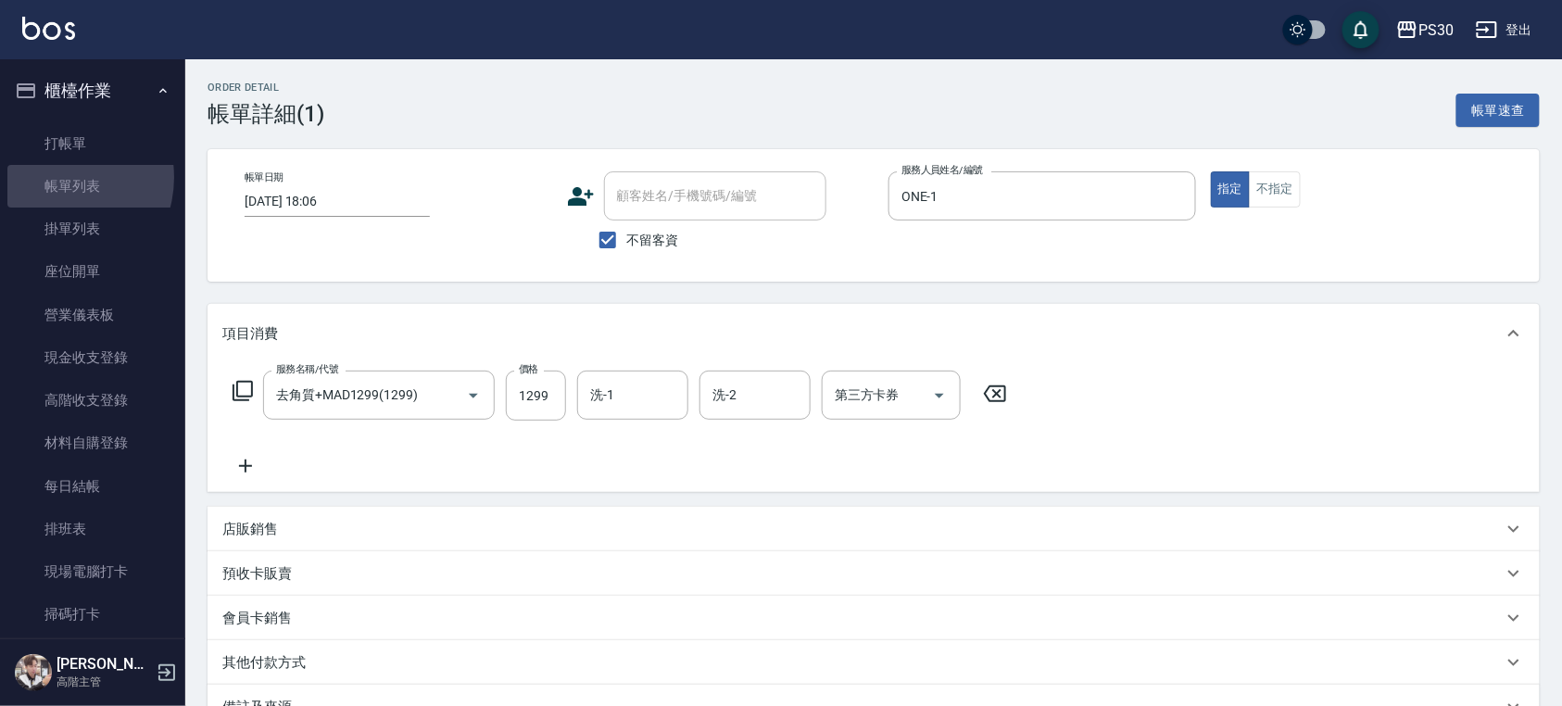
click at [57, 178] on link "帳單列表" at bounding box center [92, 186] width 170 height 43
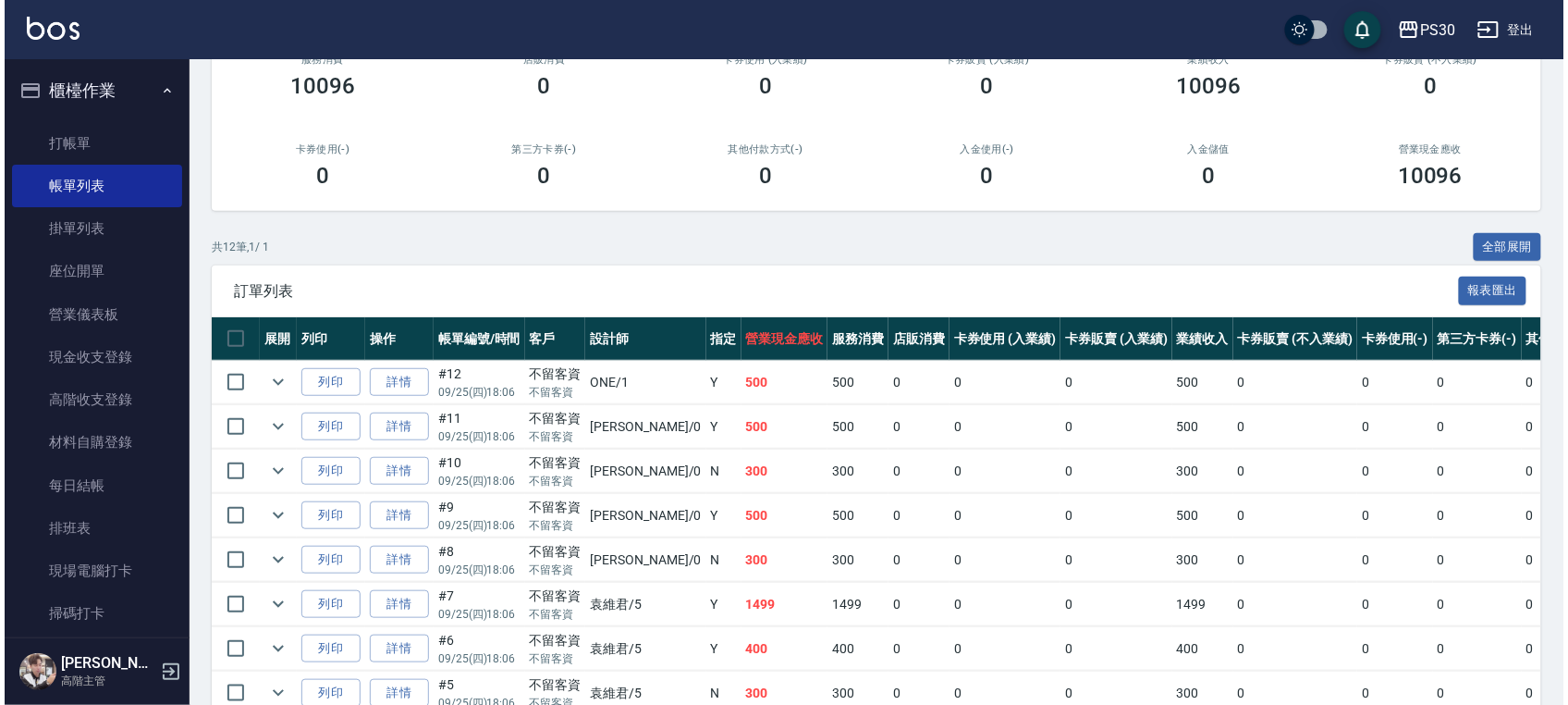
scroll to position [482, 0]
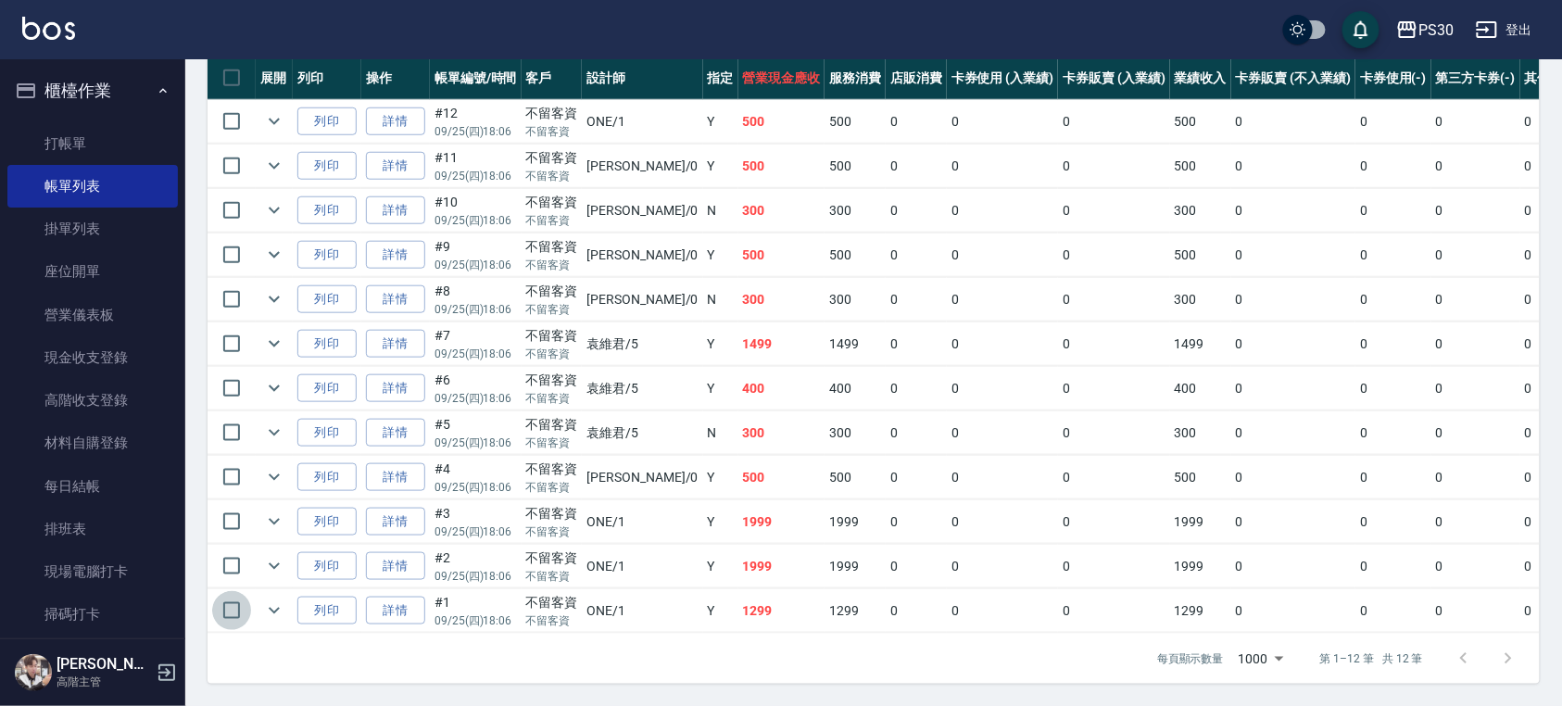
click at [217, 591] on input "checkbox" at bounding box center [231, 610] width 39 height 39
checkbox input "true"
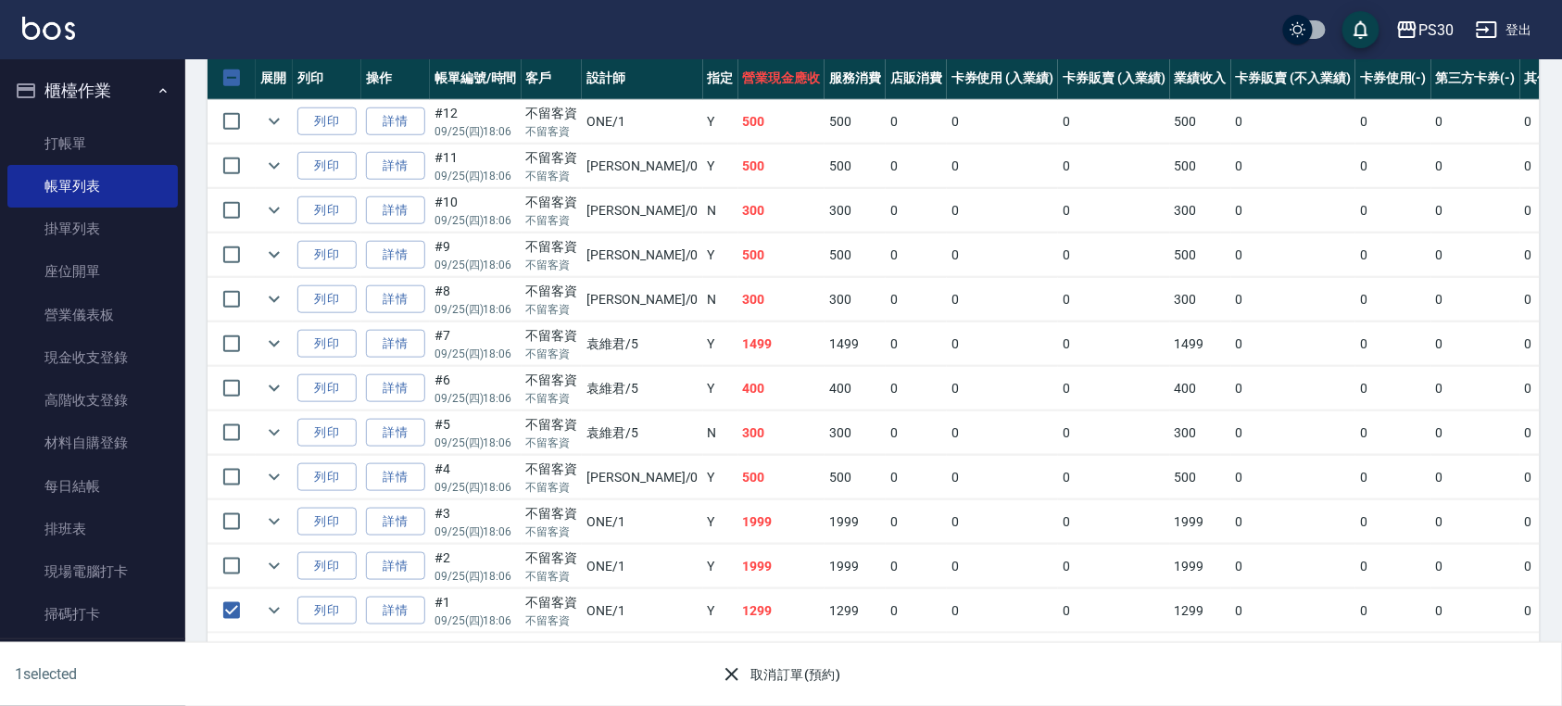
click at [809, 669] on button "取消訂單(預約)" at bounding box center [780, 675] width 134 height 34
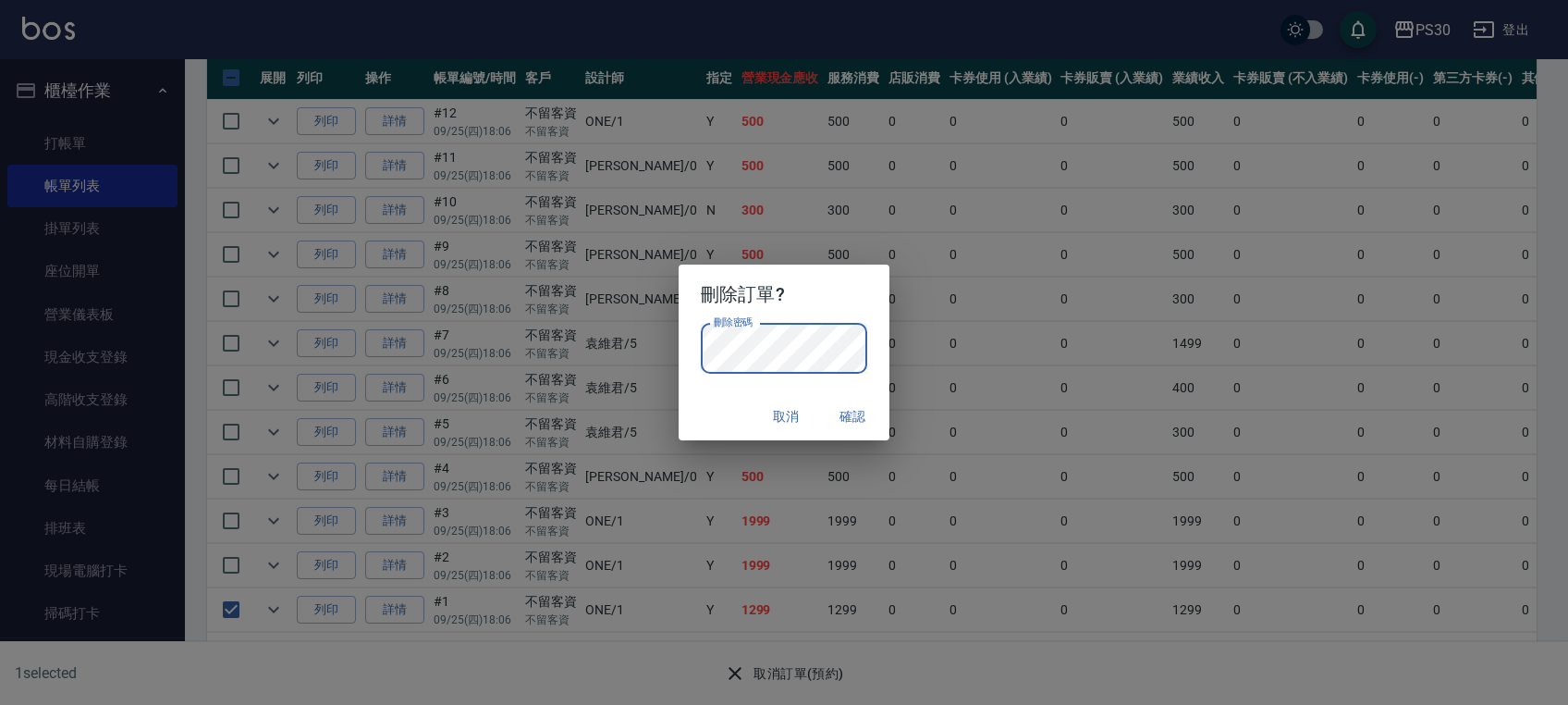
click at [843, 419] on button "確認" at bounding box center [851, 416] width 59 height 34
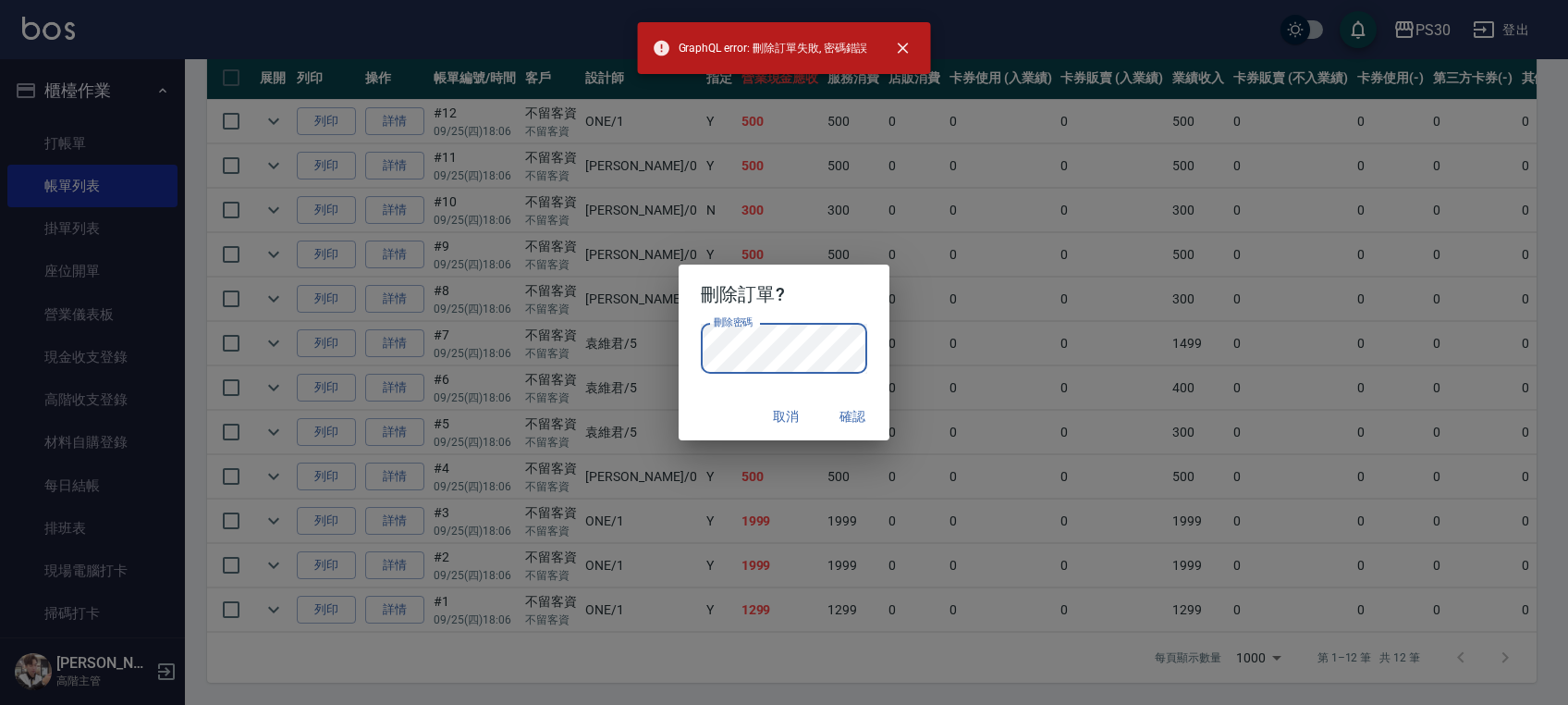
click at [677, 348] on div "刪除訂單? 刪除密碼 刪除密碼 取消 確認" at bounding box center [784, 352] width 1568 height 705
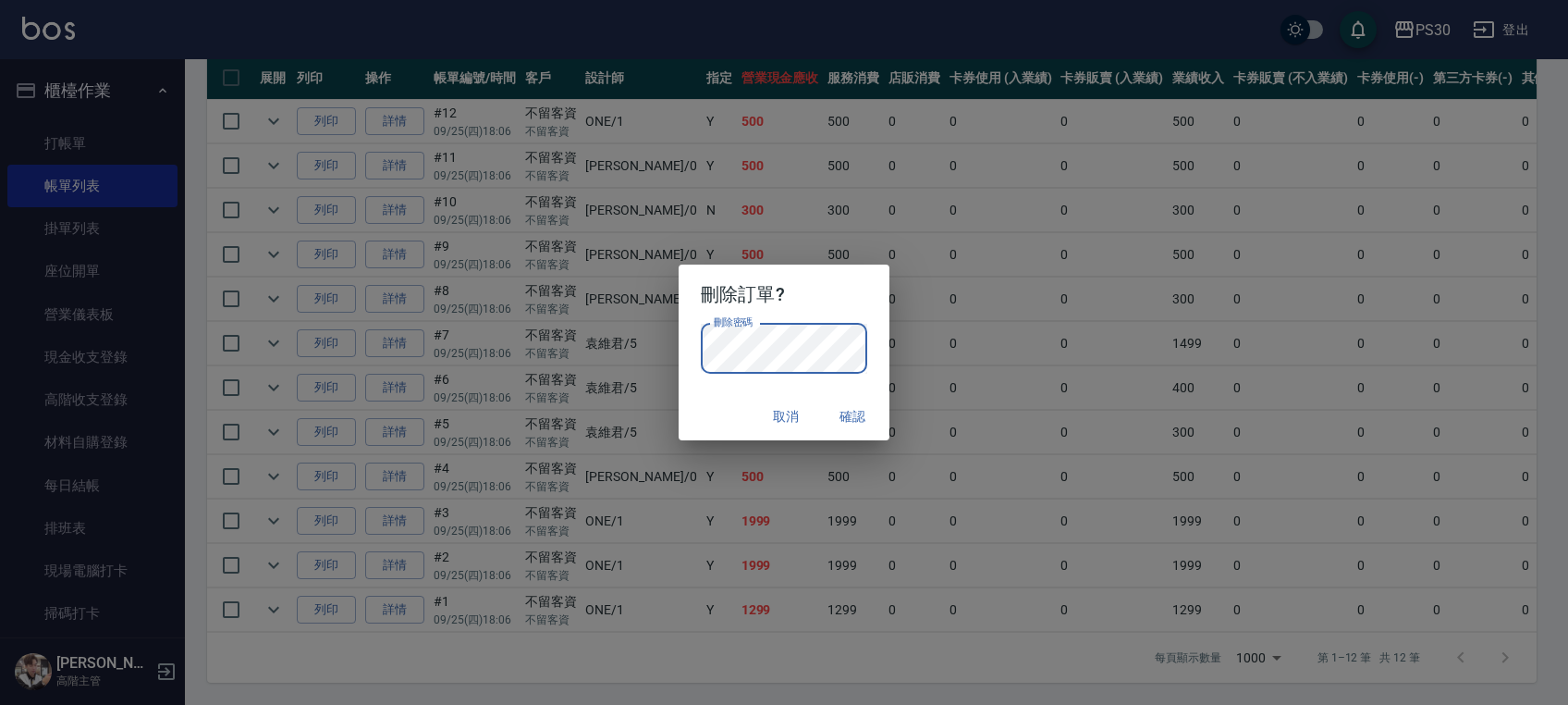
click at [841, 411] on button "確認" at bounding box center [851, 416] width 59 height 34
click at [836, 410] on button "確認" at bounding box center [851, 416] width 59 height 34
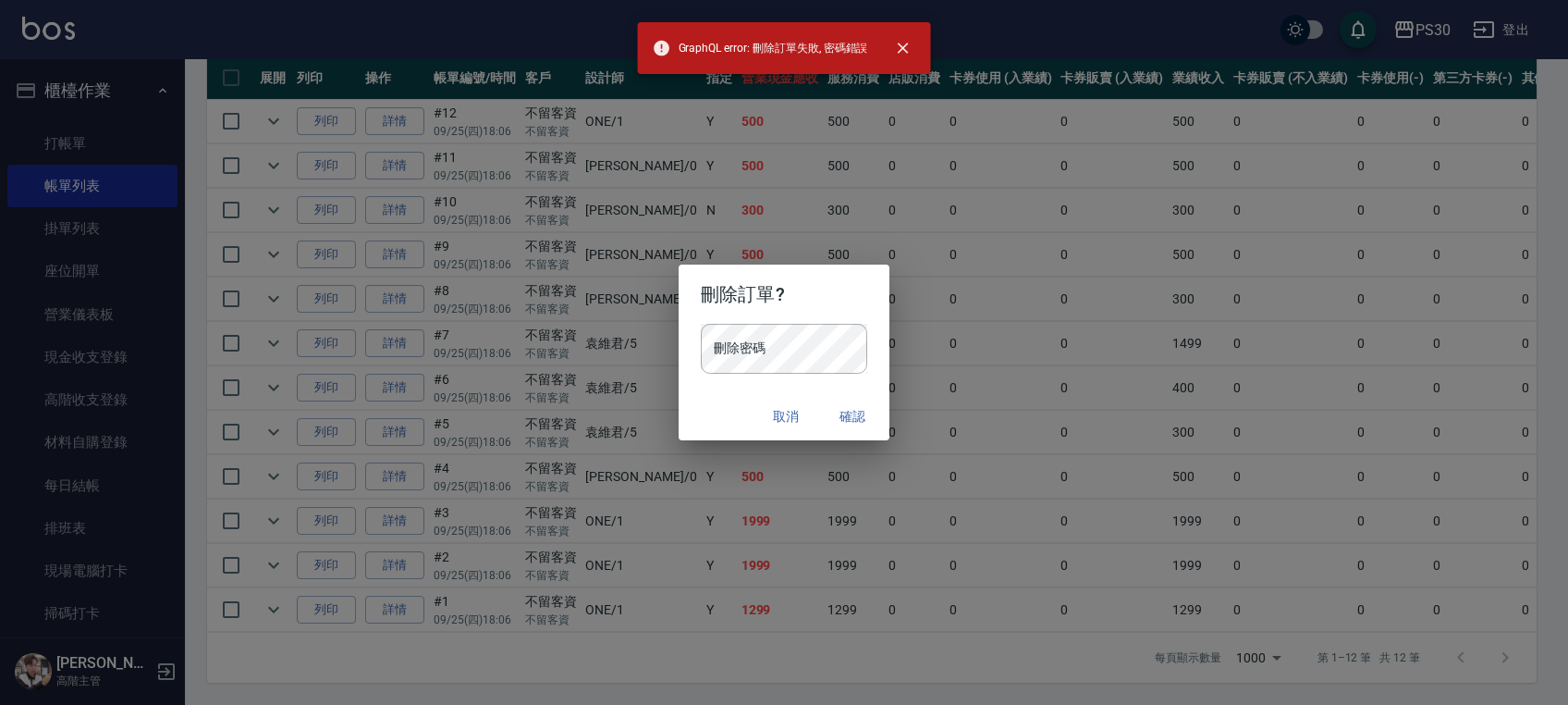
click at [787, 415] on button "取消" at bounding box center [785, 416] width 59 height 34
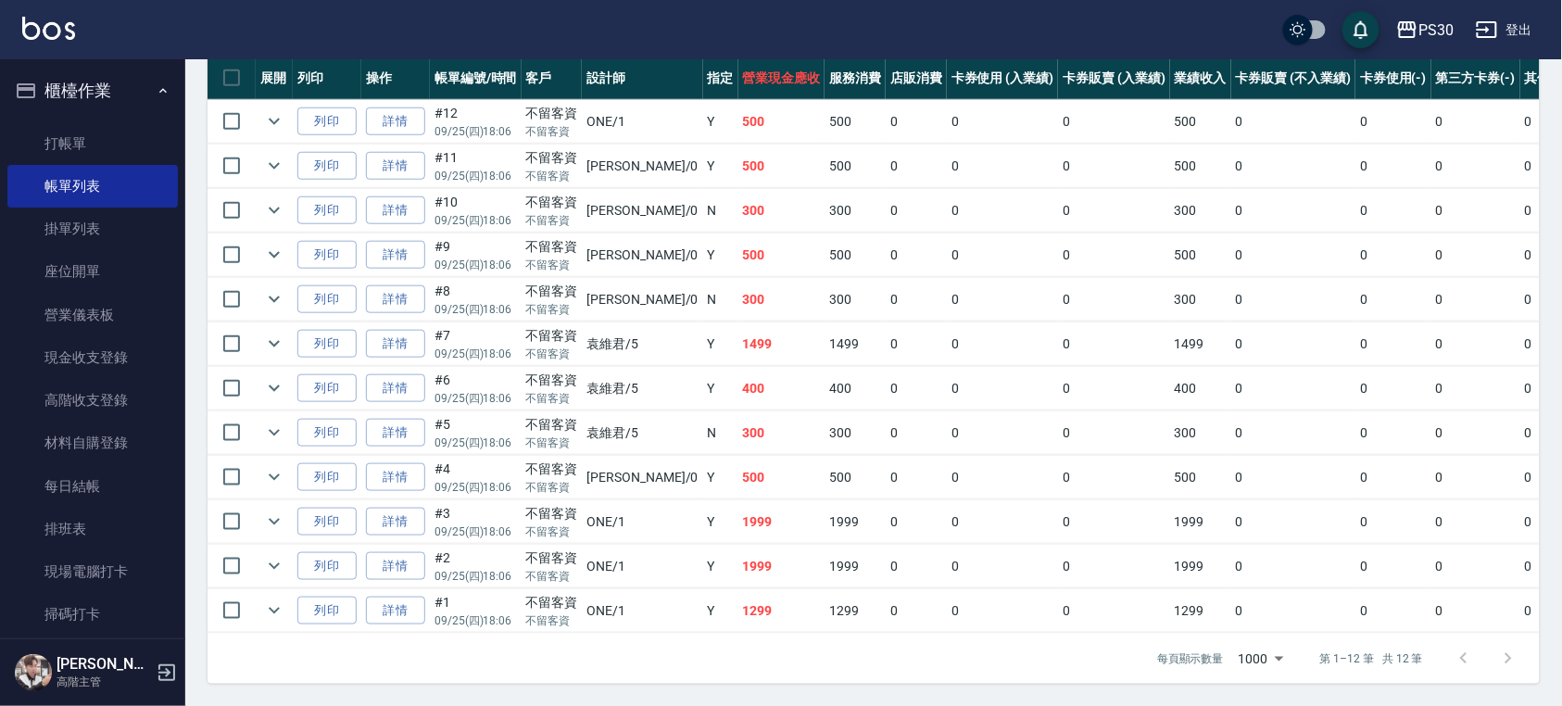
click at [233, 593] on input "checkbox" at bounding box center [231, 610] width 39 height 39
checkbox input "true"
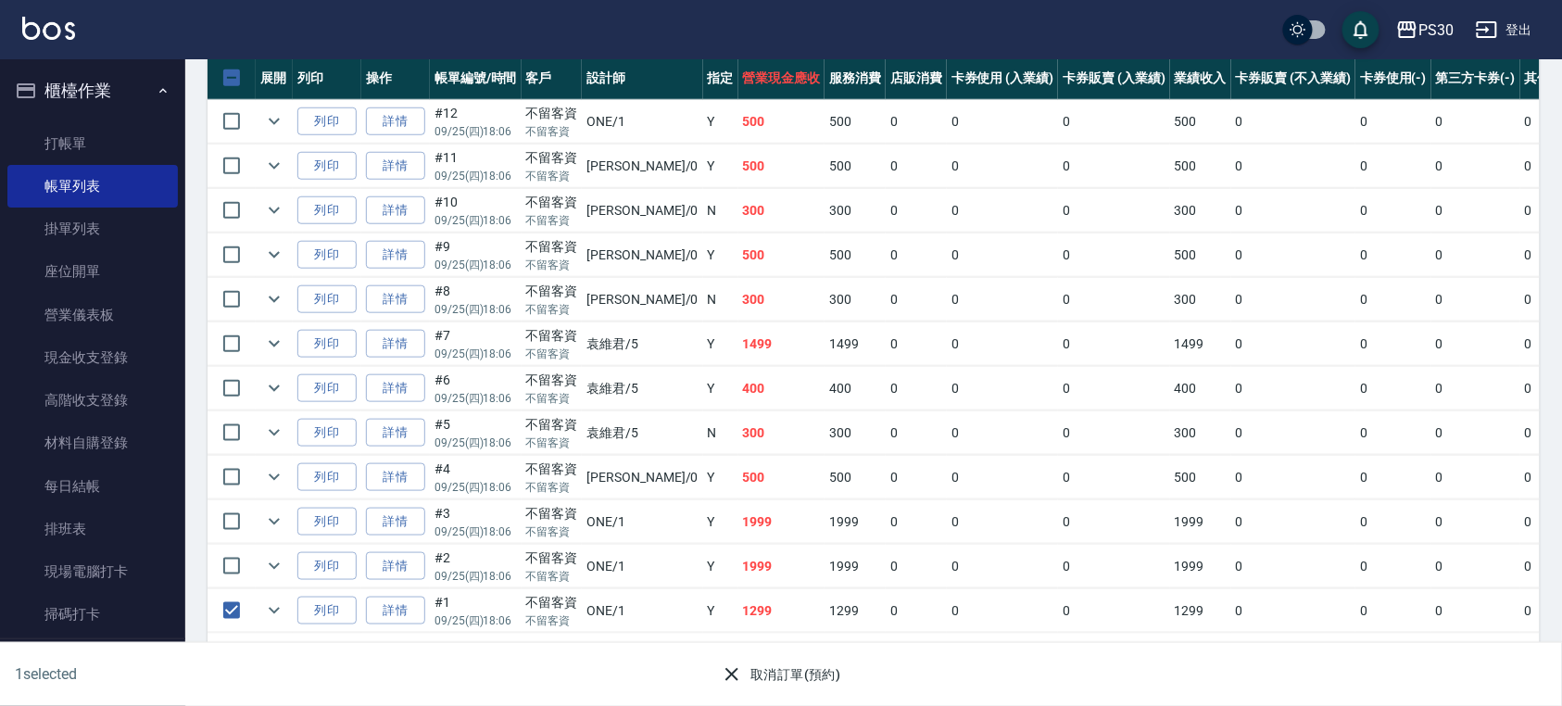
click at [639, 671] on div "取消訂單(預約)" at bounding box center [781, 675] width 759 height 34
click at [757, 679] on button "取消訂單(預約)" at bounding box center [780, 675] width 134 height 34
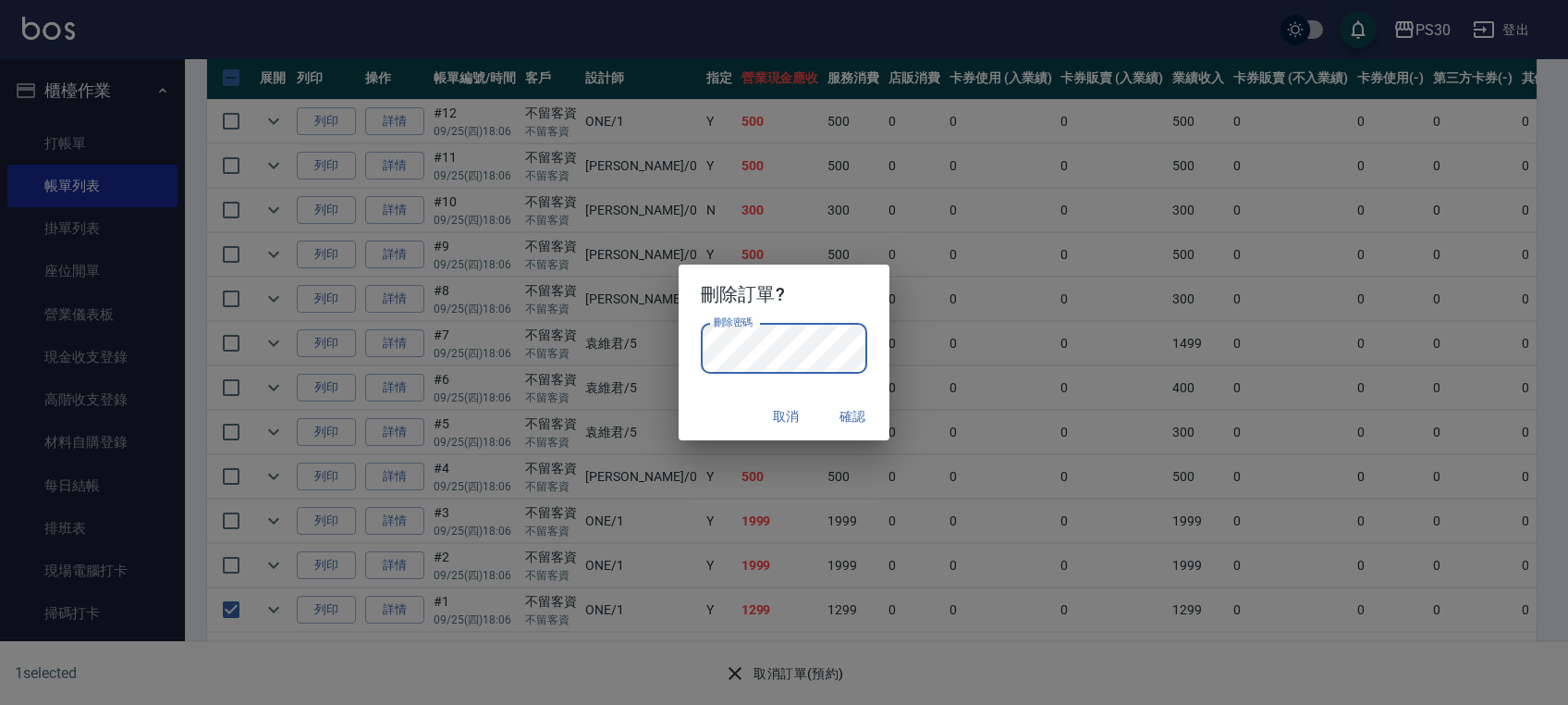
click at [851, 412] on button "確認" at bounding box center [851, 416] width 59 height 34
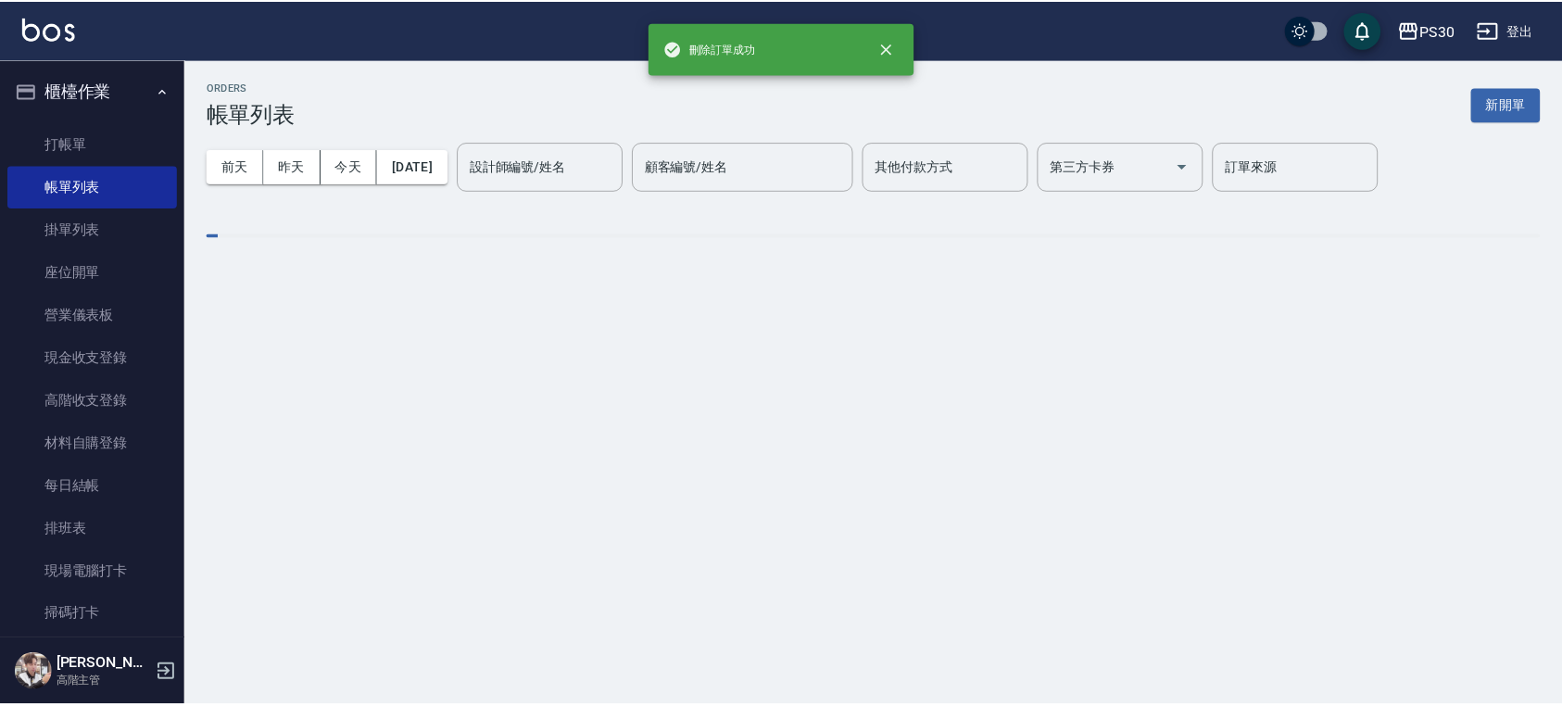
scroll to position [0, 0]
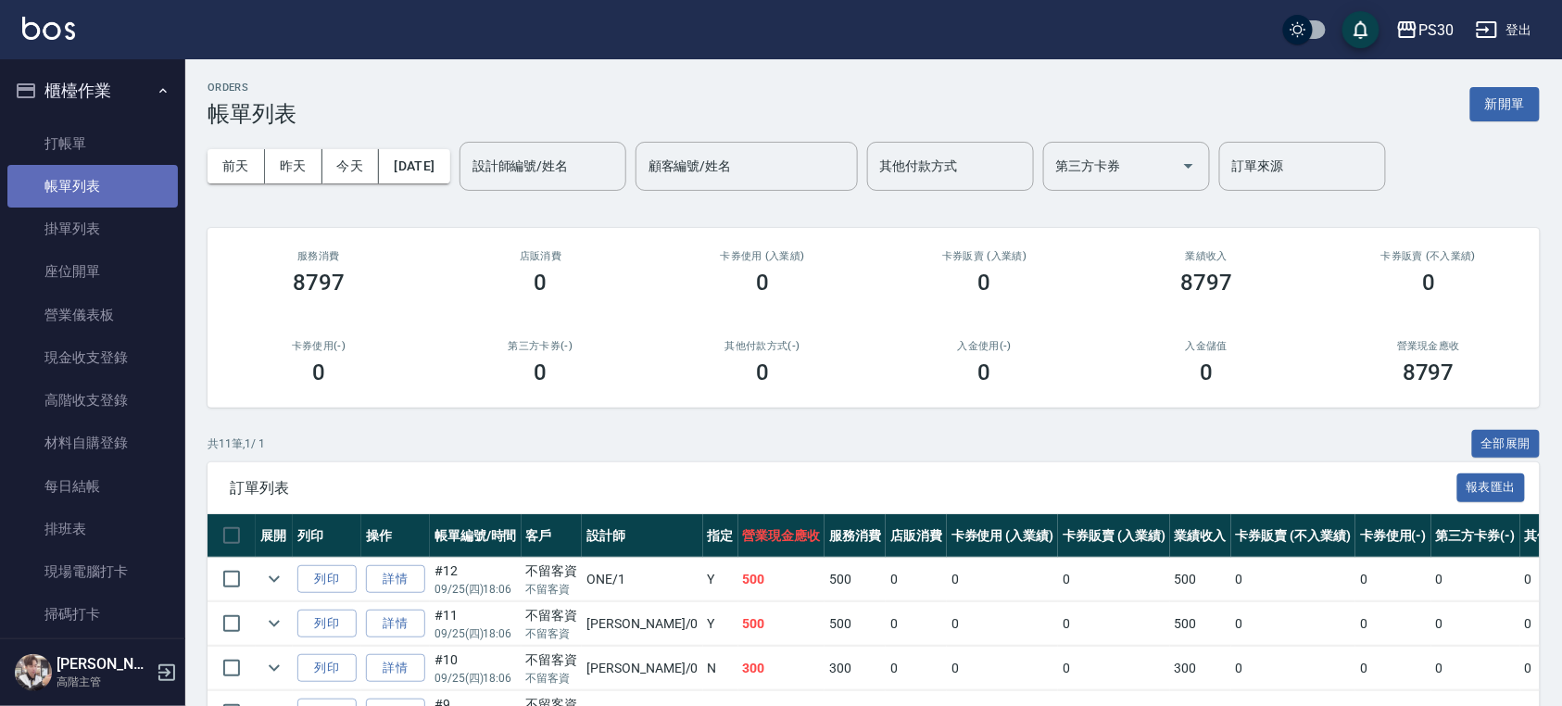
click at [98, 194] on link "帳單列表" at bounding box center [92, 186] width 170 height 43
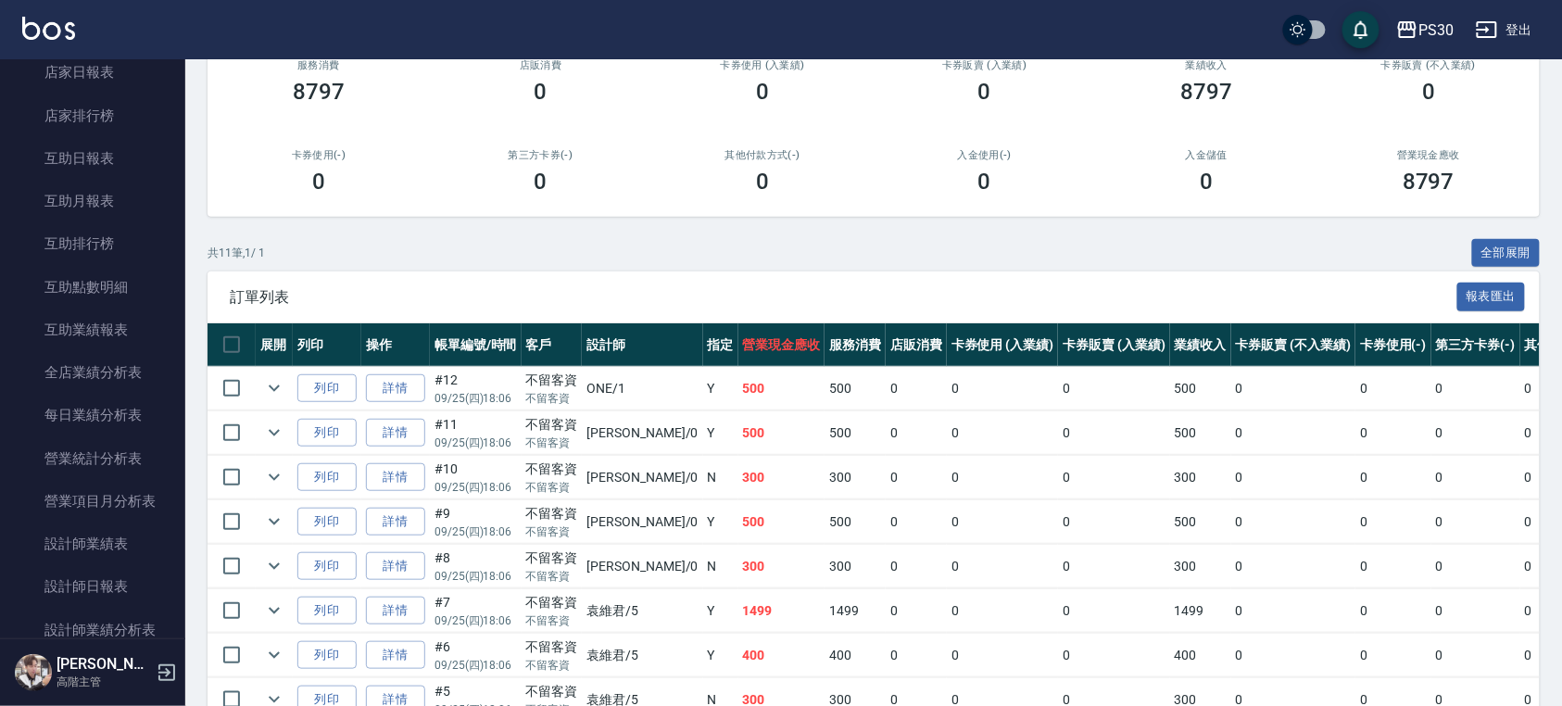
scroll to position [864, 0]
click at [111, 530] on link "設計師日報表" at bounding box center [92, 545] width 170 height 43
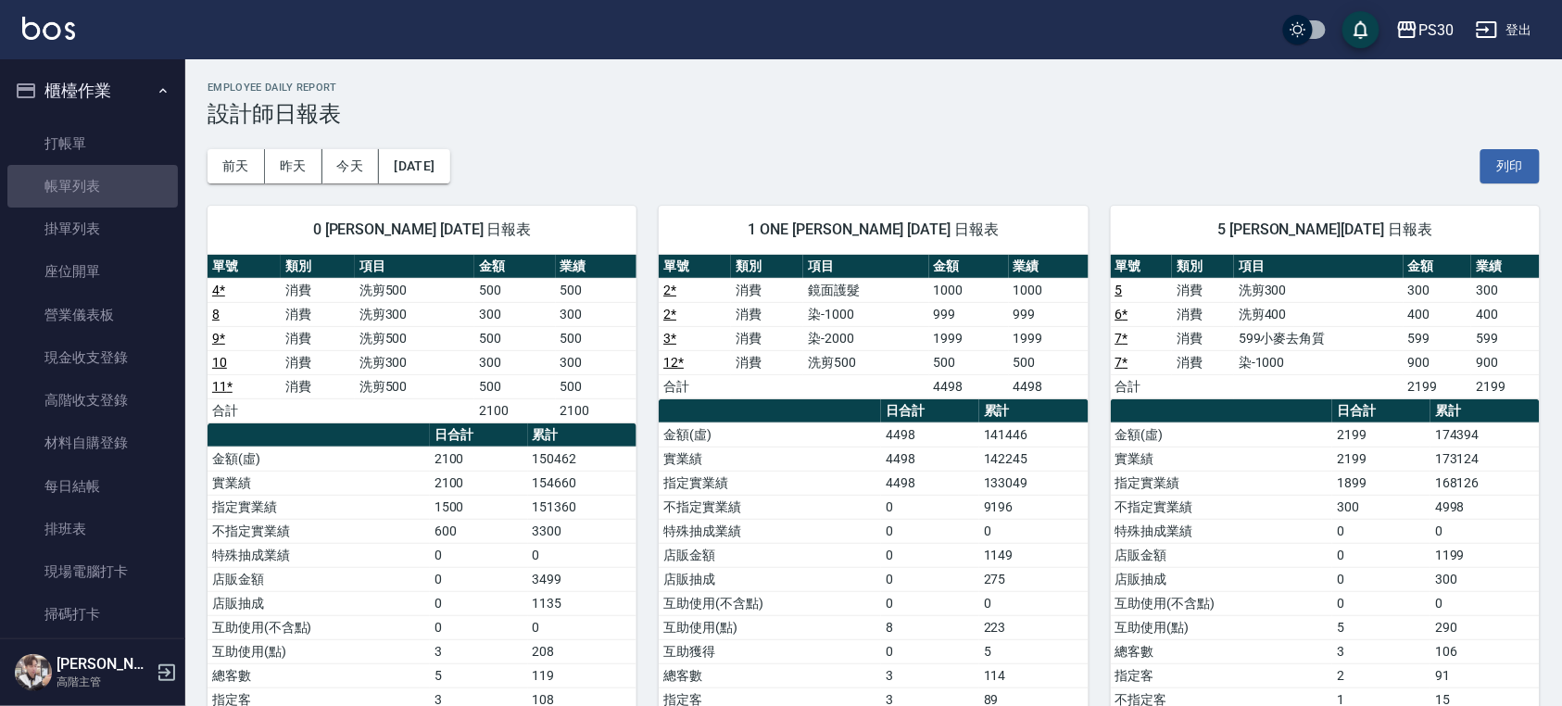
click at [122, 170] on link "帳單列表" at bounding box center [92, 186] width 170 height 43
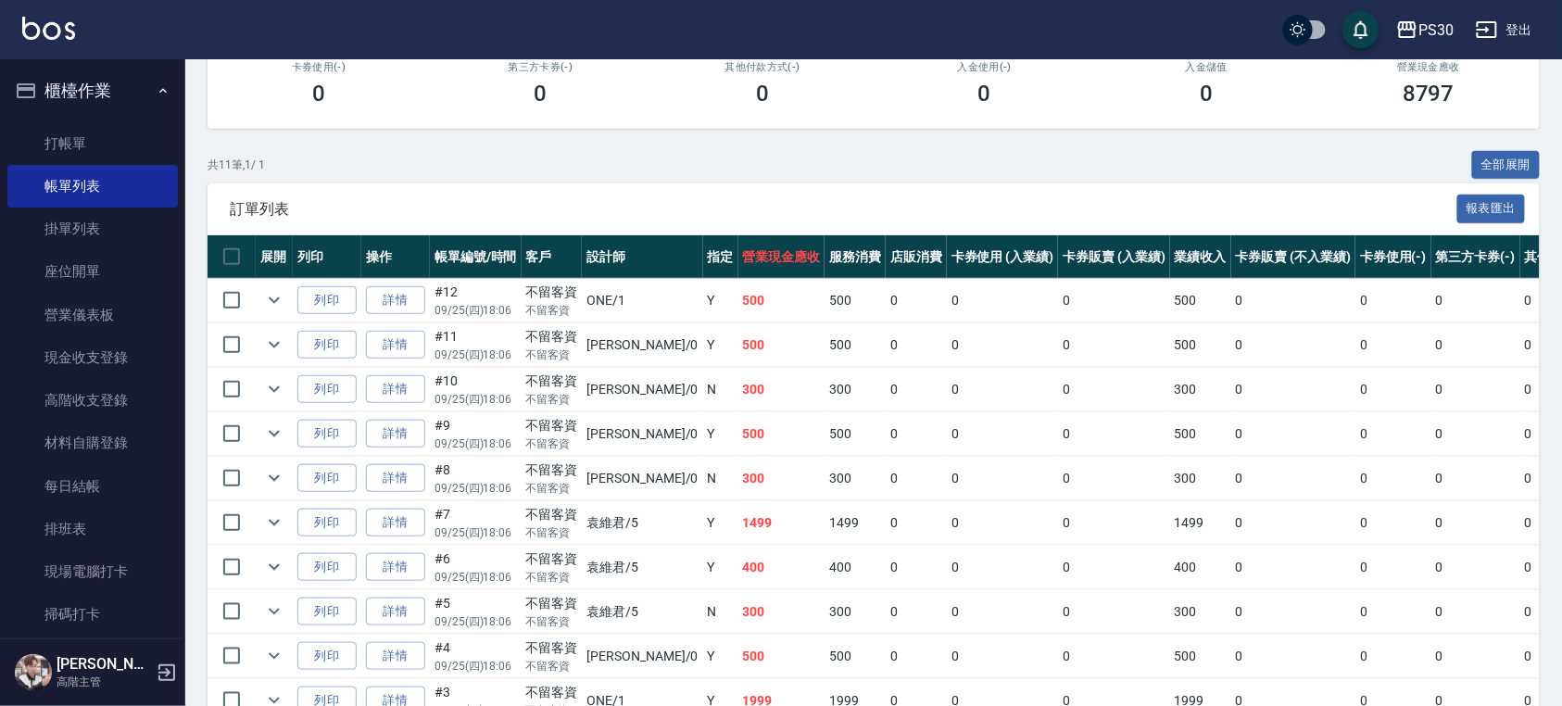
scroll to position [438, 0]
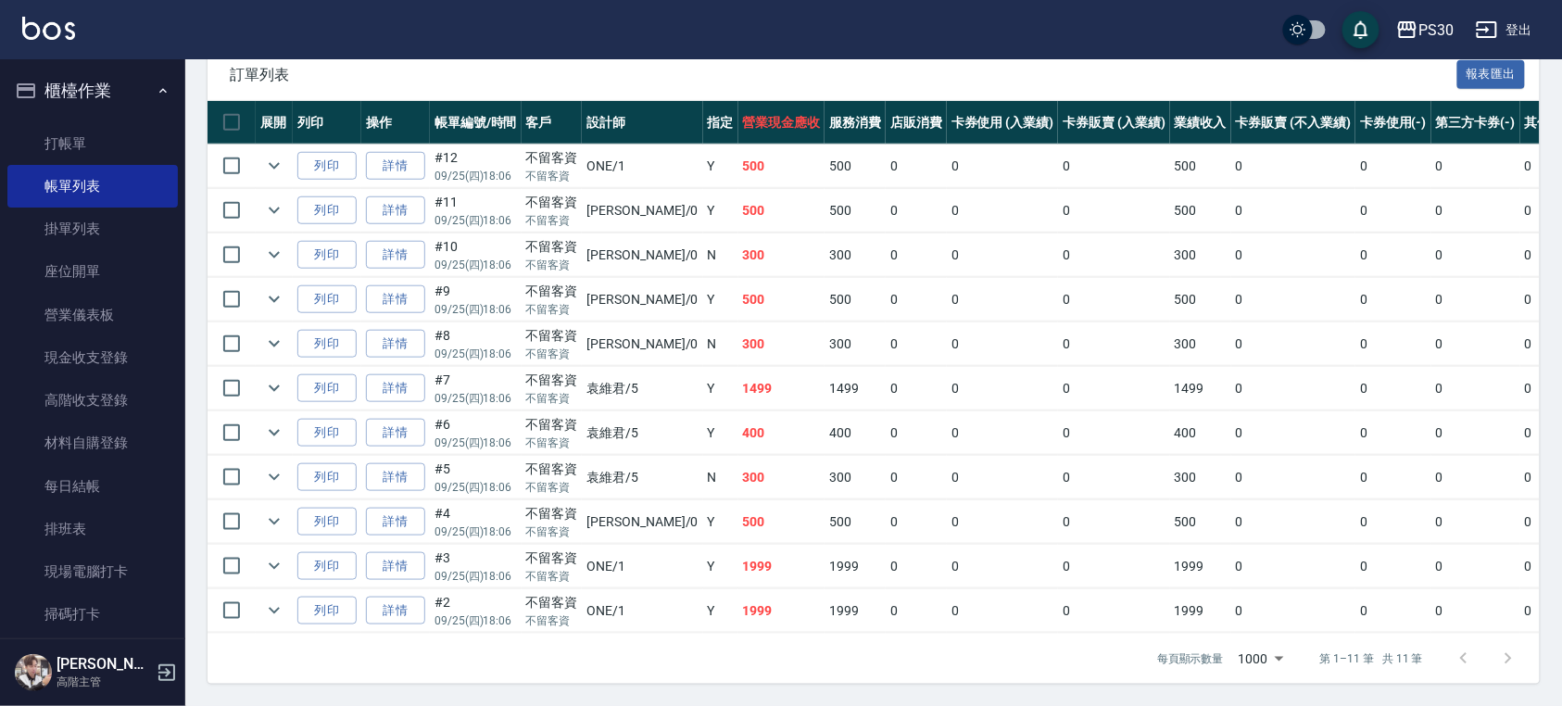
click at [383, 596] on link "詳情" at bounding box center [395, 610] width 59 height 29
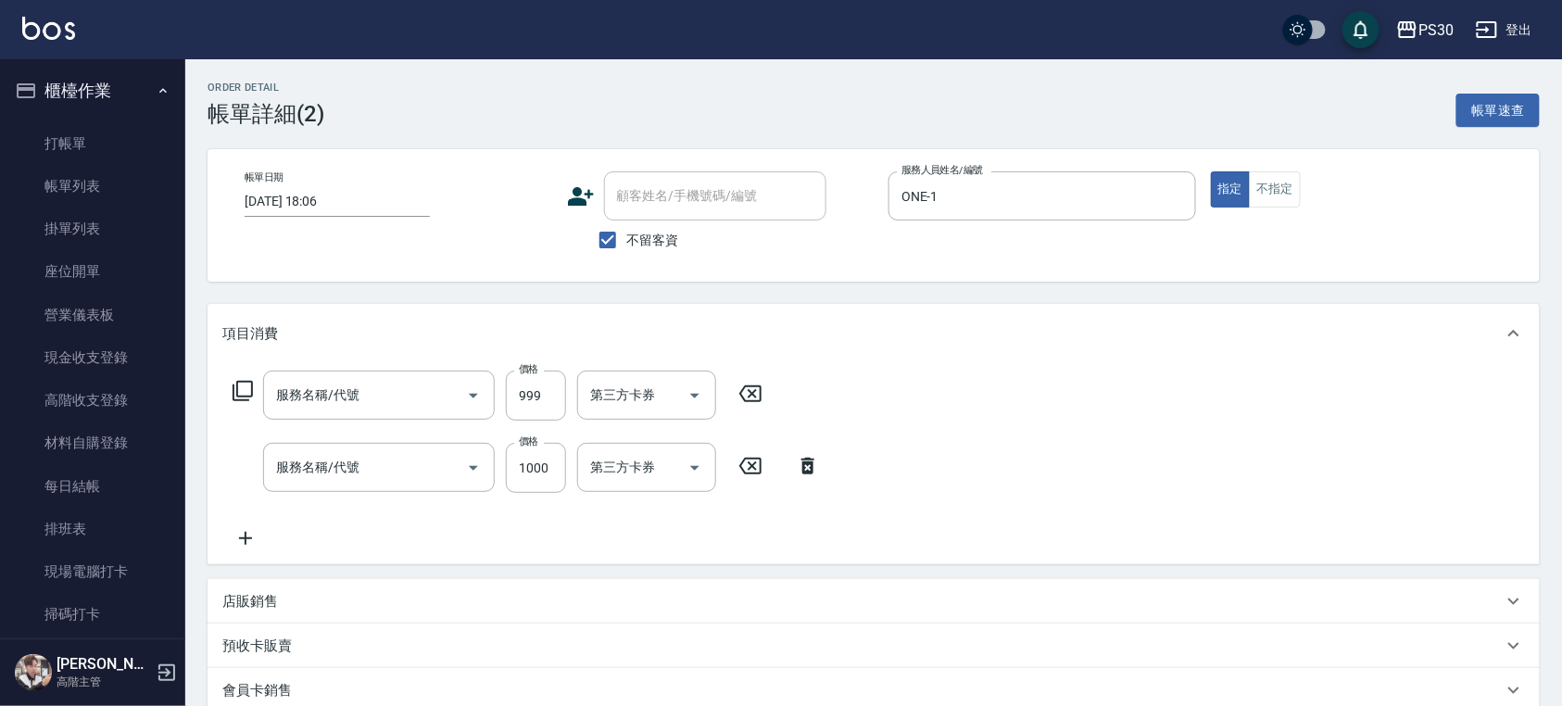
type input "[DATE] 18:06"
checkbox input "true"
type input "ONE-1"
type input "染-1000(510)"
type input "鏡面護髮(406)"
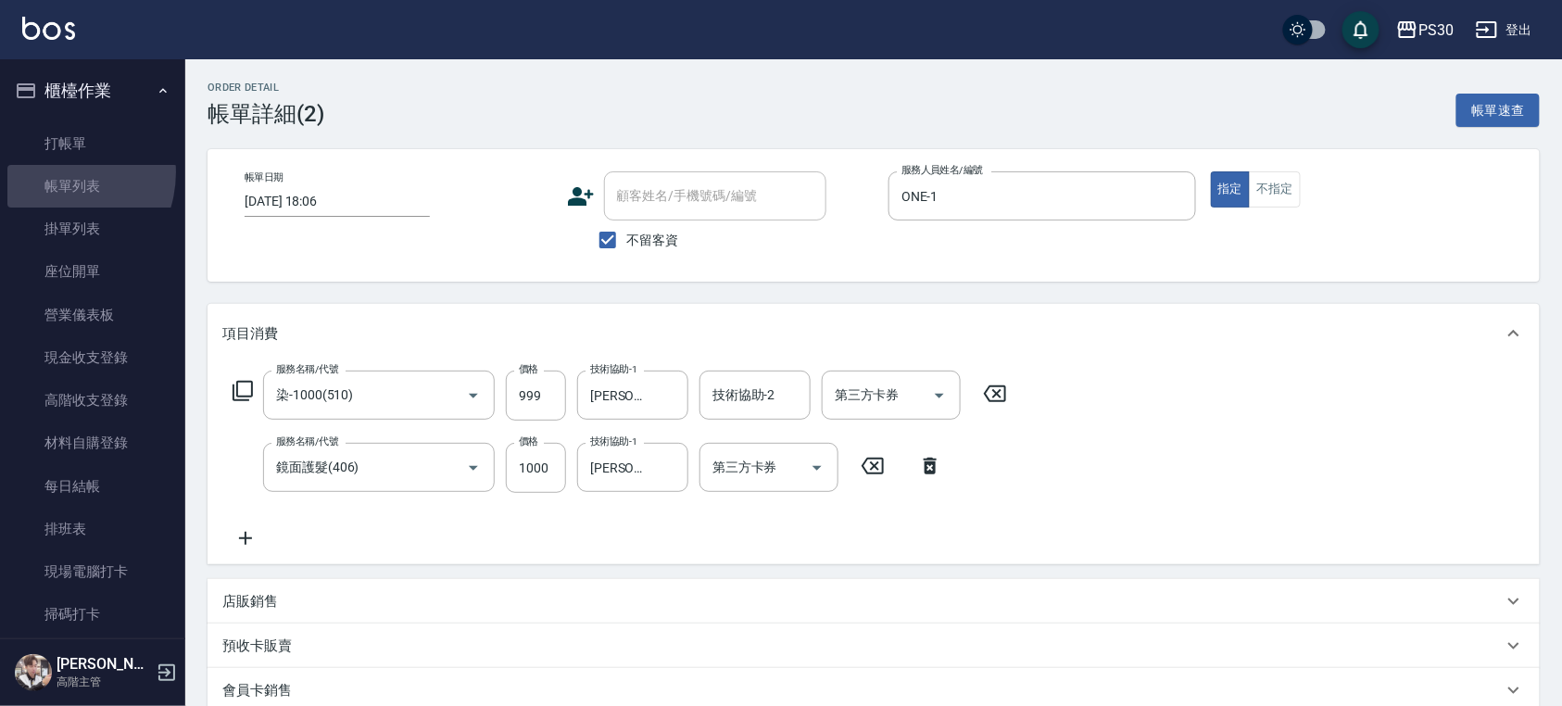
click at [53, 172] on link "帳單列表" at bounding box center [92, 186] width 170 height 43
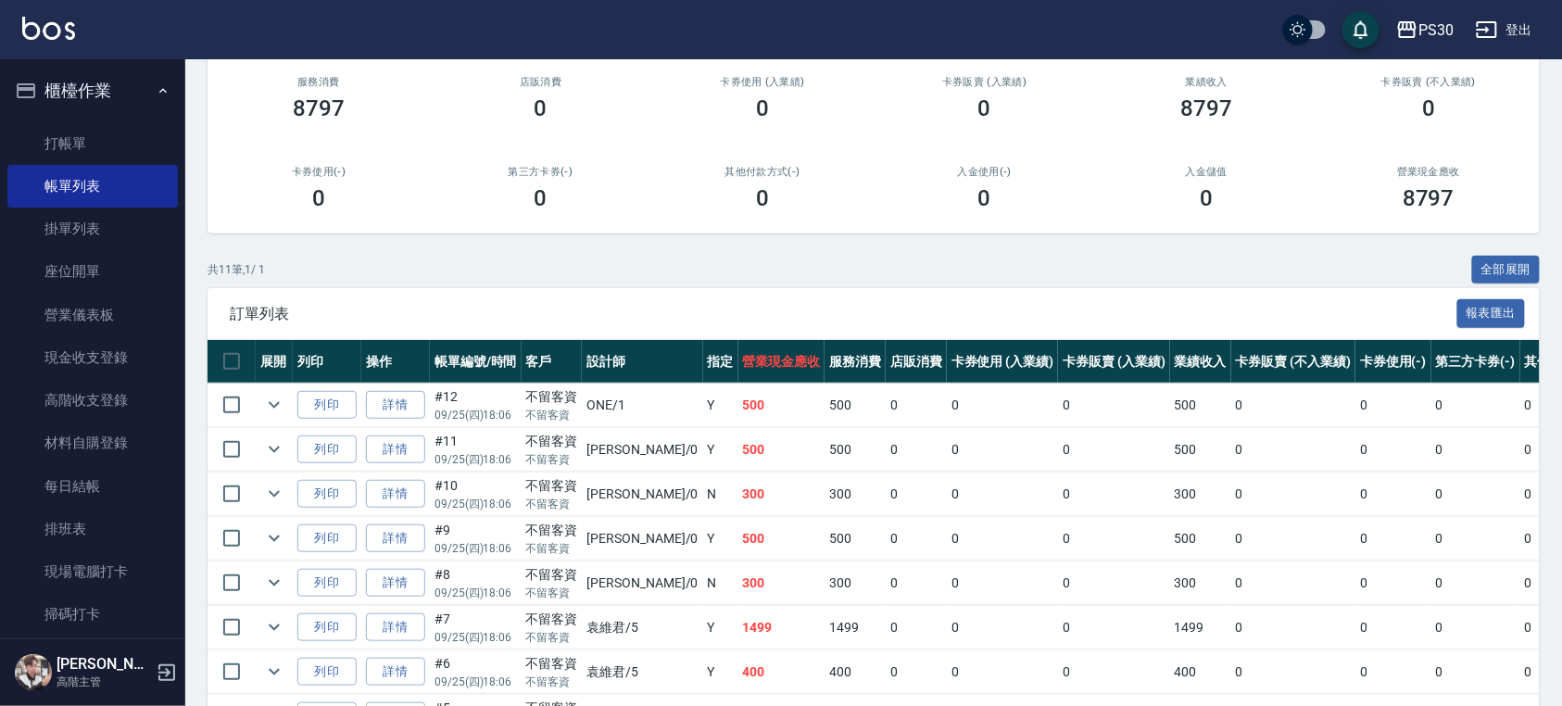
scroll to position [438, 0]
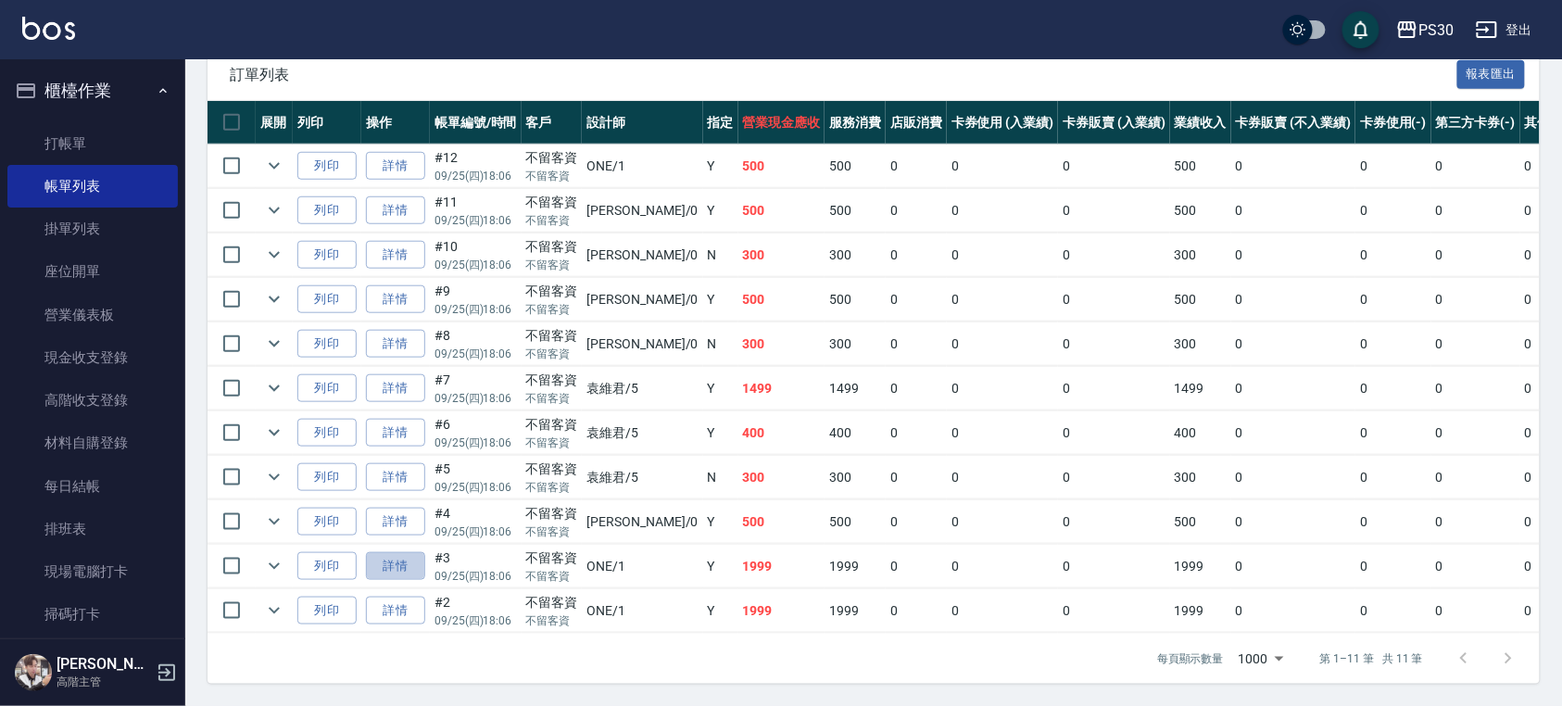
click at [398, 554] on link "詳情" at bounding box center [395, 566] width 59 height 29
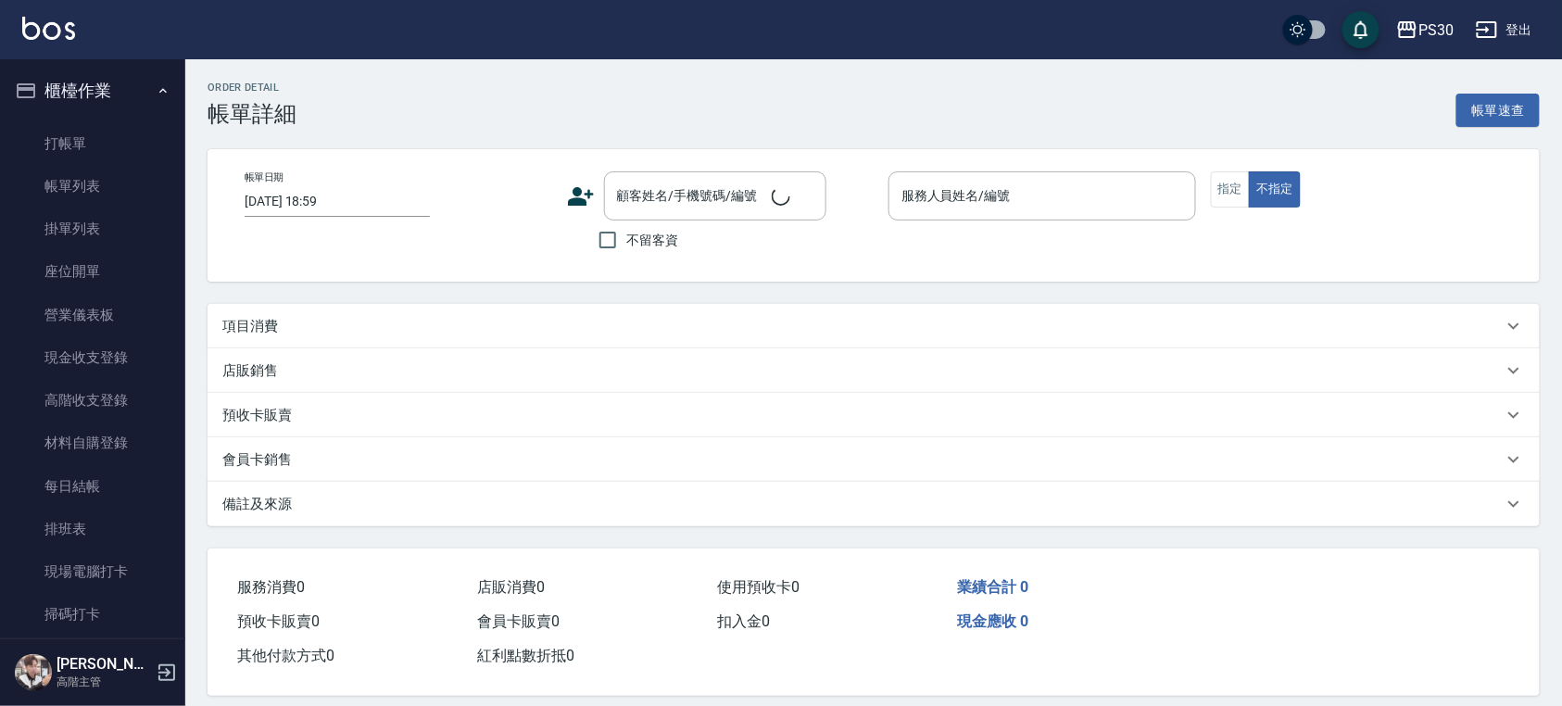
type input "[DATE] 18:06"
checkbox input "true"
type input "ONE-1"
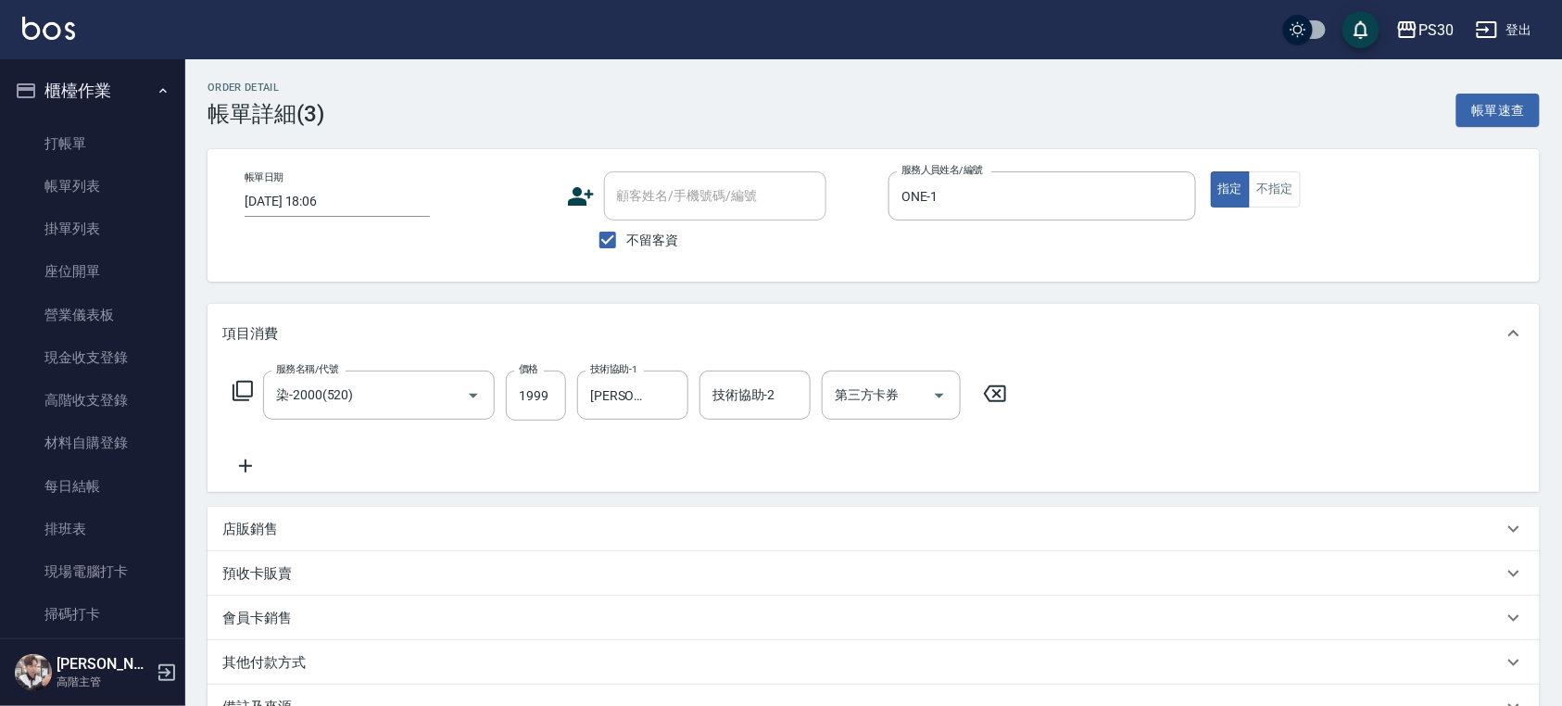
click at [438, 397] on div at bounding box center [460, 394] width 52 height 49
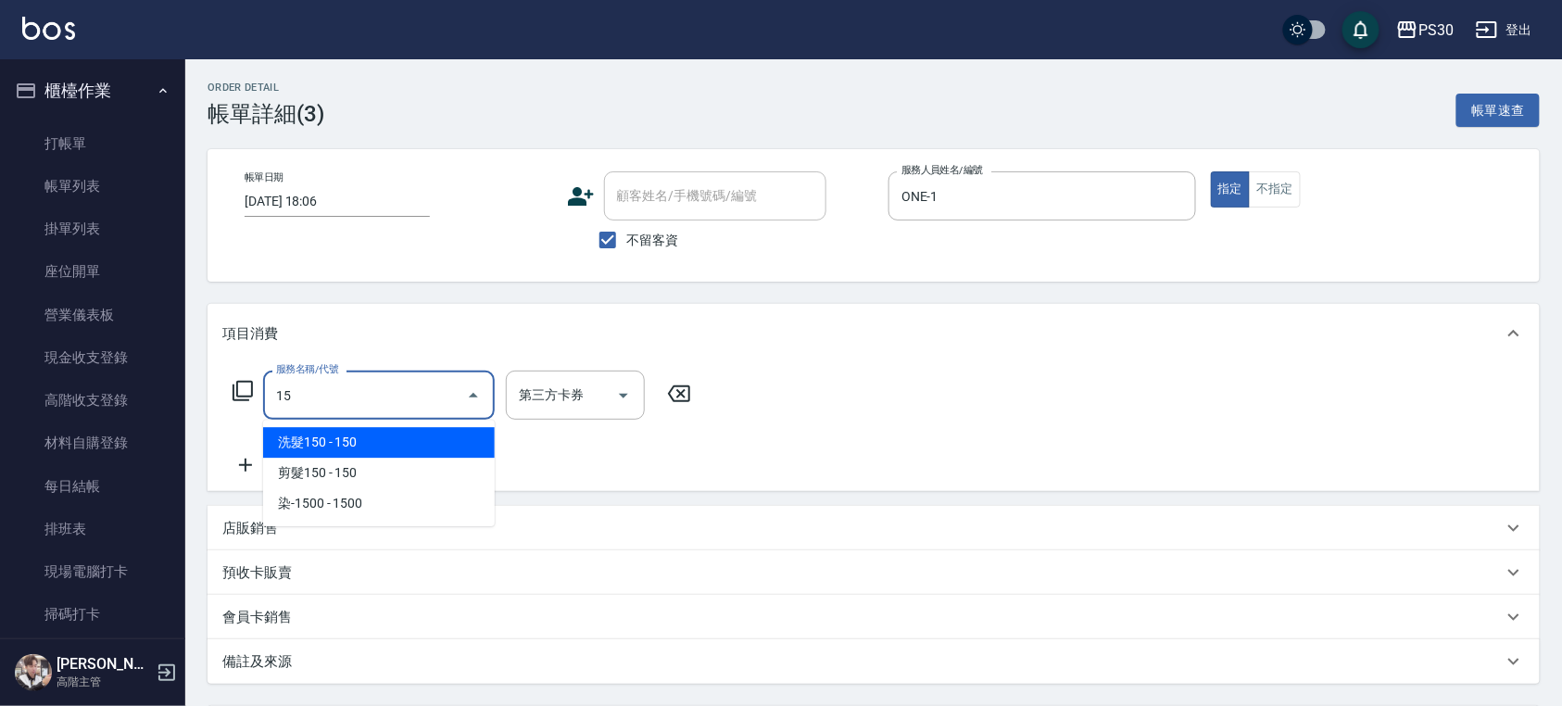
type input "1"
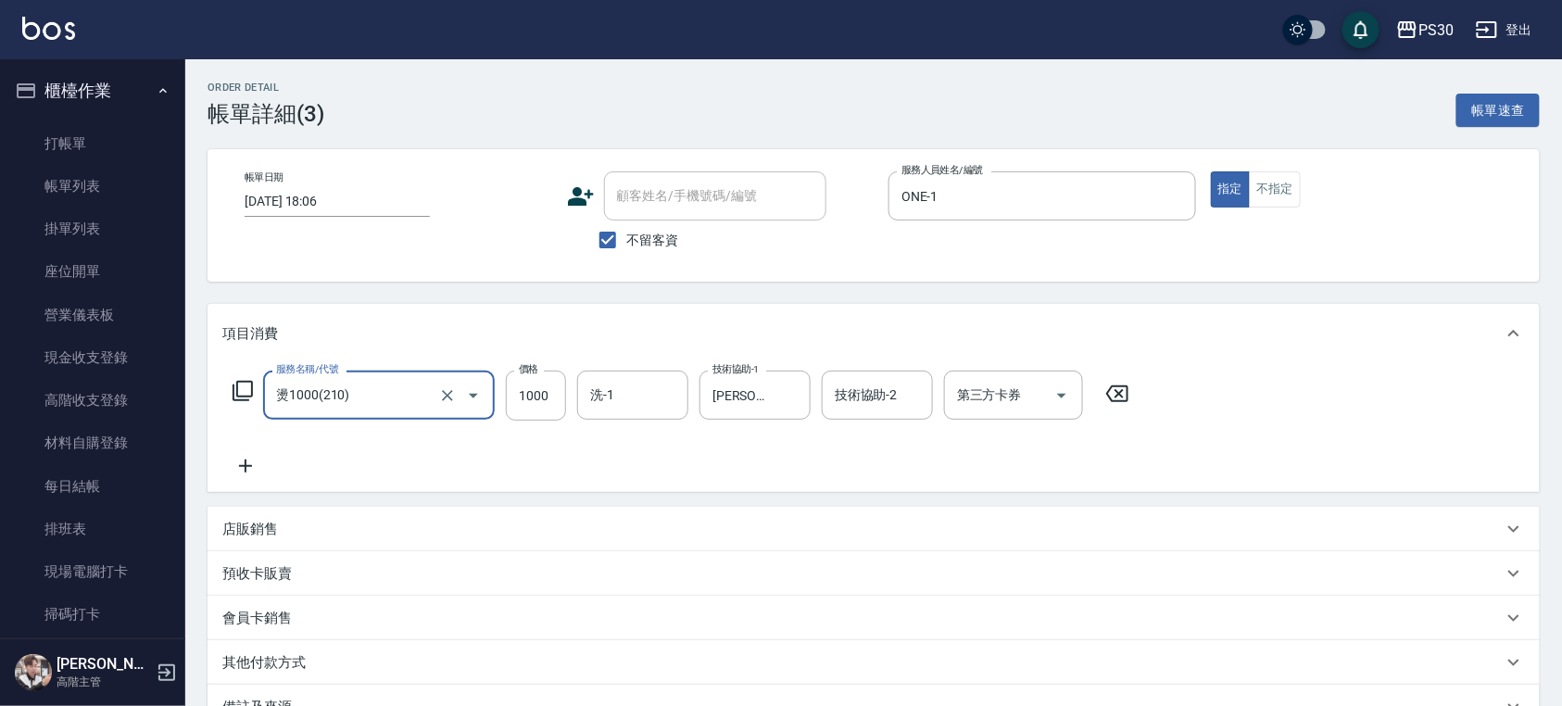
type input "燙1000(210)"
type input "1299"
type input "3"
click at [800, 395] on div at bounding box center [790, 394] width 24 height 49
click at [790, 396] on icon "Clear" at bounding box center [790, 395] width 11 height 11
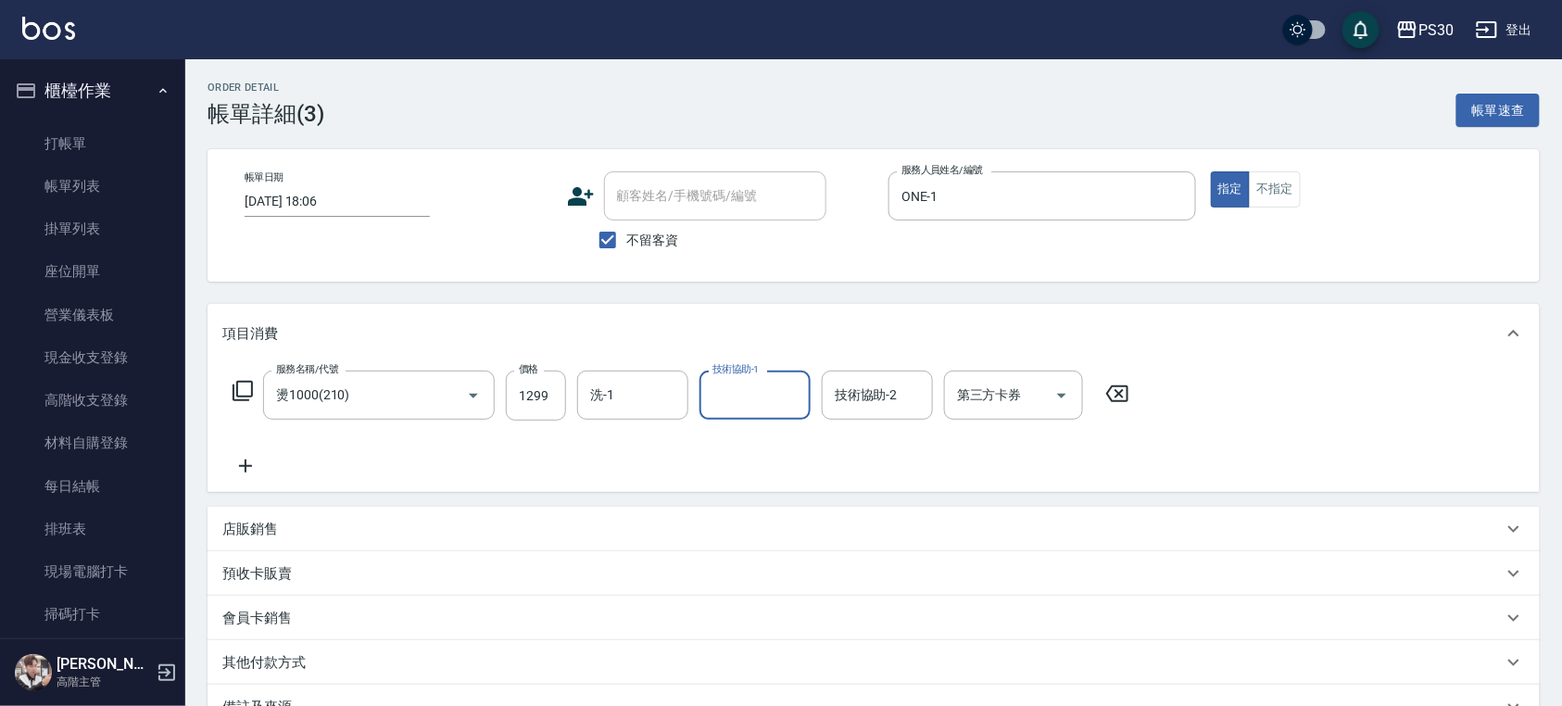
click at [671, 372] on div "洗-1" at bounding box center [632, 394] width 111 height 49
type input "3"
click at [632, 378] on div "洗-1" at bounding box center [632, 394] width 111 height 49
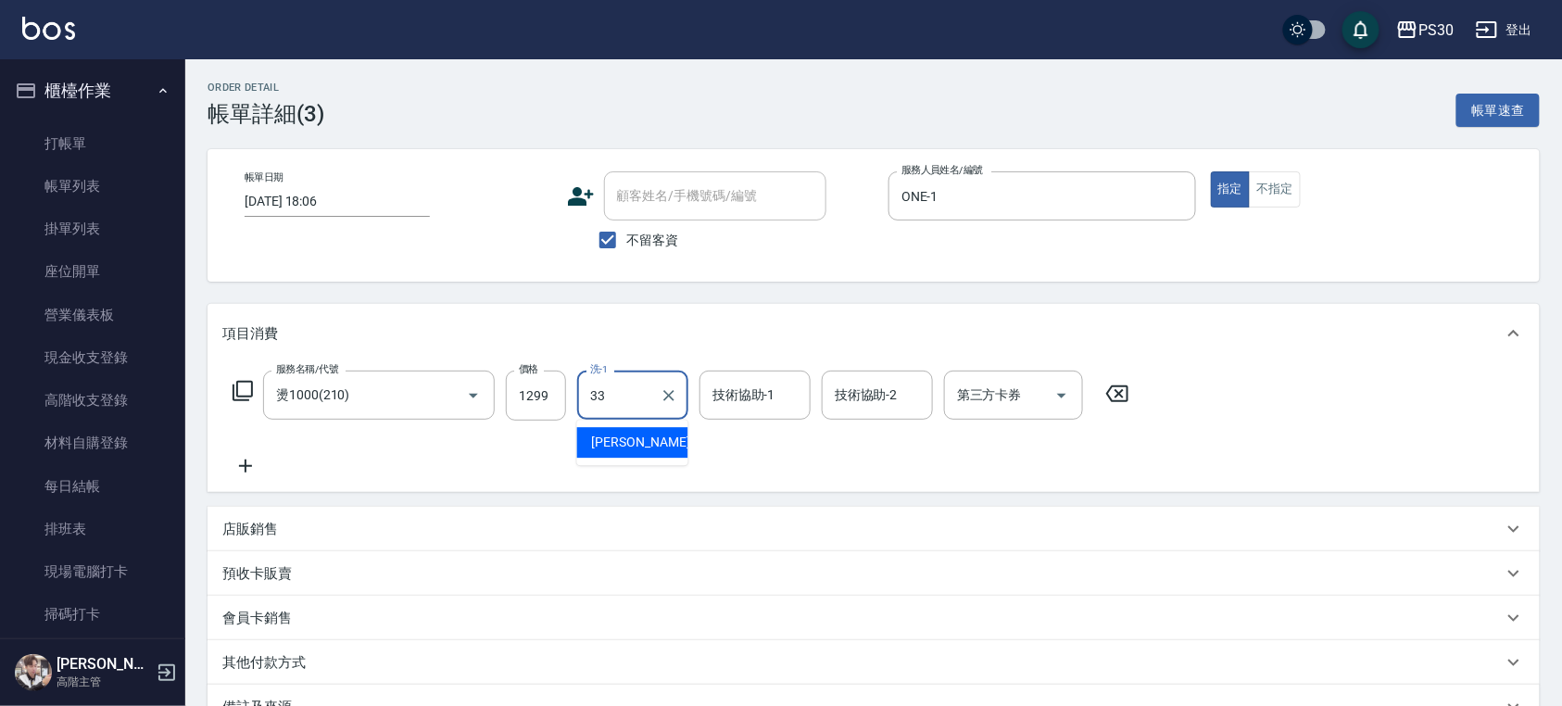
type input "[PERSON_NAME]-33"
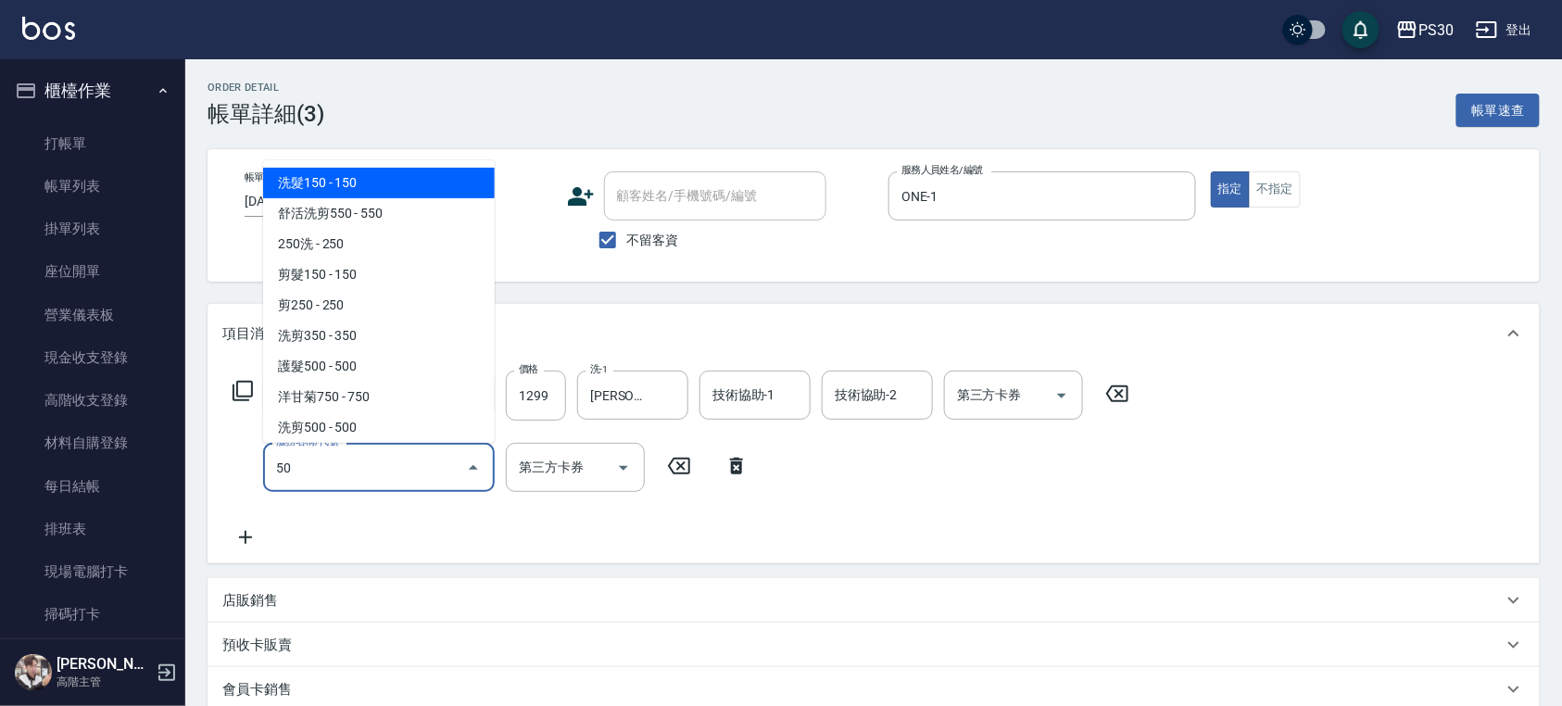
type input "5"
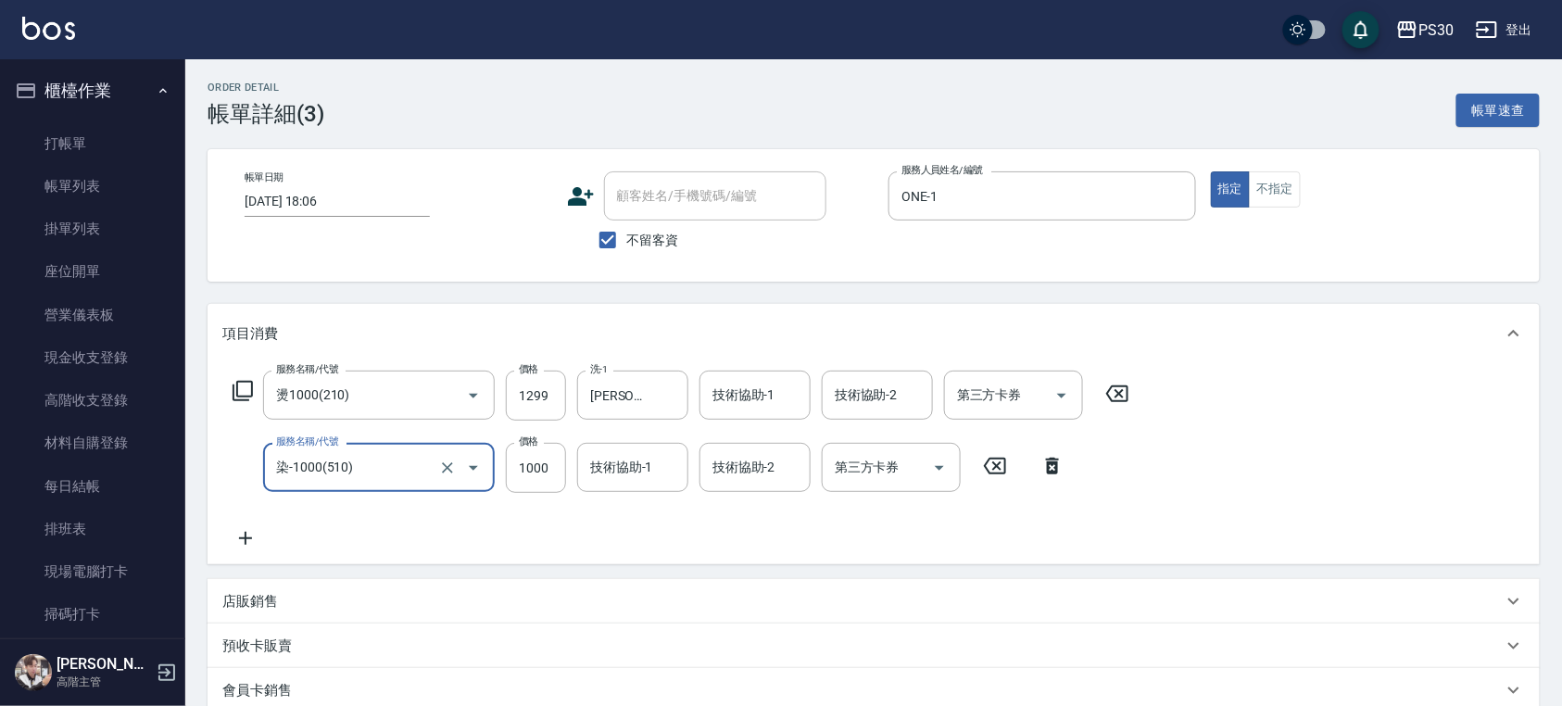
type input "染-1000(510)"
type input "500"
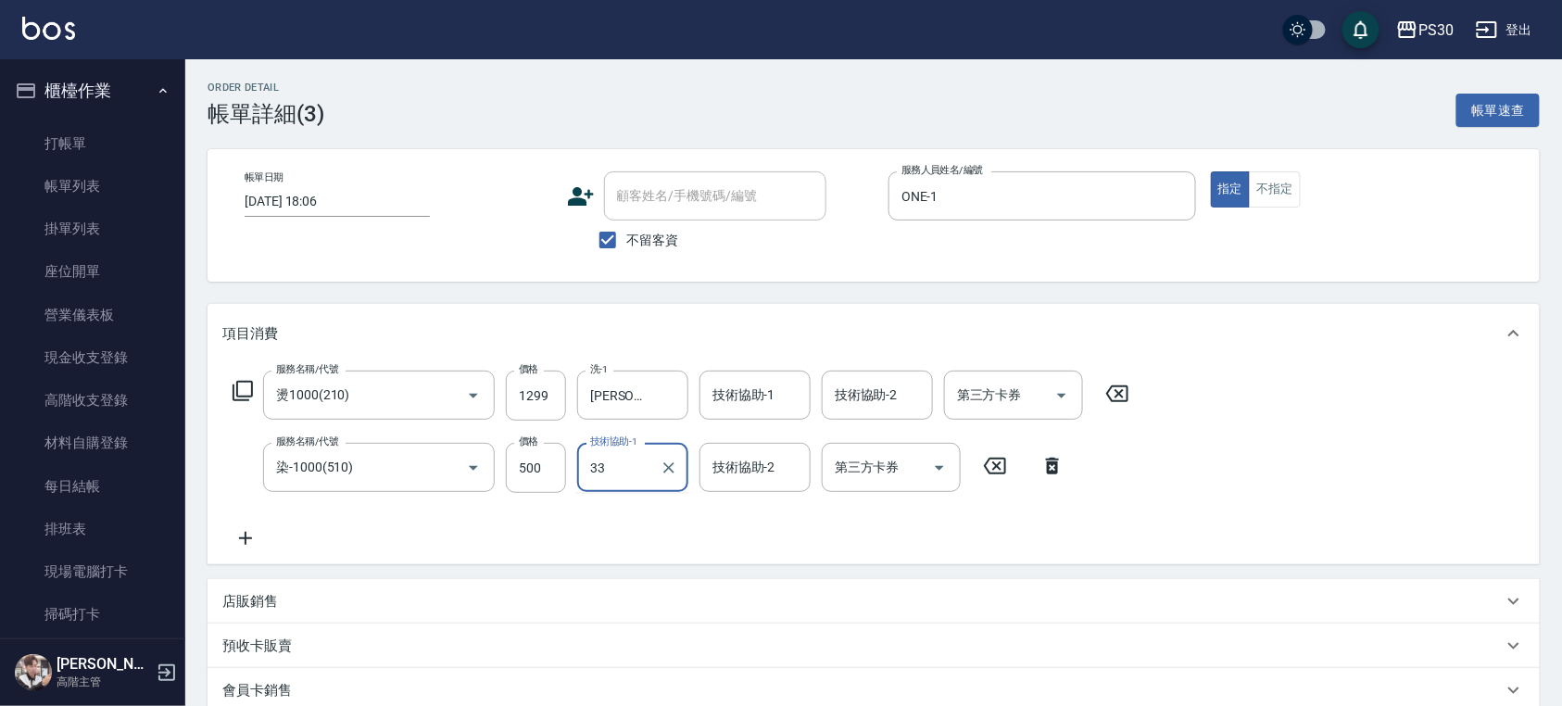
type input "[PERSON_NAME]-33"
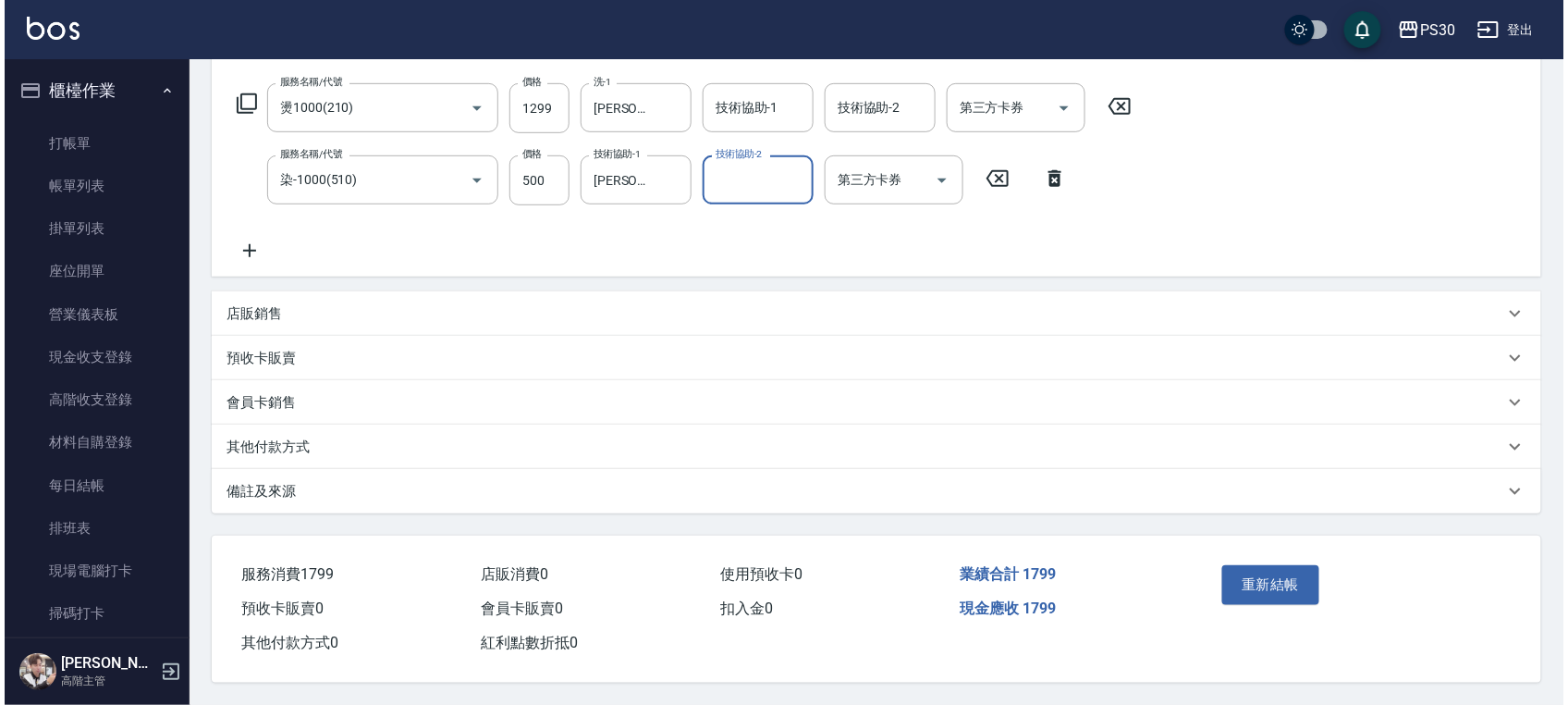
scroll to position [291, 0]
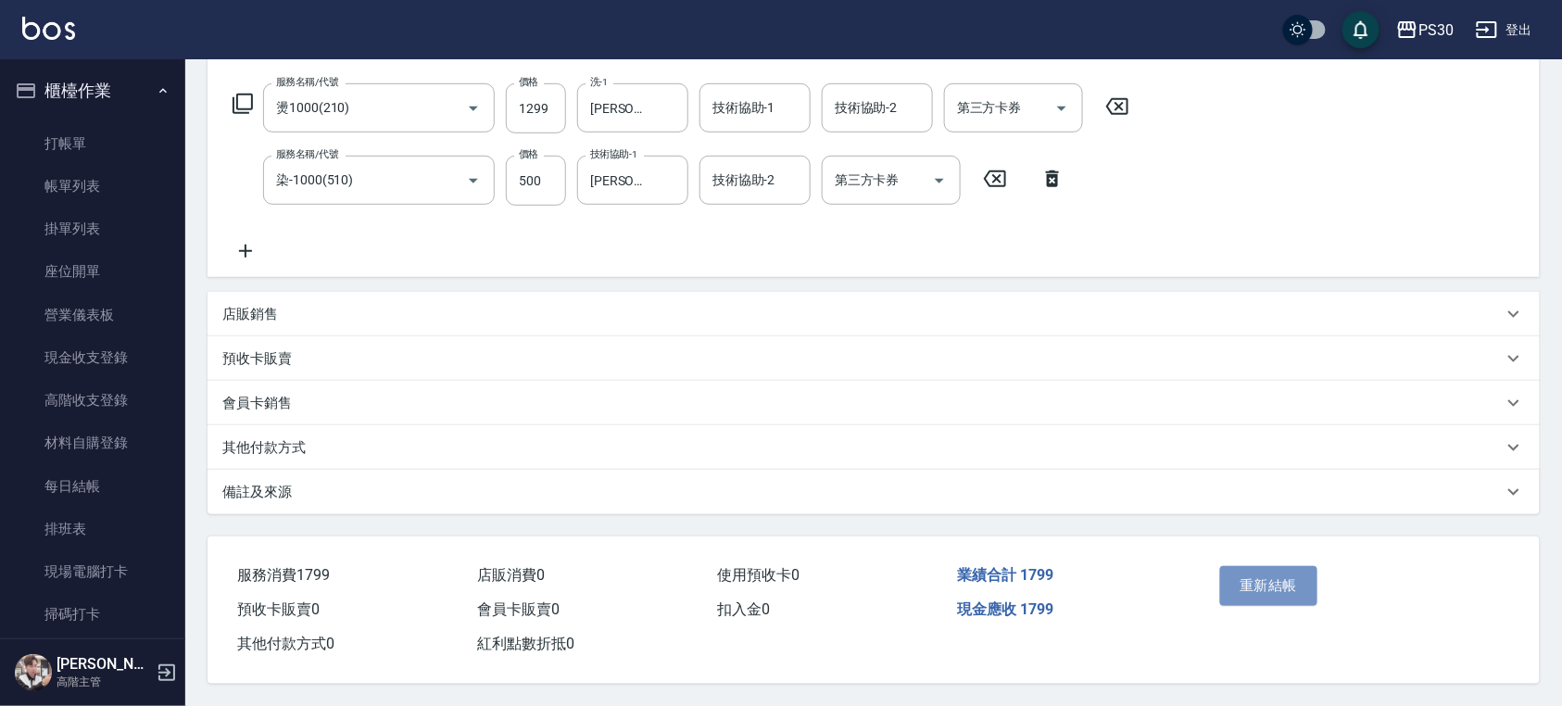
click at [1254, 590] on button "重新結帳" at bounding box center [1269, 585] width 98 height 39
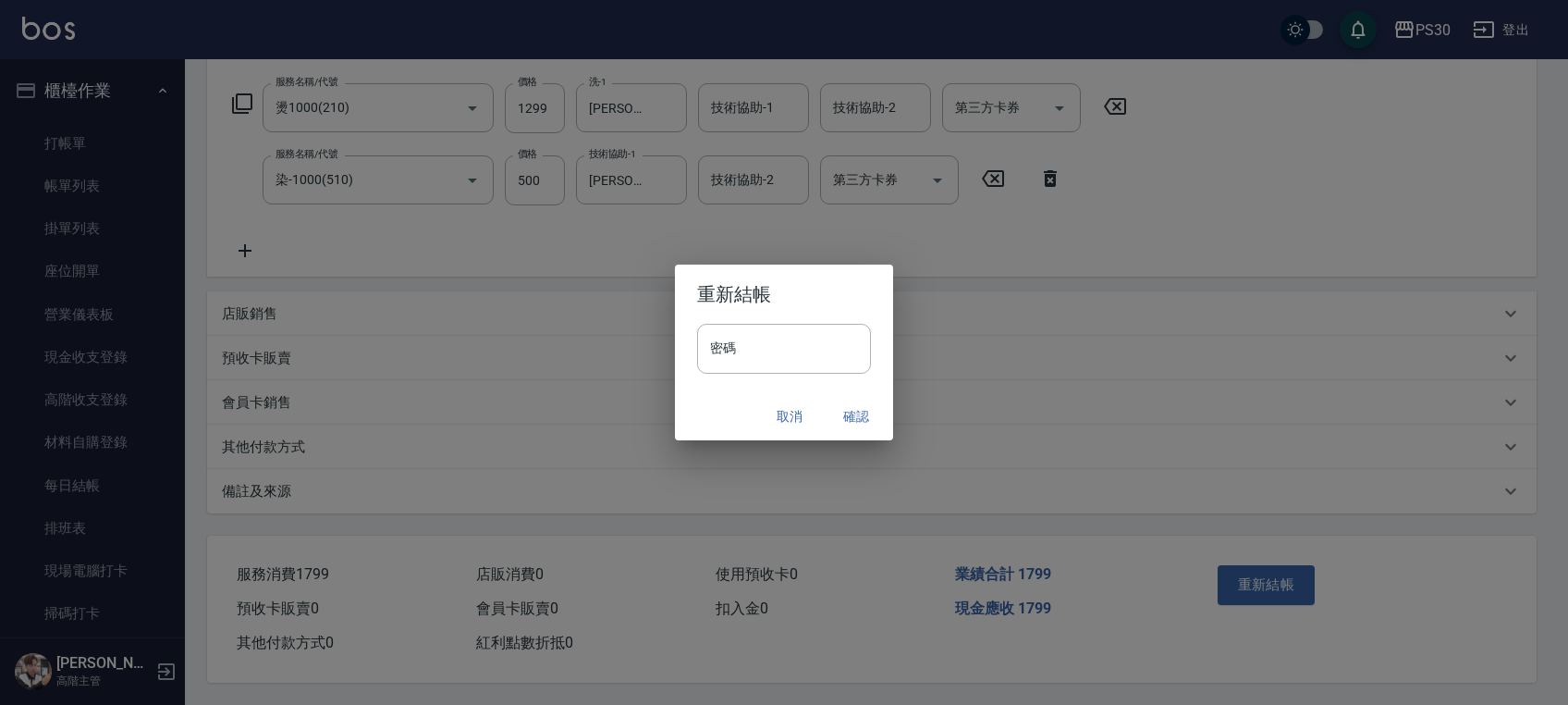
click at [804, 339] on input "密碼" at bounding box center [784, 349] width 174 height 50
type input "*******"
click at [869, 410] on button "確認" at bounding box center [855, 416] width 59 height 34
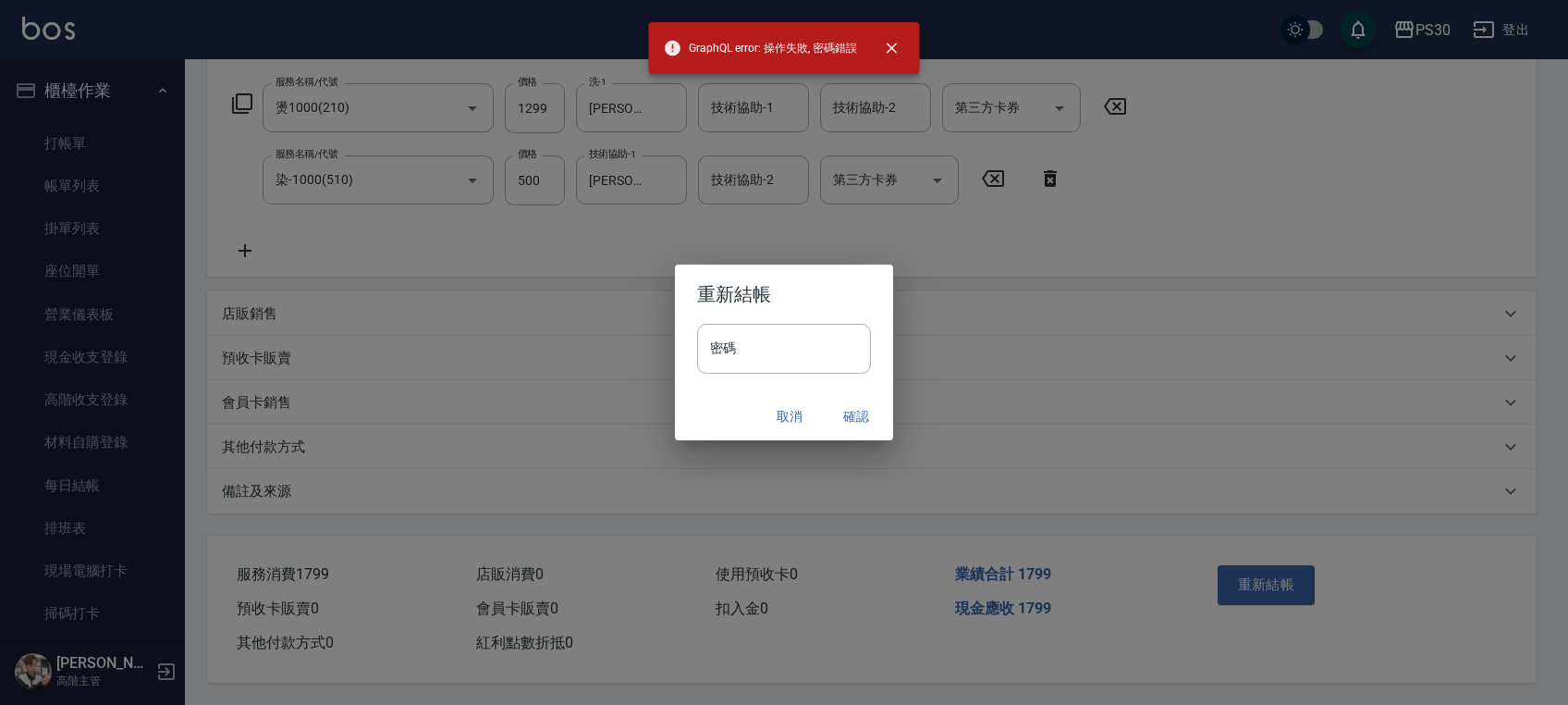
click at [802, 349] on input "密碼" at bounding box center [784, 349] width 174 height 50
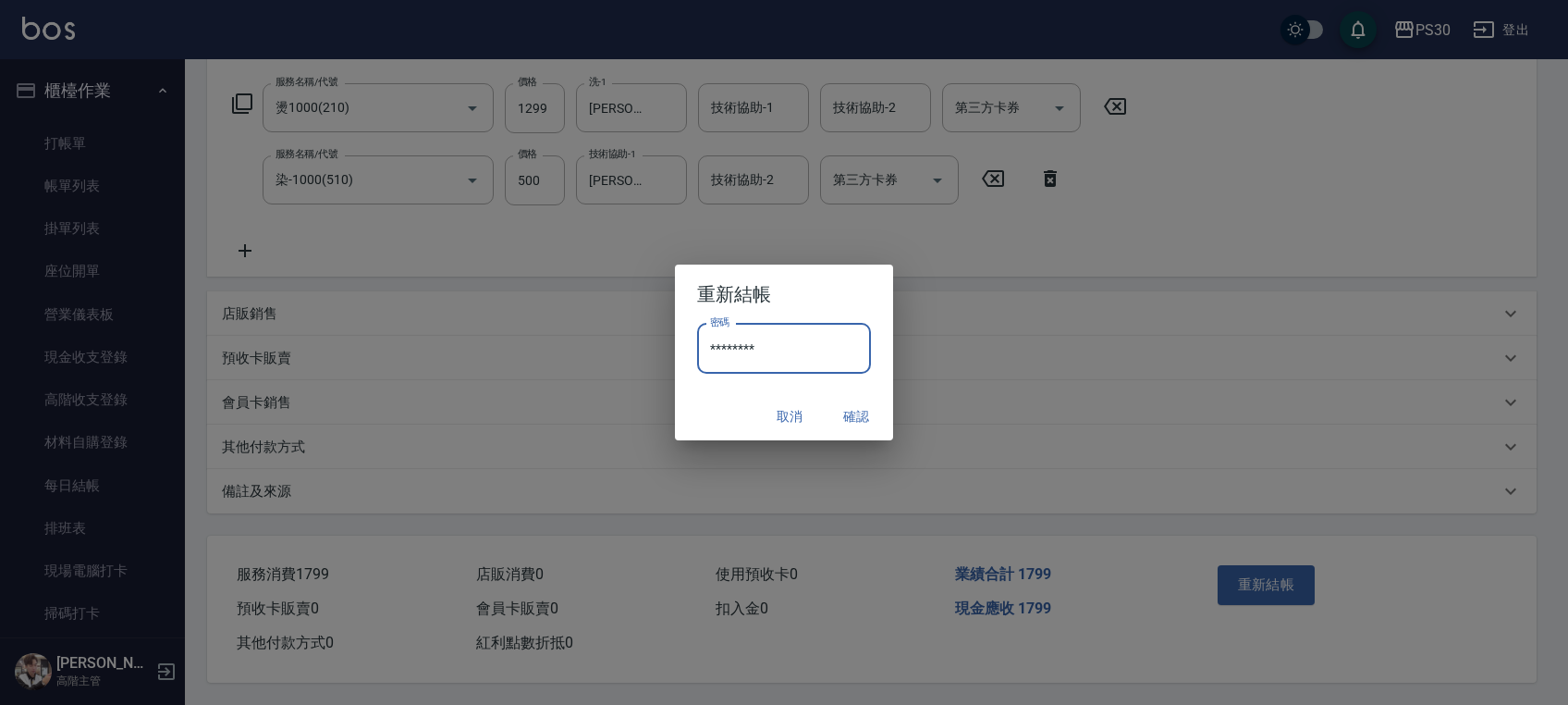
type input "********"
click at [852, 415] on button "確認" at bounding box center [855, 416] width 59 height 34
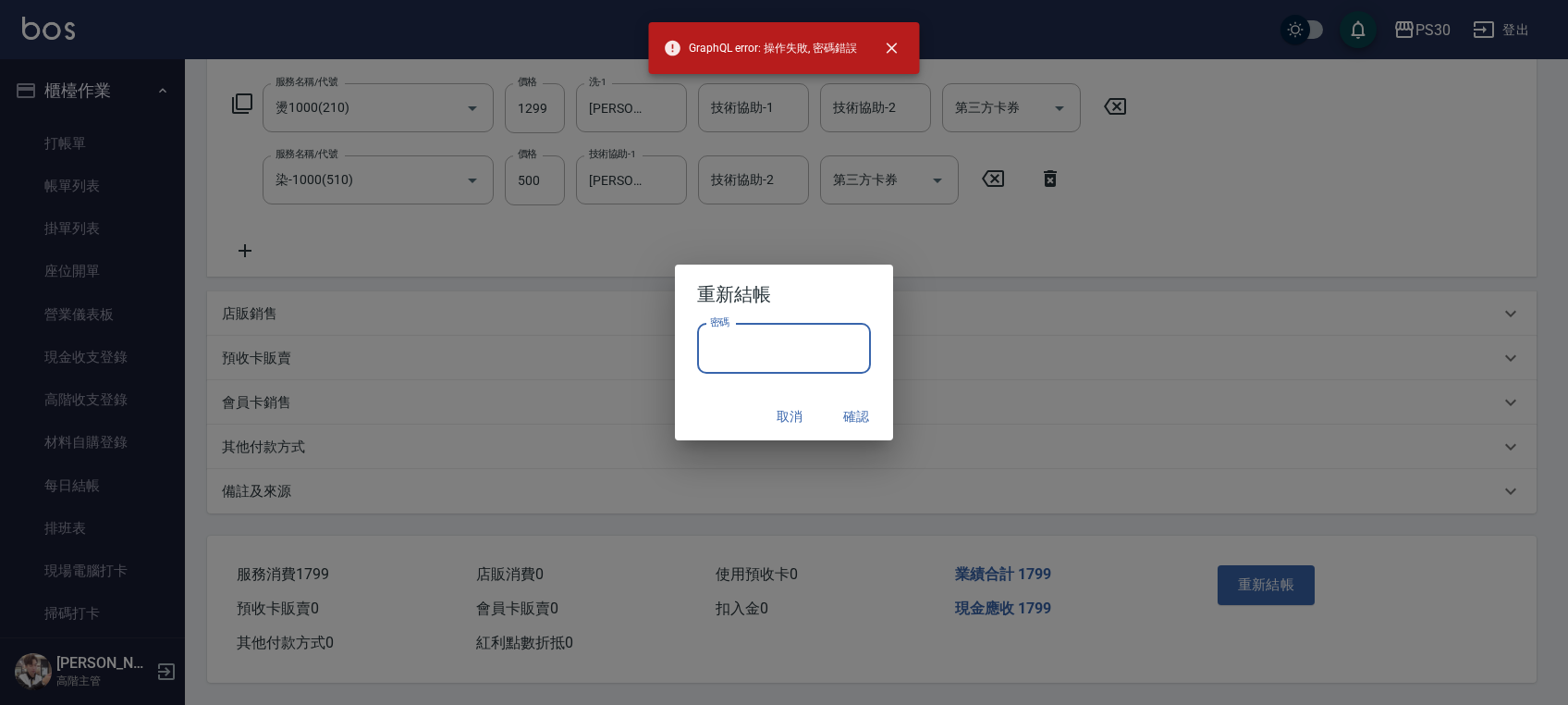
click at [775, 342] on input "密碼" at bounding box center [784, 349] width 174 height 50
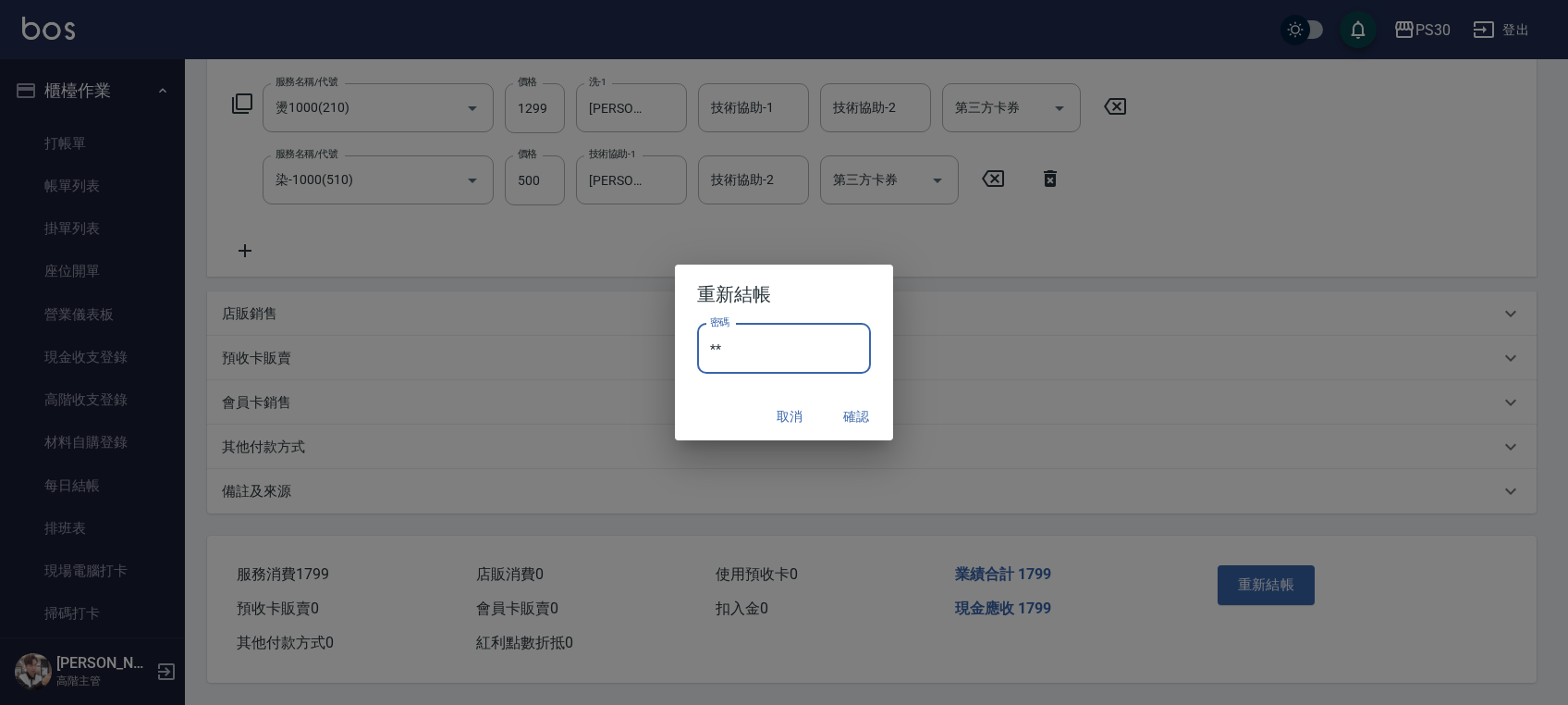
type input "*"
type input "*******"
click at [788, 302] on h2 "重新結帳" at bounding box center [784, 294] width 219 height 59
click at [843, 425] on button "確認" at bounding box center [855, 416] width 59 height 34
click at [843, 421] on div "Order detail 帳單詳細 (3) 帳單速查 帳單日期 [DATE] 18:06 顧客姓名/手機號碼/編號 顧客姓名/手機號碼/編號 不留客資 服務人…" at bounding box center [780, 209] width 1559 height 992
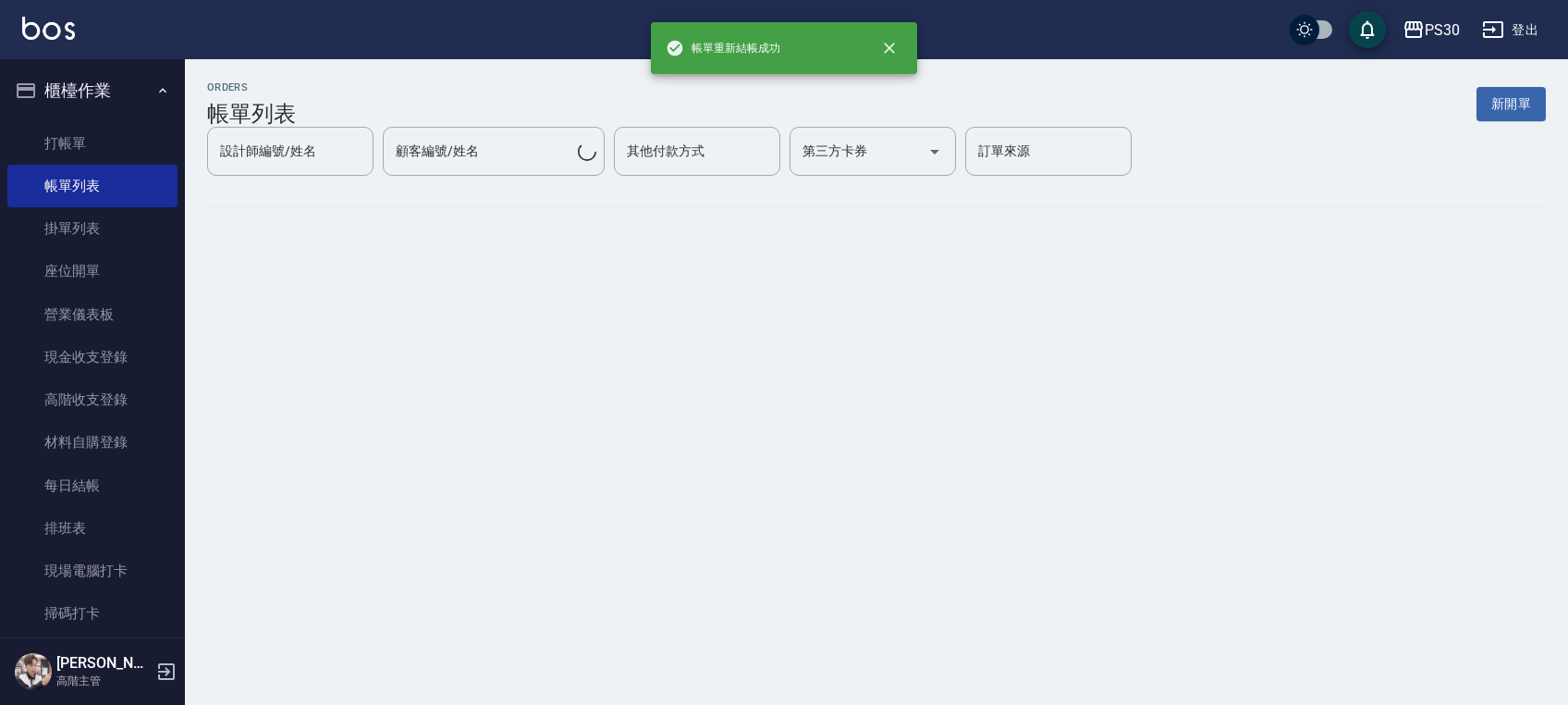
click at [844, 418] on div "ORDERS 帳單列表 新開單 設計師編號/姓名 設計師編號/姓名 顧客編號/姓名 顧客編號/姓名 其他付款方式 其他付款方式 第三方卡券 第三方卡券 訂單來…" at bounding box center [784, 352] width 1568 height 705
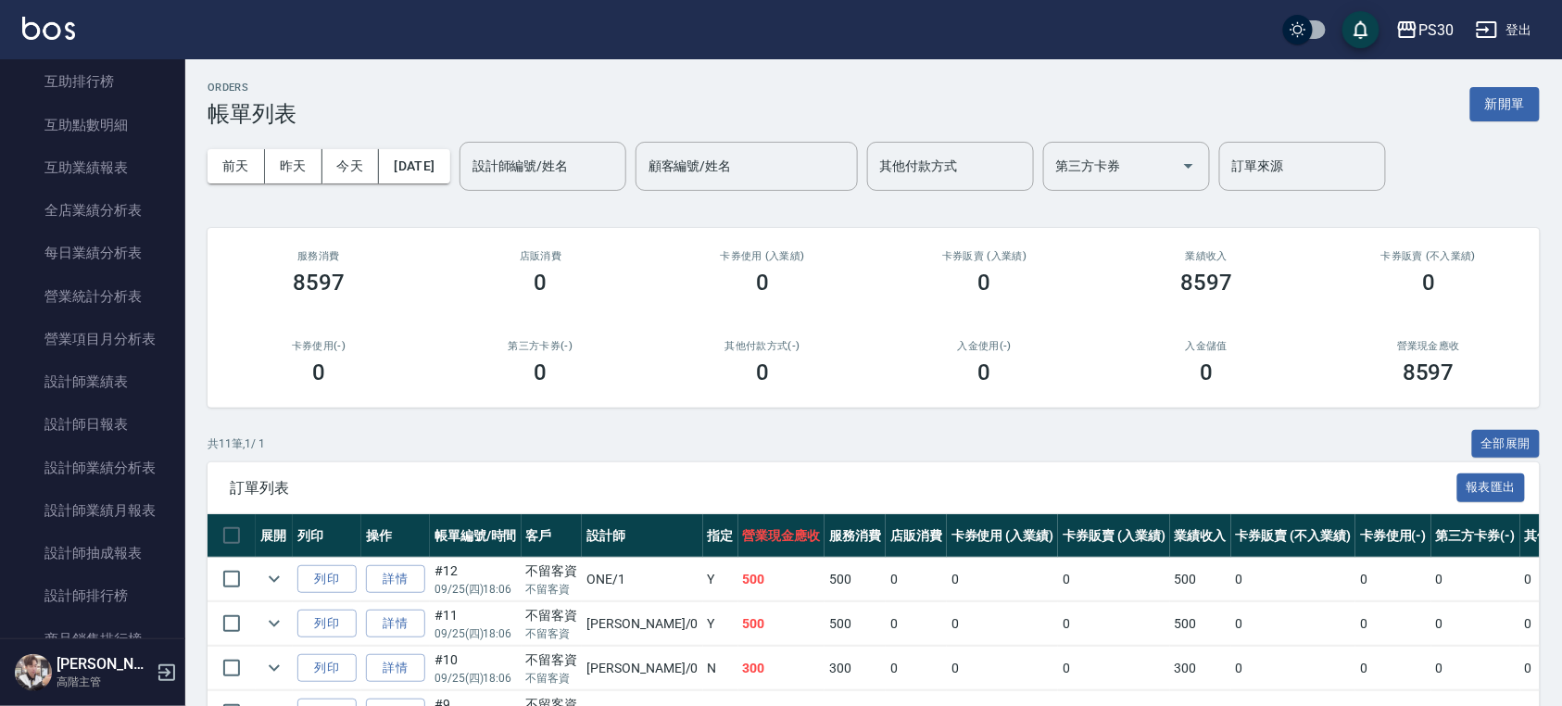
scroll to position [987, 0]
click at [124, 432] on link "設計師日報表" at bounding box center [92, 422] width 170 height 43
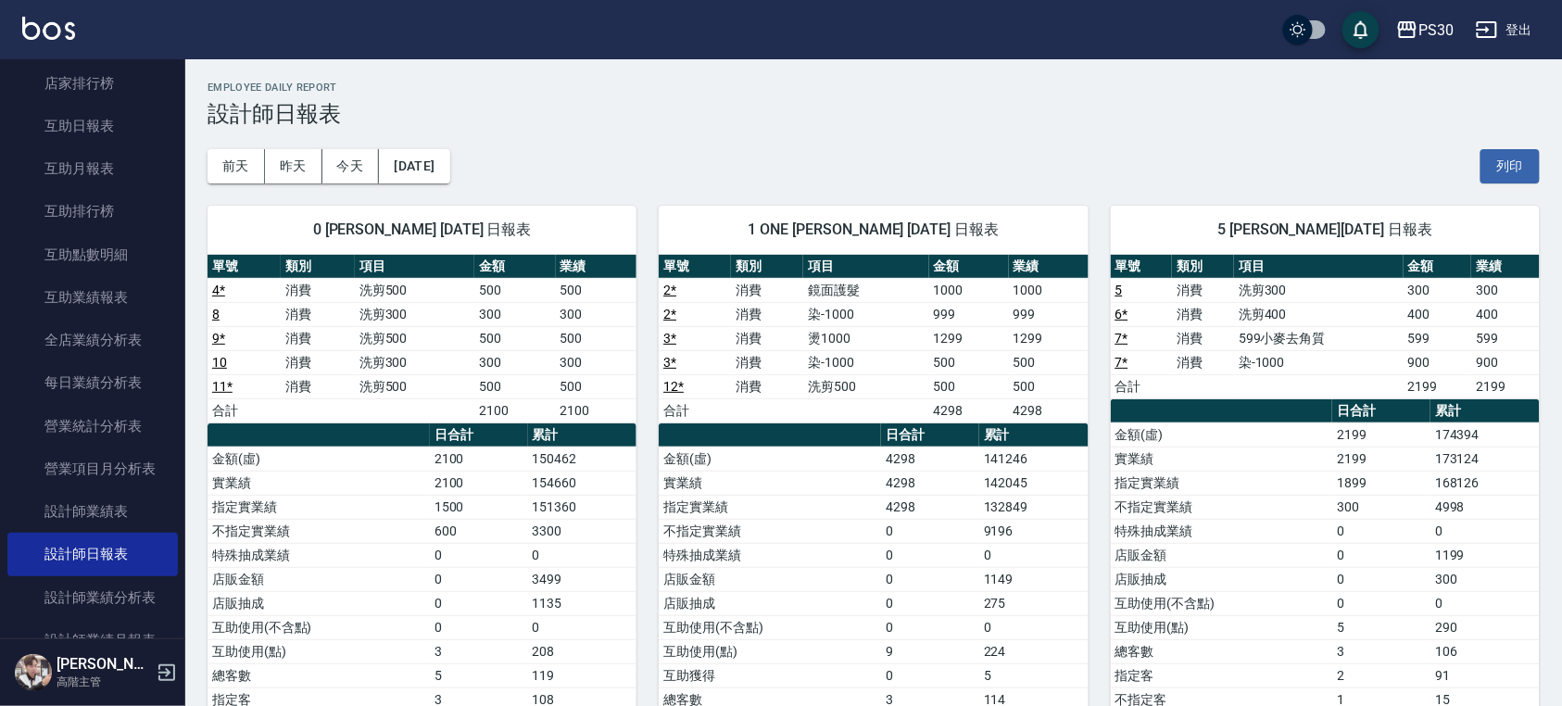
scroll to position [815, 0]
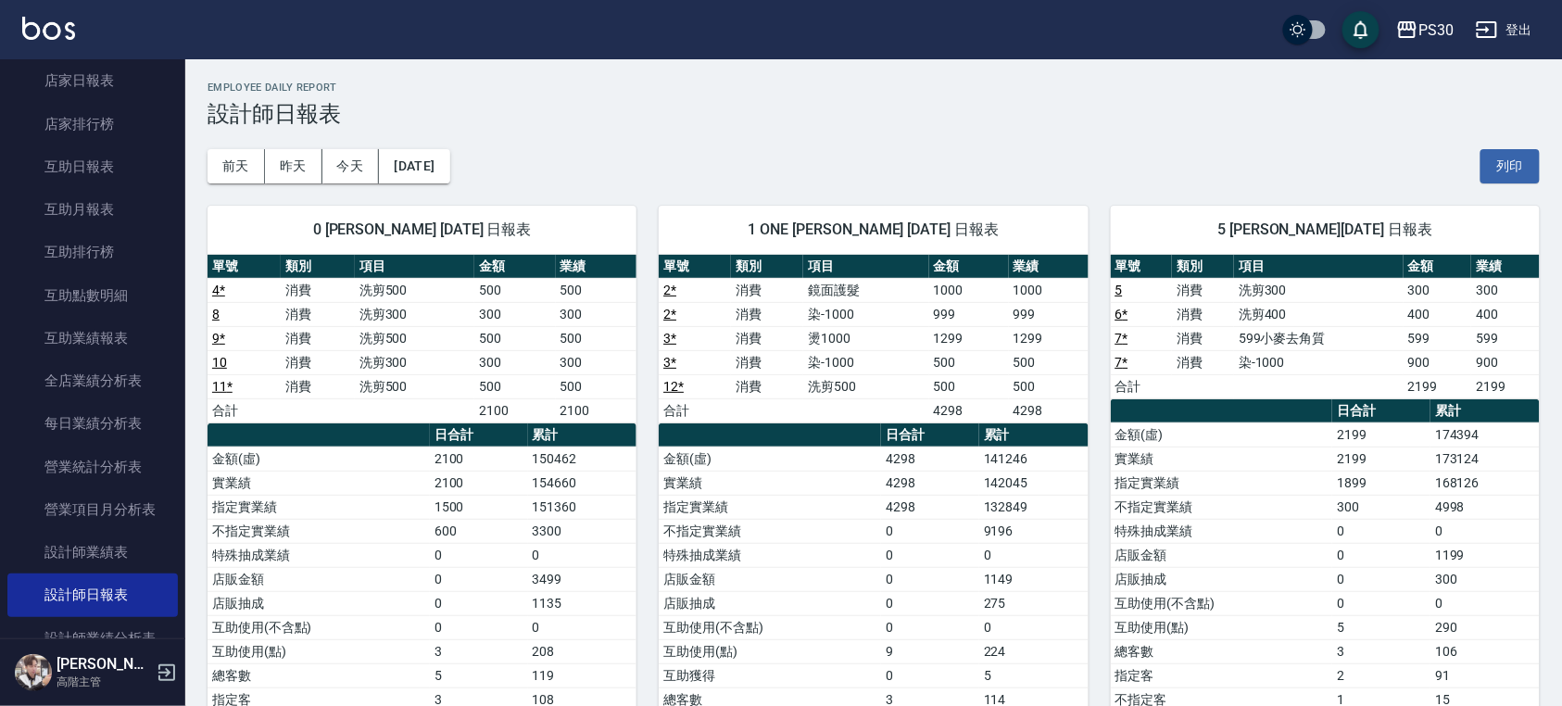
click at [107, 186] on link "互助日報表" at bounding box center [92, 166] width 170 height 43
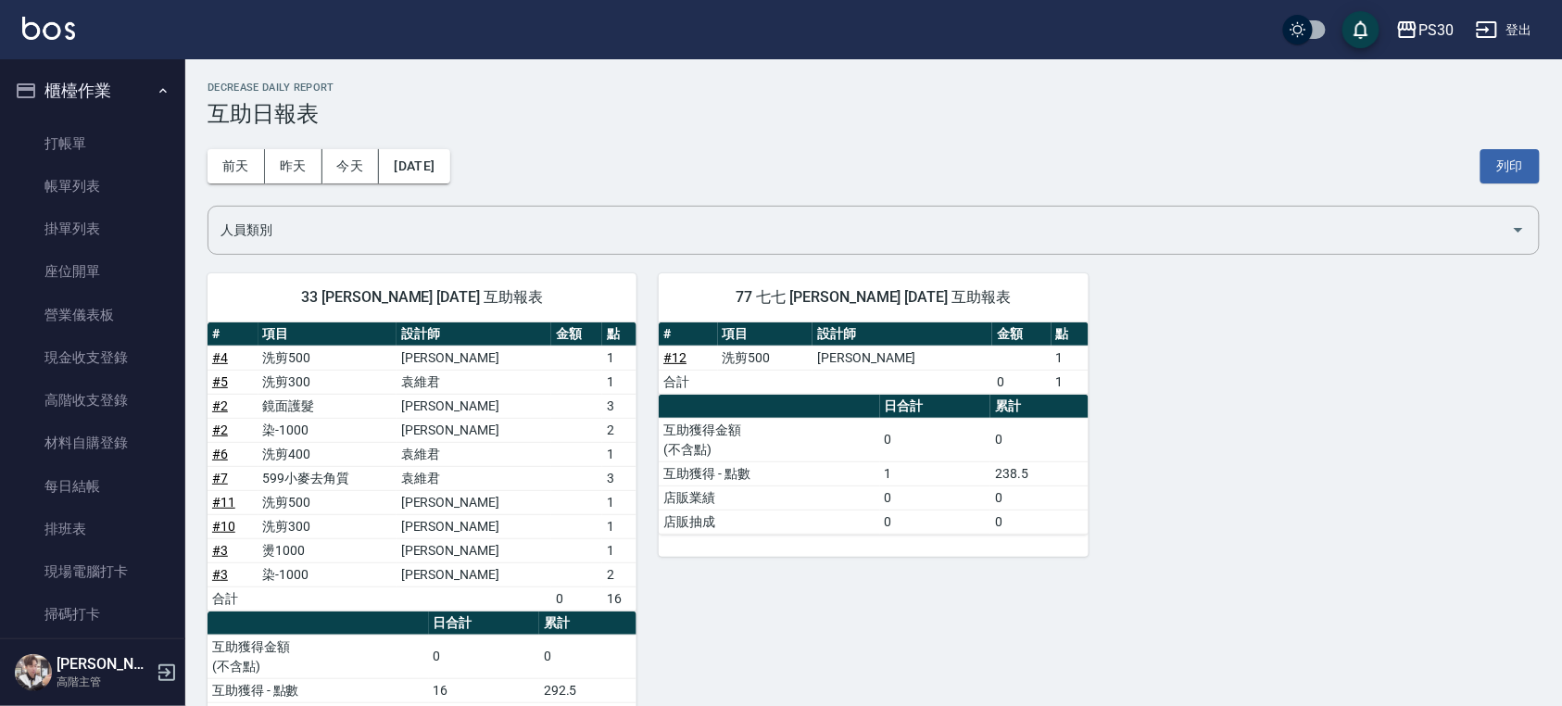
click at [123, 146] on link "打帳單" at bounding box center [92, 143] width 170 height 43
